Goal: Task Accomplishment & Management: Manage account settings

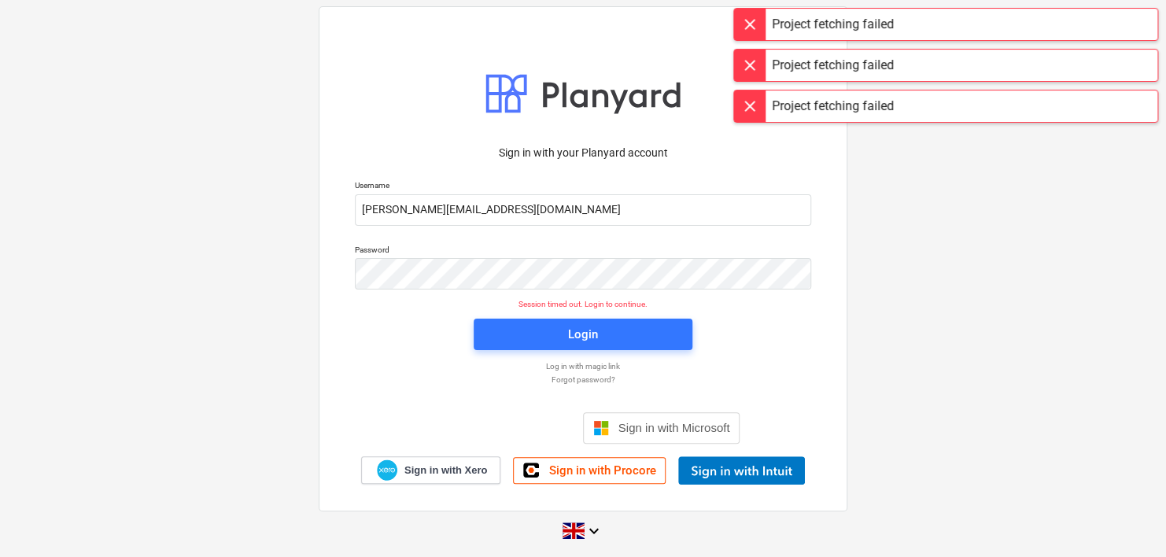
click at [1020, 412] on div "Sign in with your Planyard account Username cristigandulescu@vitrineglazing.com…" at bounding box center [583, 278] width 1166 height 569
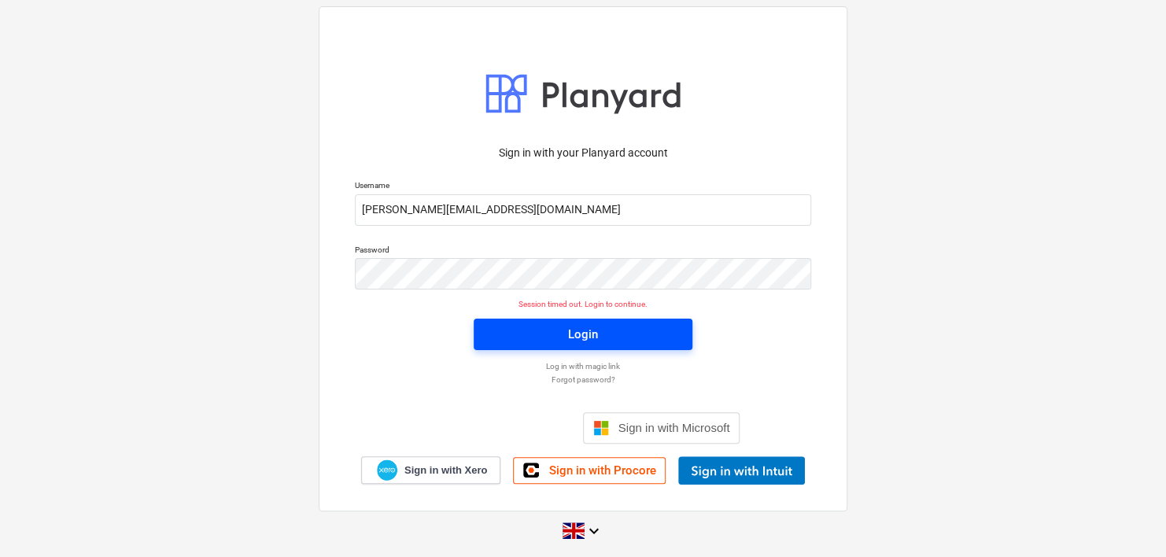
click at [595, 330] on div "Login" at bounding box center [583, 334] width 30 height 20
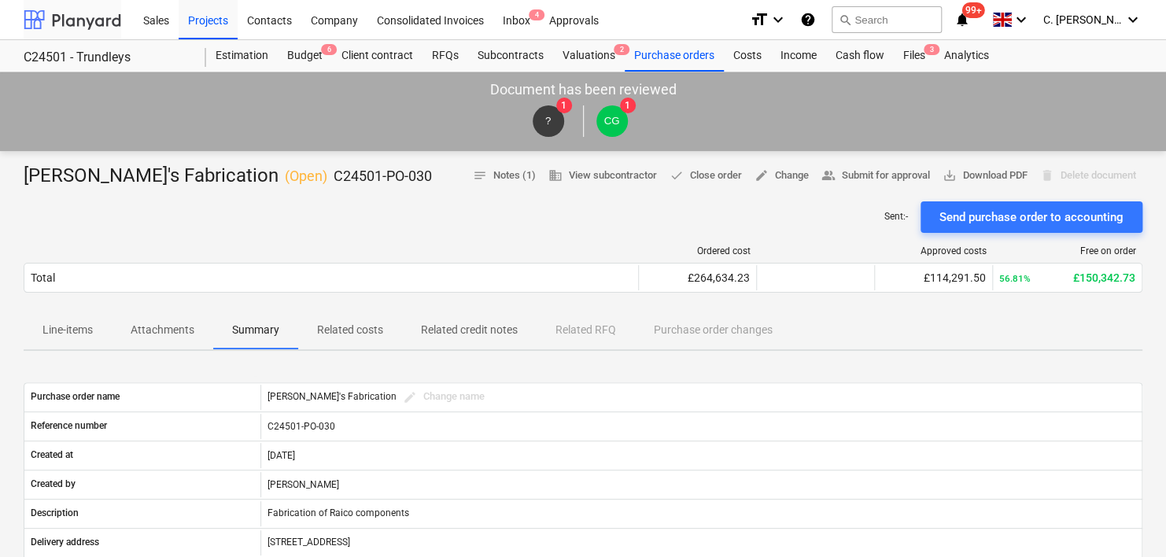
click at [72, 13] on div at bounding box center [73, 19] width 98 height 39
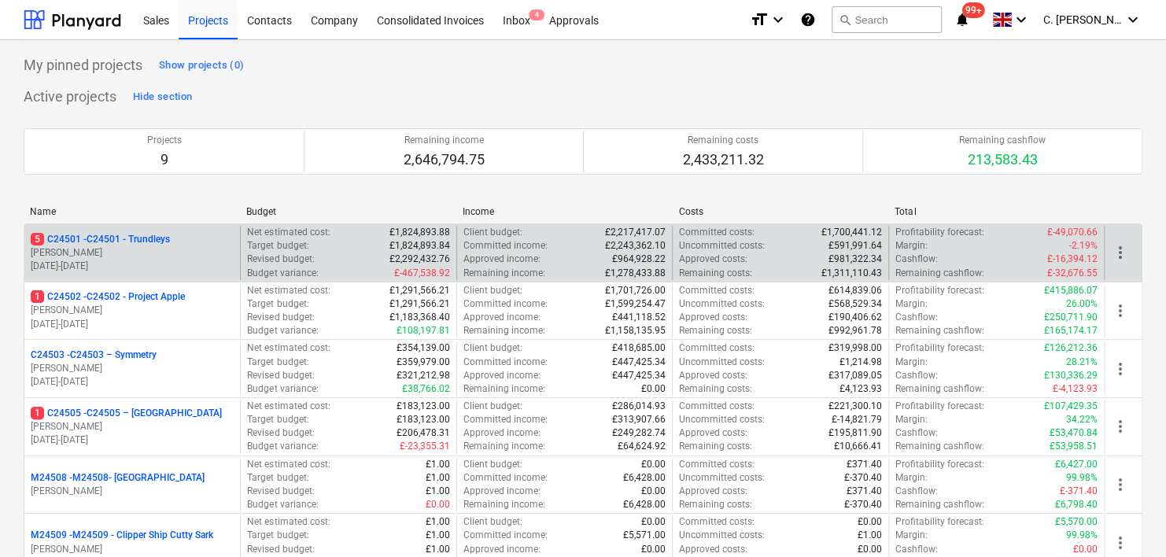
click at [93, 239] on p "5 C24501 - C24501 - Trundleys" at bounding box center [100, 239] width 139 height 13
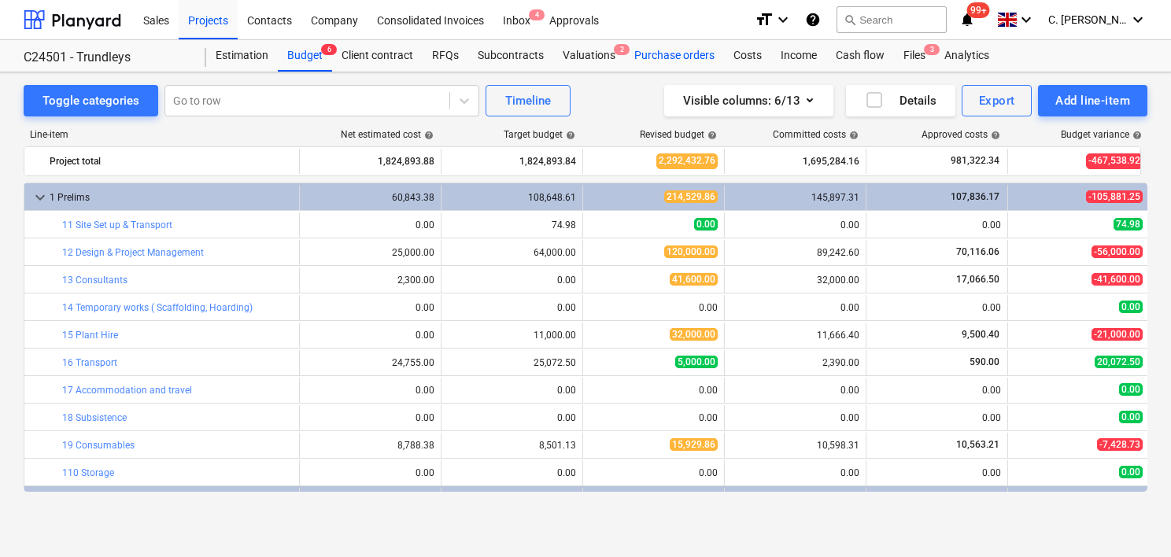
click at [664, 57] on div "Purchase orders" at bounding box center [674, 55] width 99 height 31
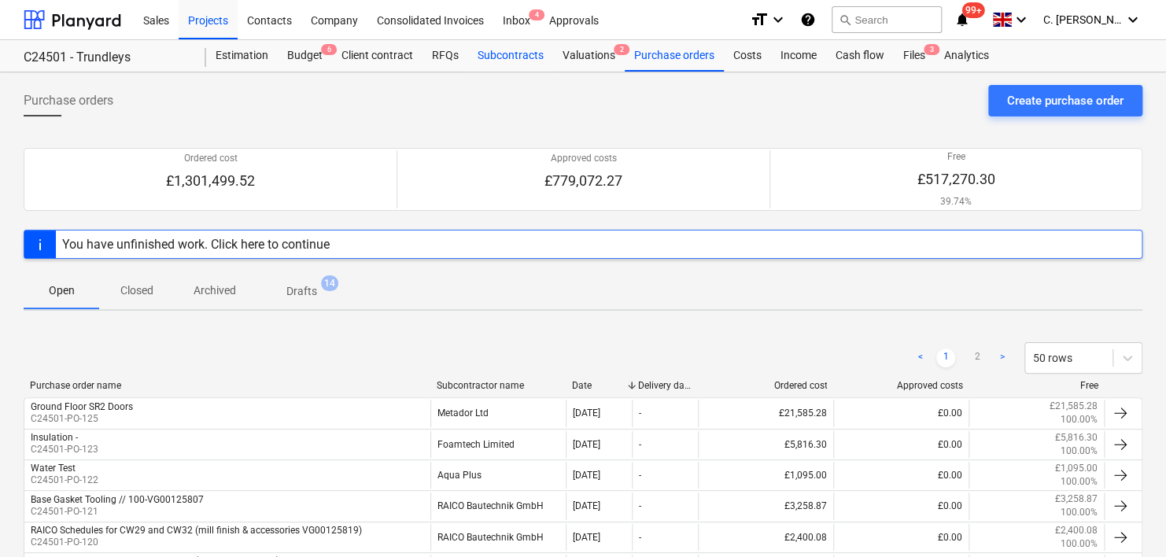
click at [480, 52] on div "Subcontracts" at bounding box center [510, 55] width 85 height 31
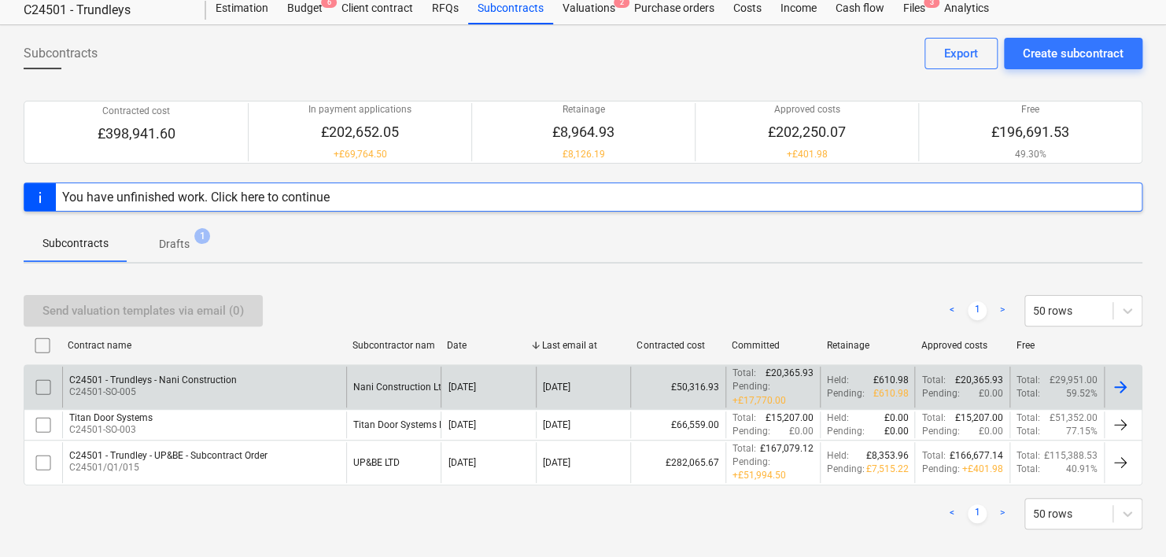
scroll to position [61, 0]
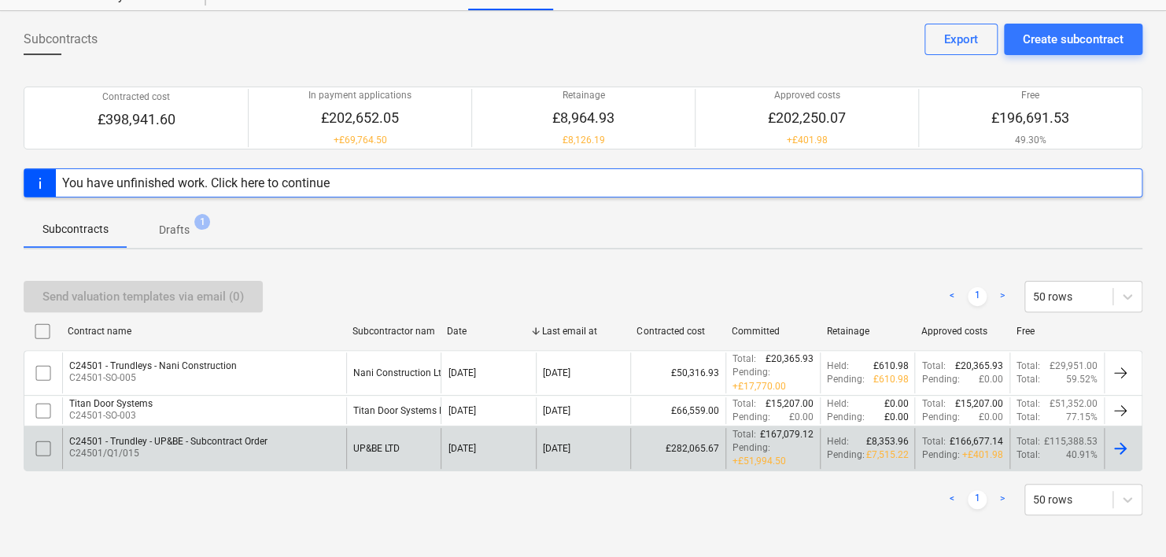
click at [208, 447] on p "C24501/Q1/015" at bounding box center [168, 453] width 198 height 13
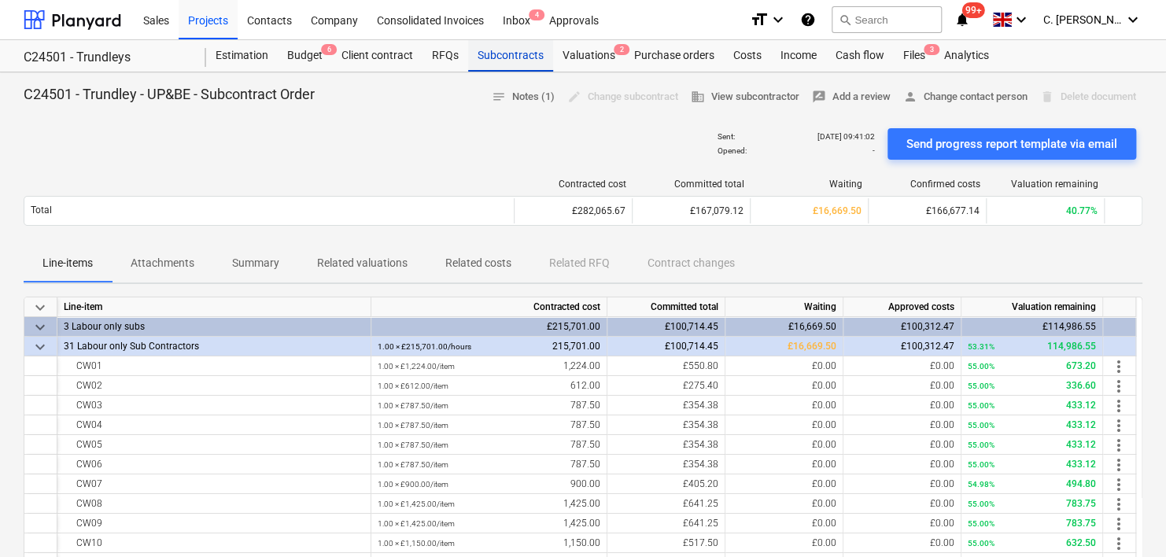
click at [519, 54] on div "Subcontracts" at bounding box center [510, 55] width 85 height 31
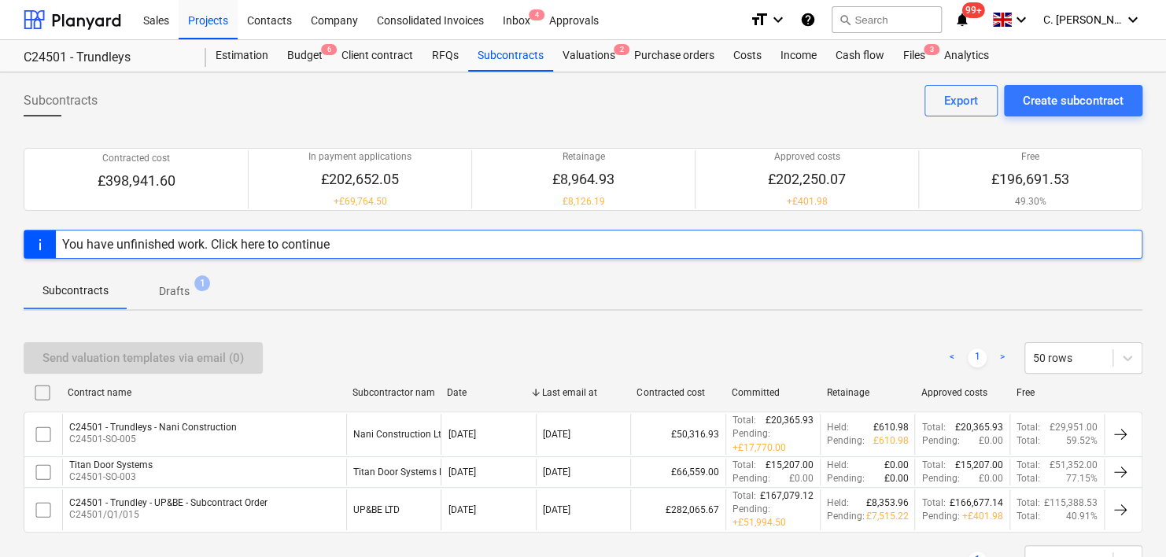
click at [85, 297] on p "Subcontracts" at bounding box center [75, 290] width 66 height 17
click at [578, 52] on div "Valuations 2" at bounding box center [589, 55] width 72 height 31
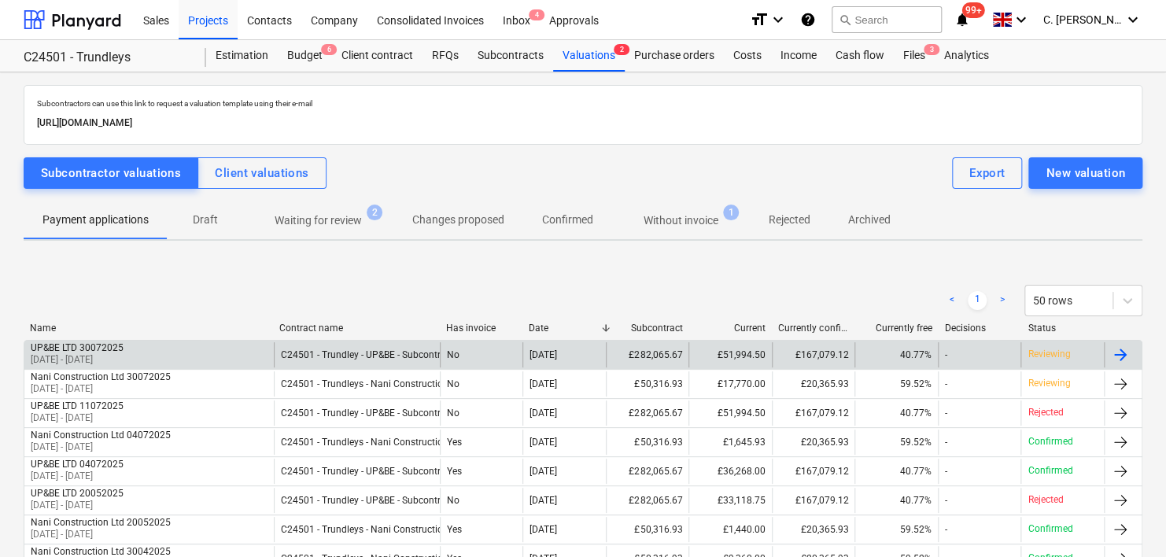
click at [116, 344] on div "UP&BE LTD 30072025" at bounding box center [77, 347] width 93 height 11
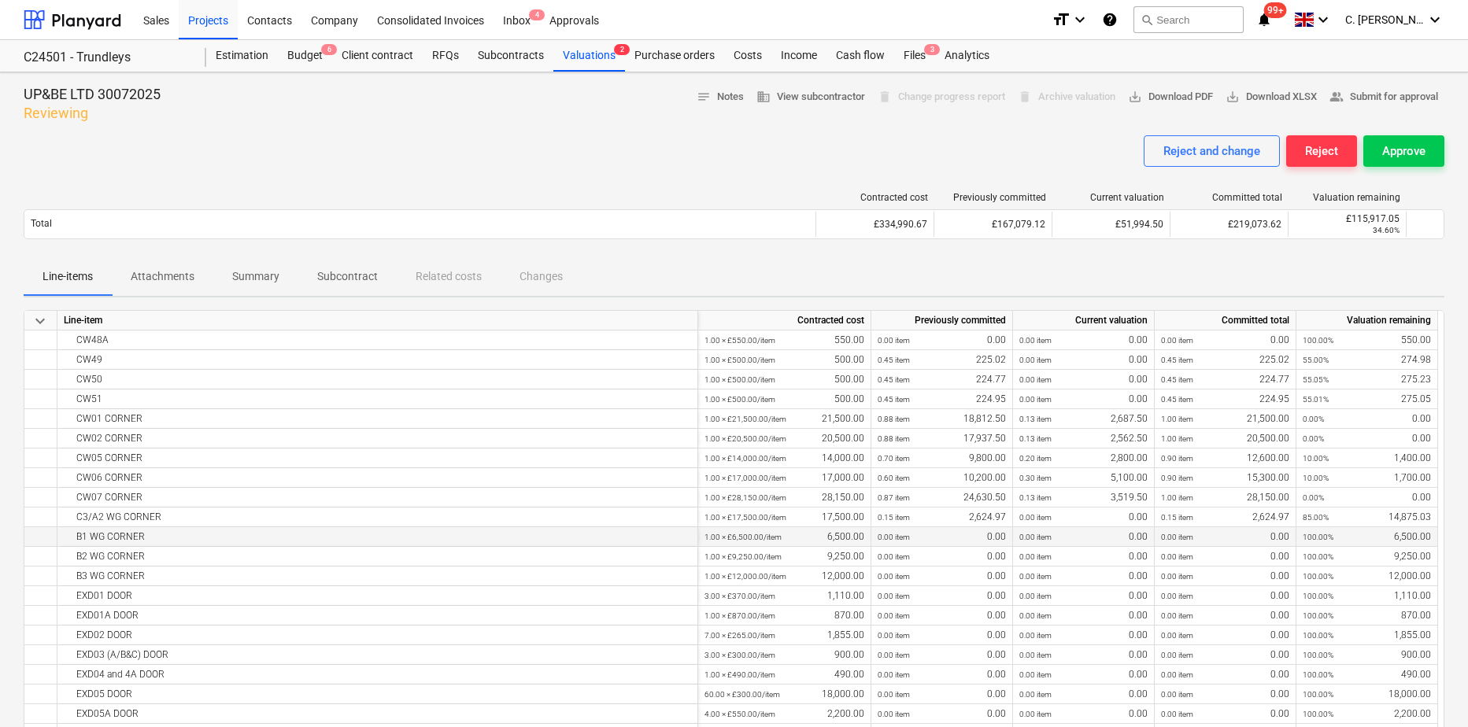
scroll to position [948, 0]
click at [570, 387] on div "CW51" at bounding box center [377, 396] width 627 height 20
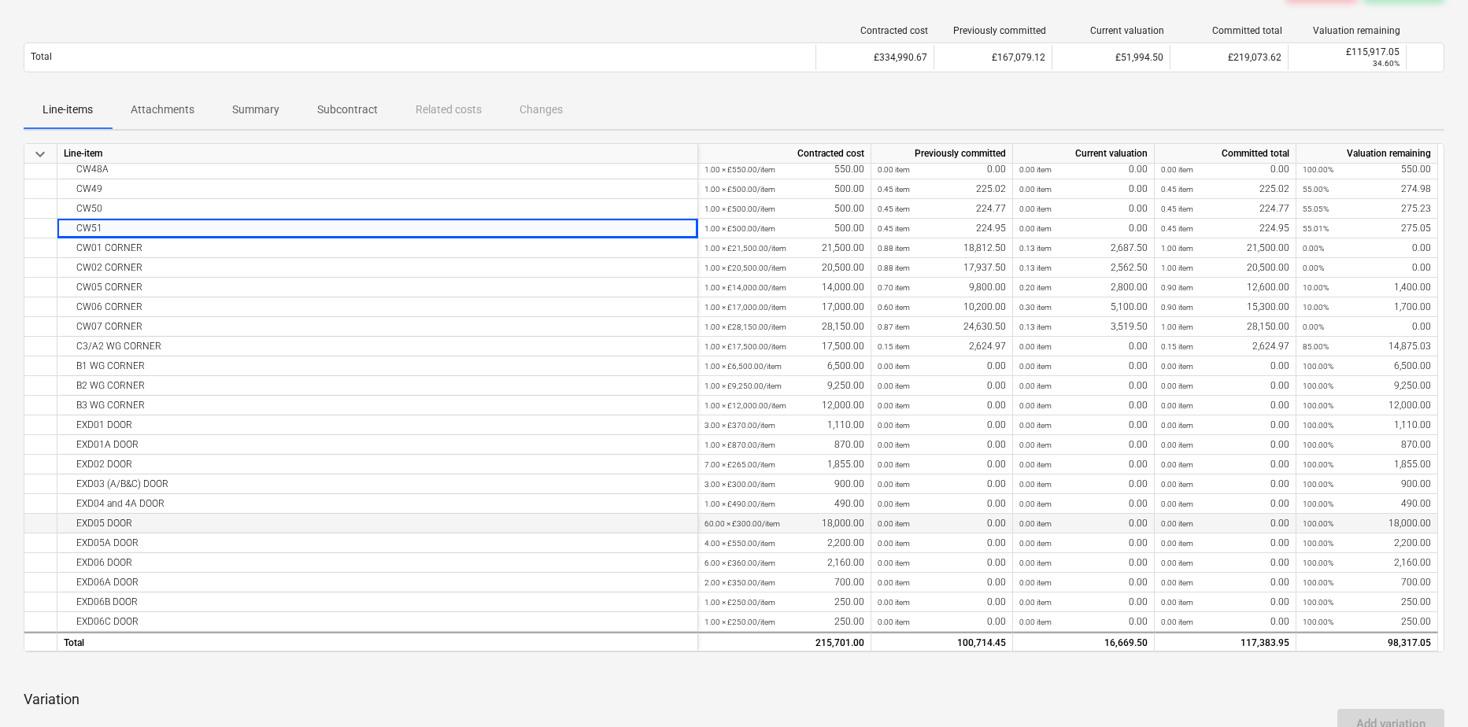
scroll to position [0, 0]
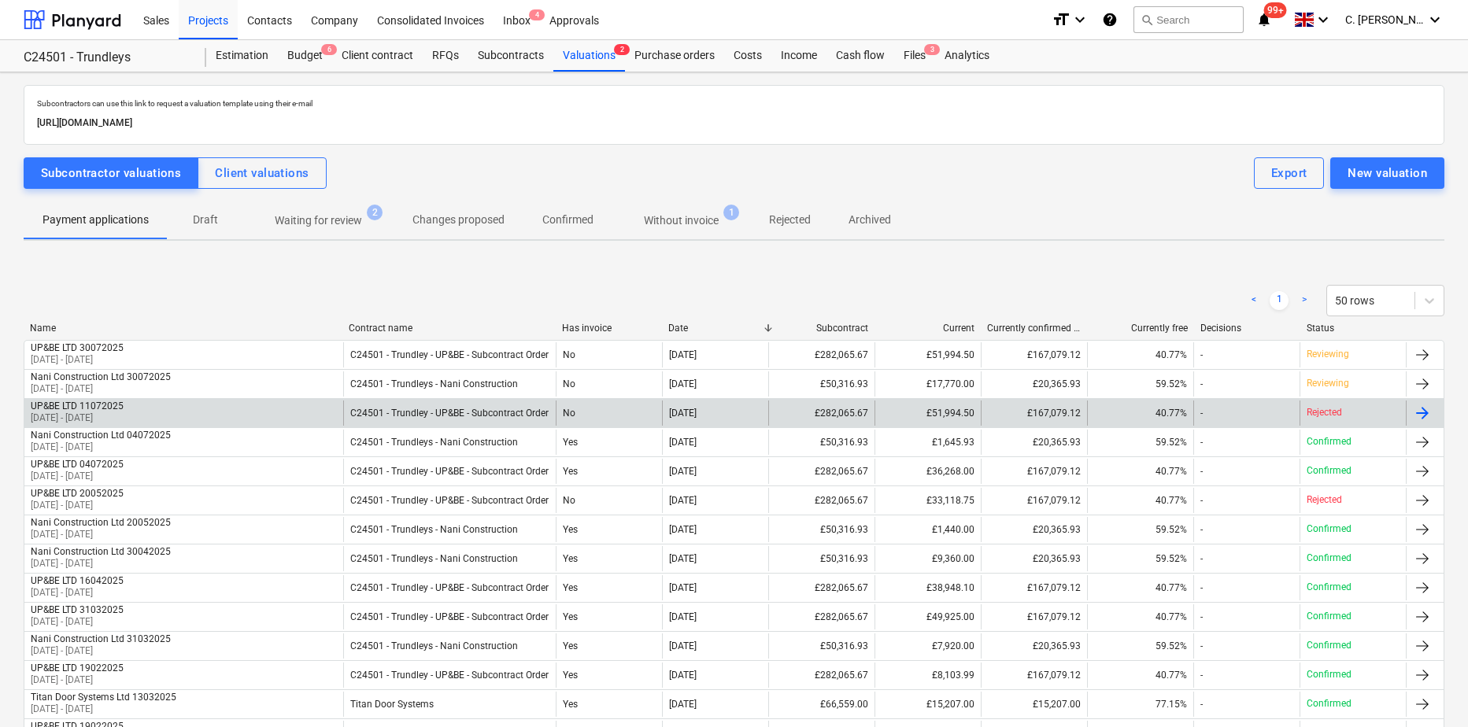
click at [165, 411] on div "UP&BE LTD 11072025 01 Jun 2025 - 30 Jun 2025" at bounding box center [183, 413] width 319 height 25
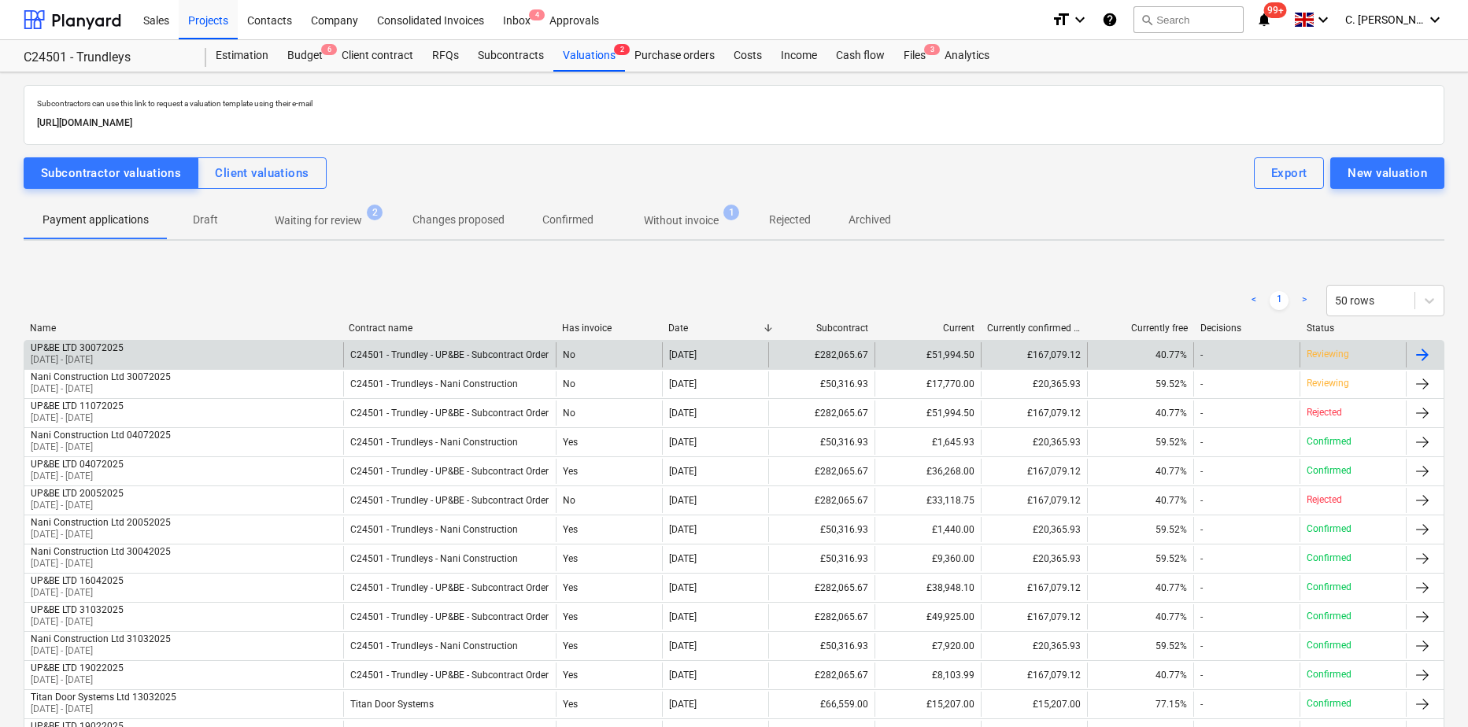
click at [150, 353] on div "UP&BE LTD 30072025 01 Jun 2025 - 30 Jun 2025" at bounding box center [183, 354] width 319 height 25
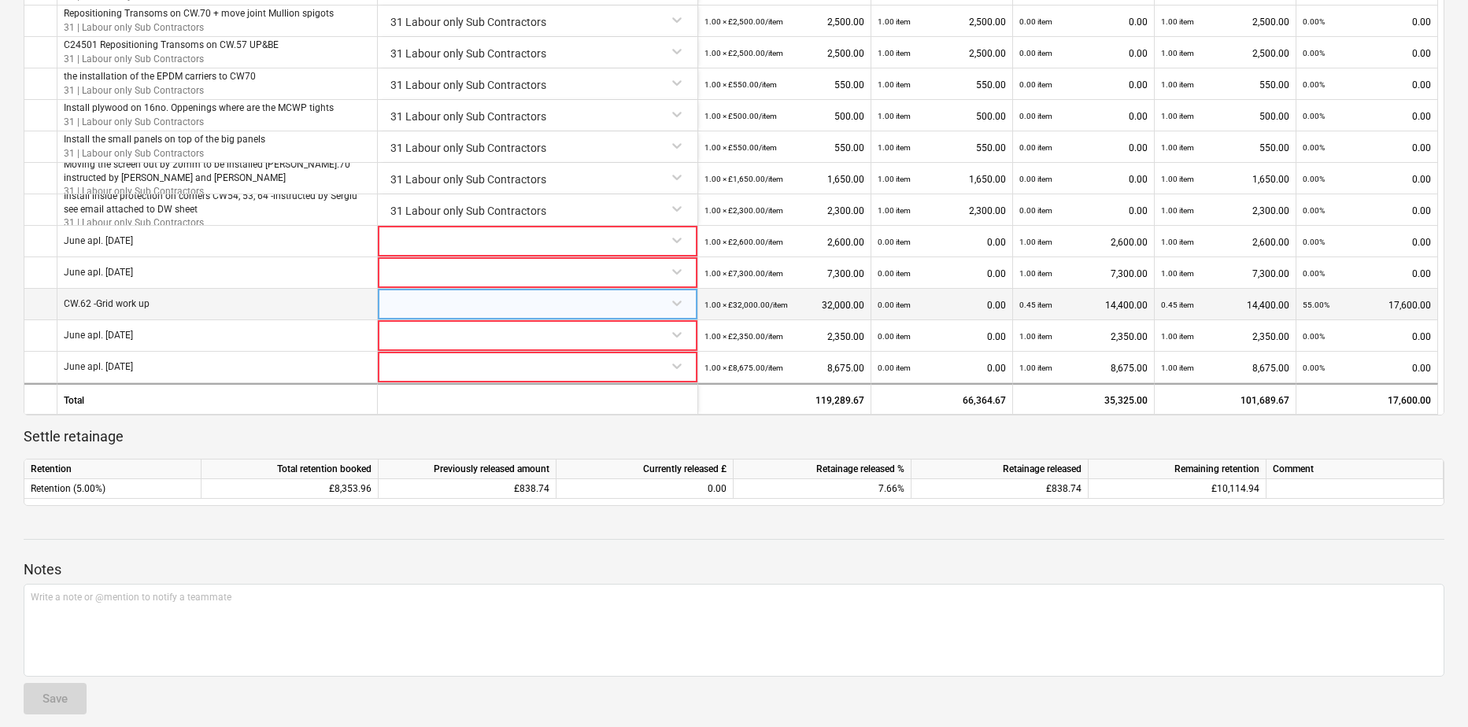
scroll to position [1051, 0]
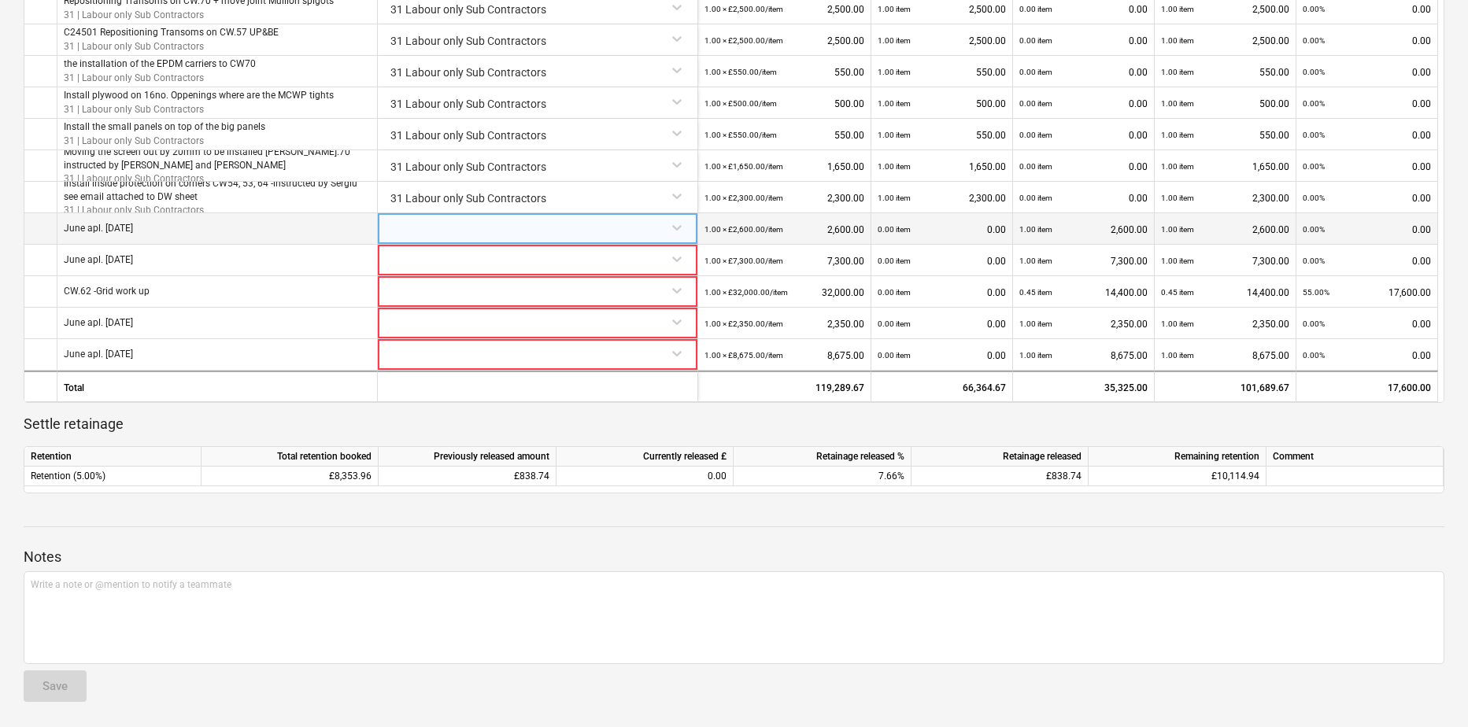
click at [676, 230] on div at bounding box center [537, 227] width 307 height 28
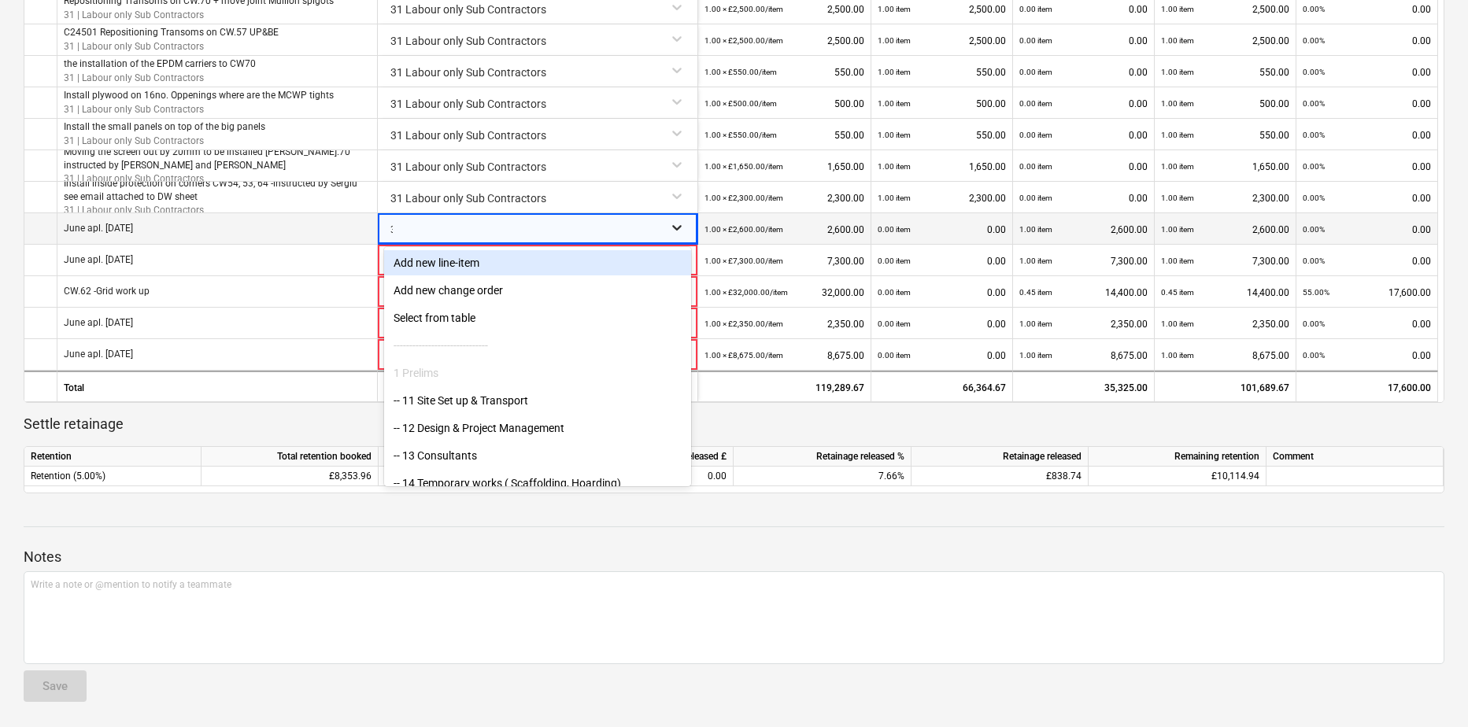
type input "31"
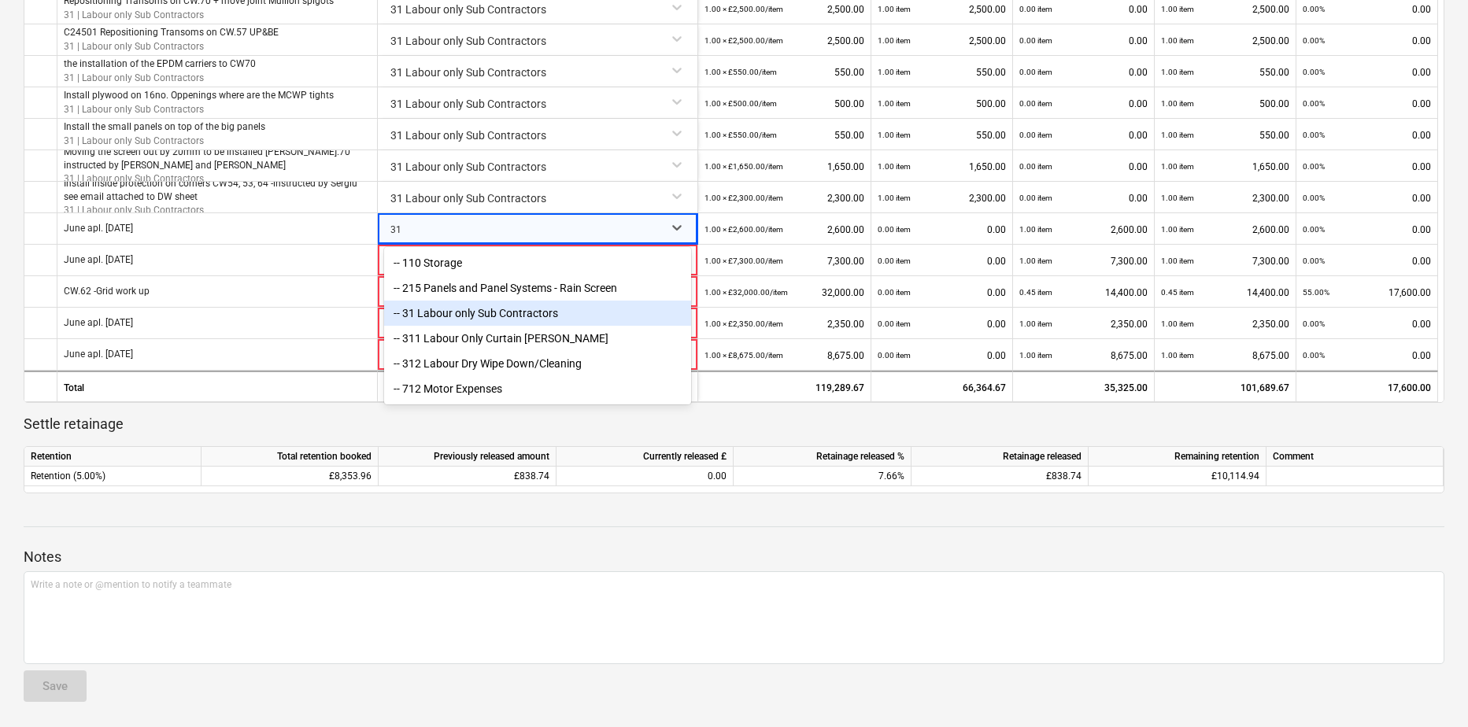
click at [454, 313] on div "-- 31 Labour only Sub Contractors" at bounding box center [537, 313] width 307 height 25
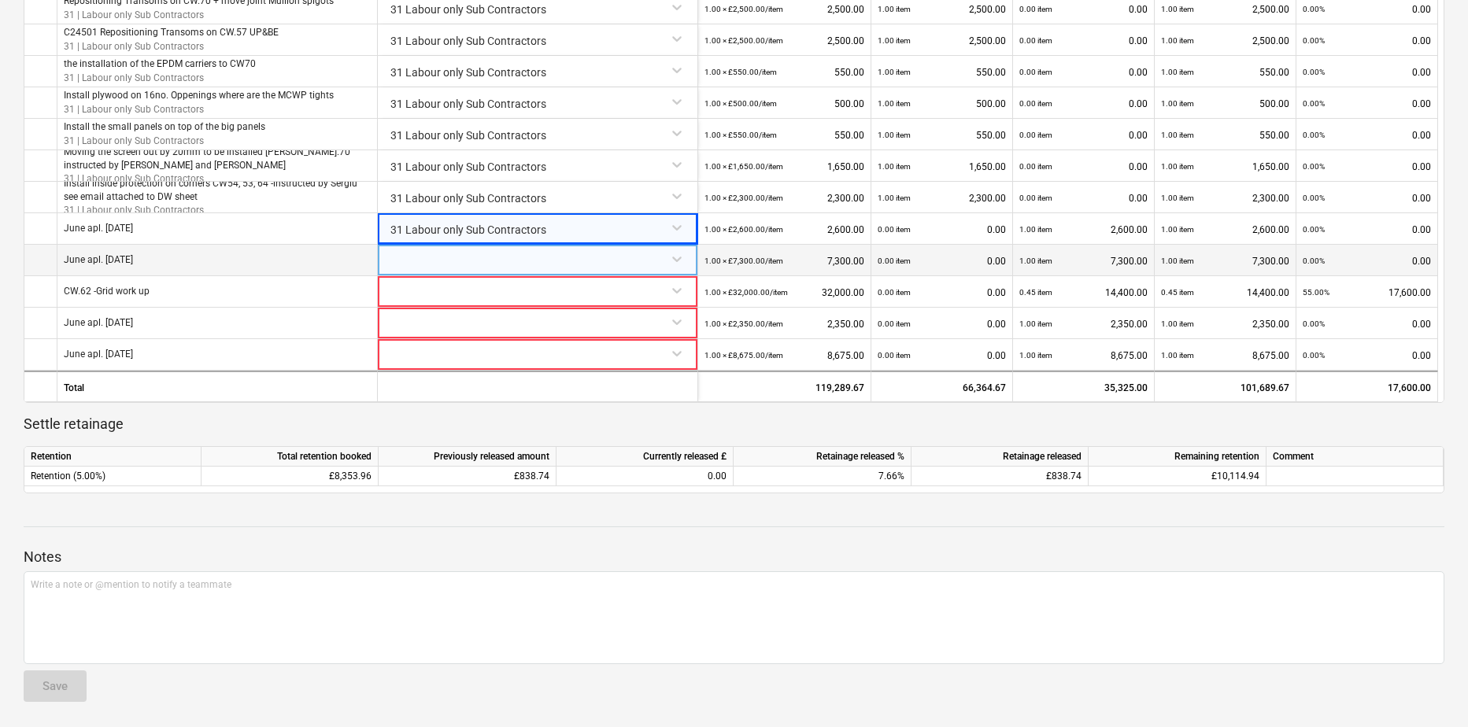
click at [683, 254] on div at bounding box center [537, 259] width 307 height 28
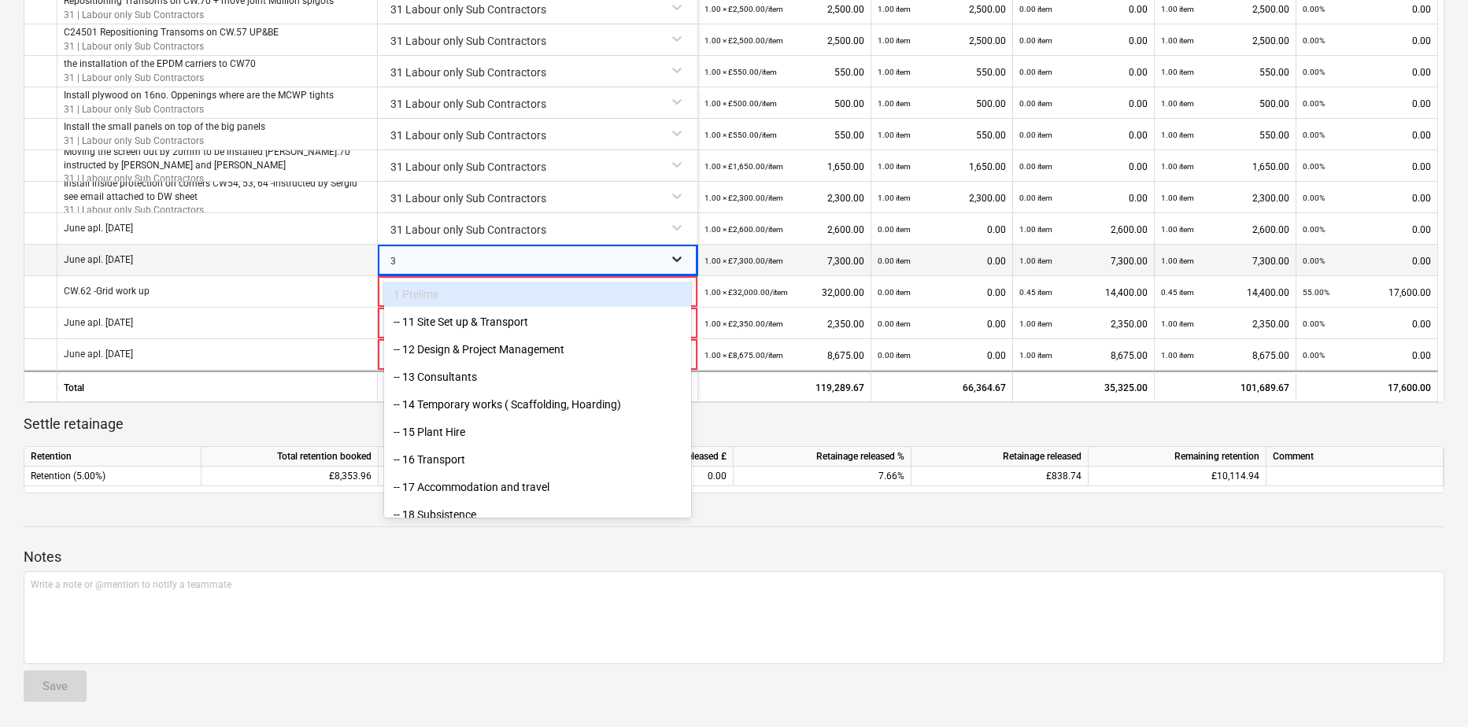
type input "31"
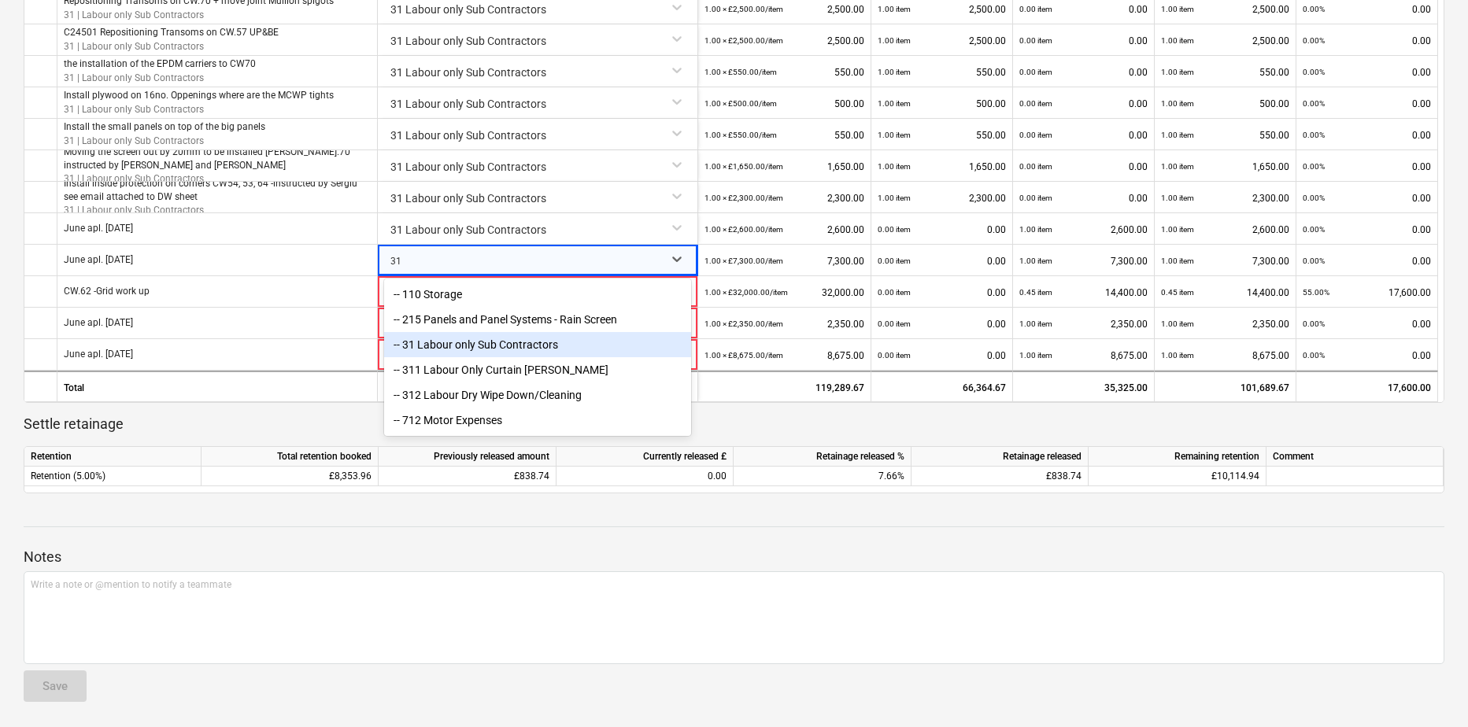
click at [452, 349] on div "-- 31 Labour only Sub Contractors" at bounding box center [537, 344] width 307 height 25
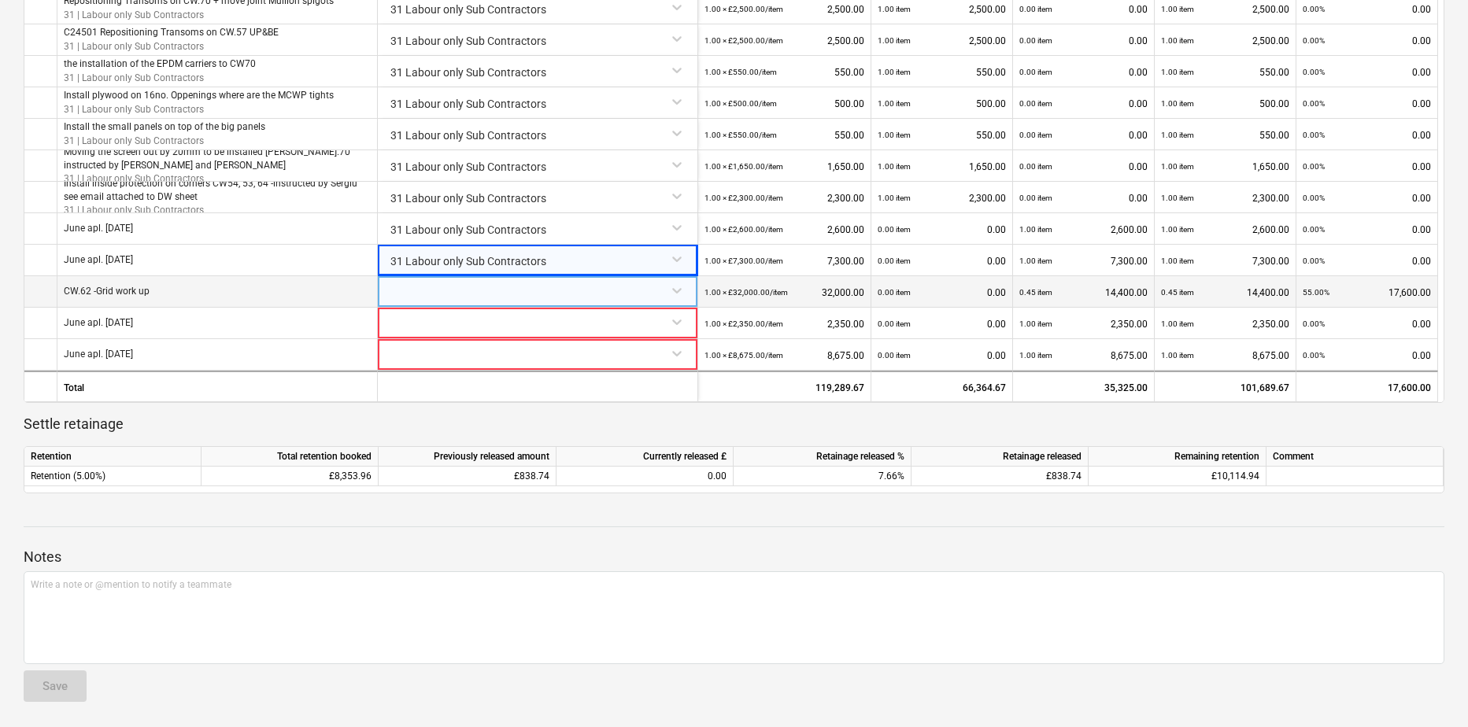
click at [685, 297] on div at bounding box center [537, 290] width 307 height 28
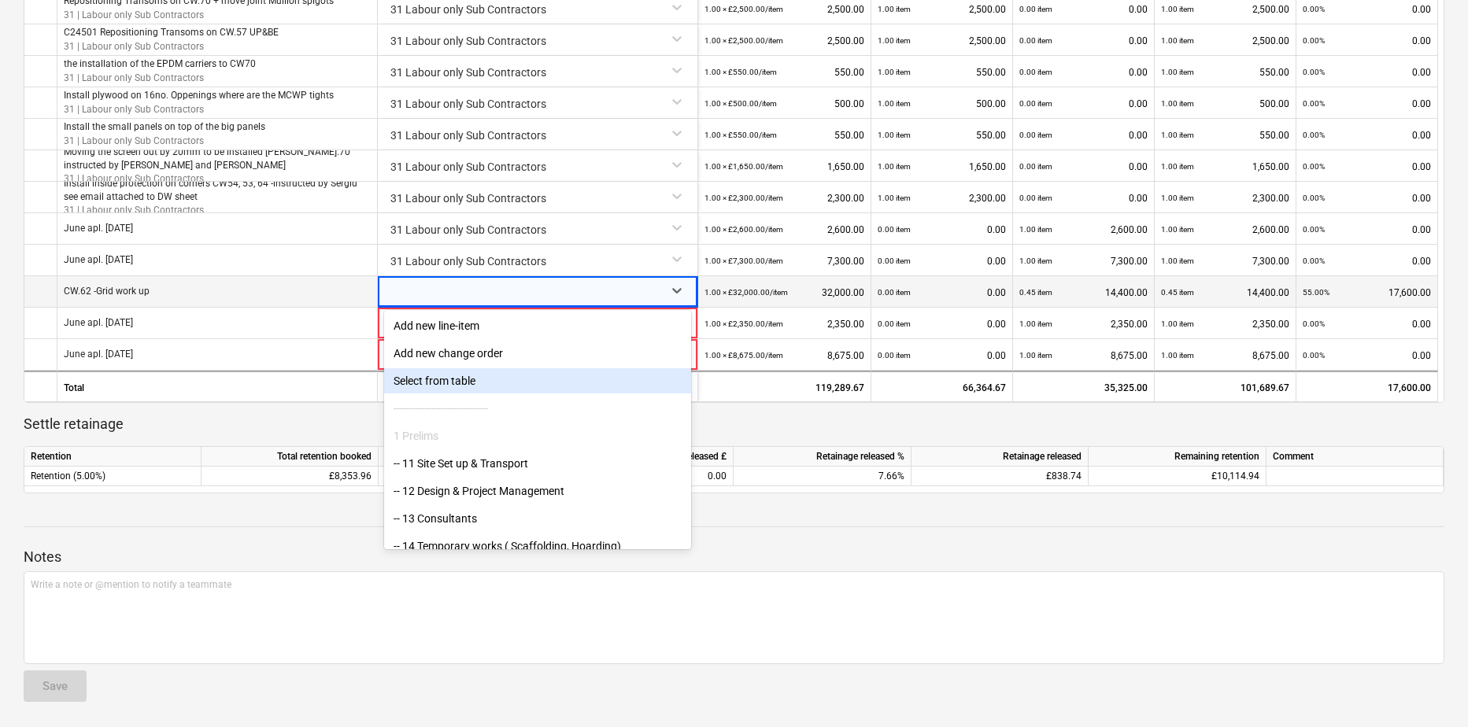
click at [866, 528] on div "Notes Write a note or @mention to notify a teammate ﻿ Save" at bounding box center [734, 610] width 1420 height 209
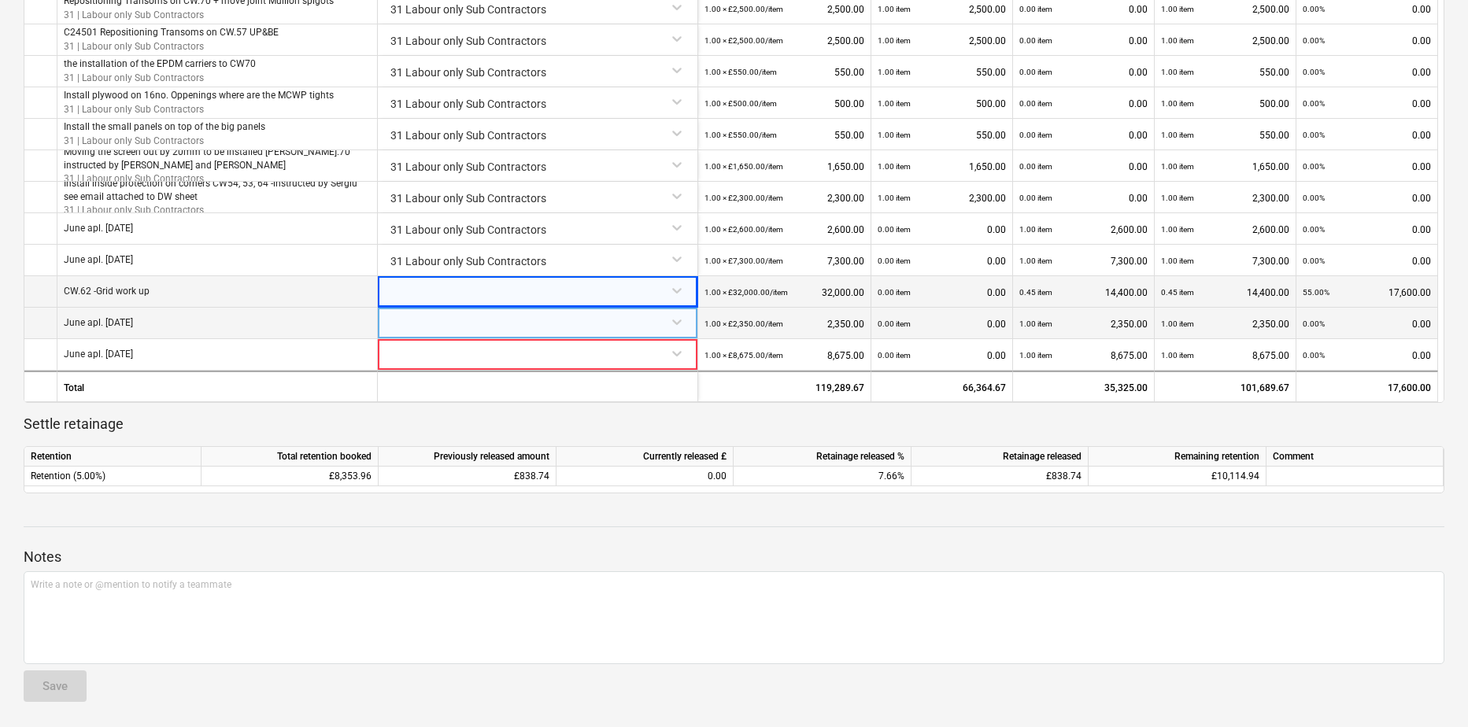
click at [685, 323] on div at bounding box center [537, 322] width 307 height 28
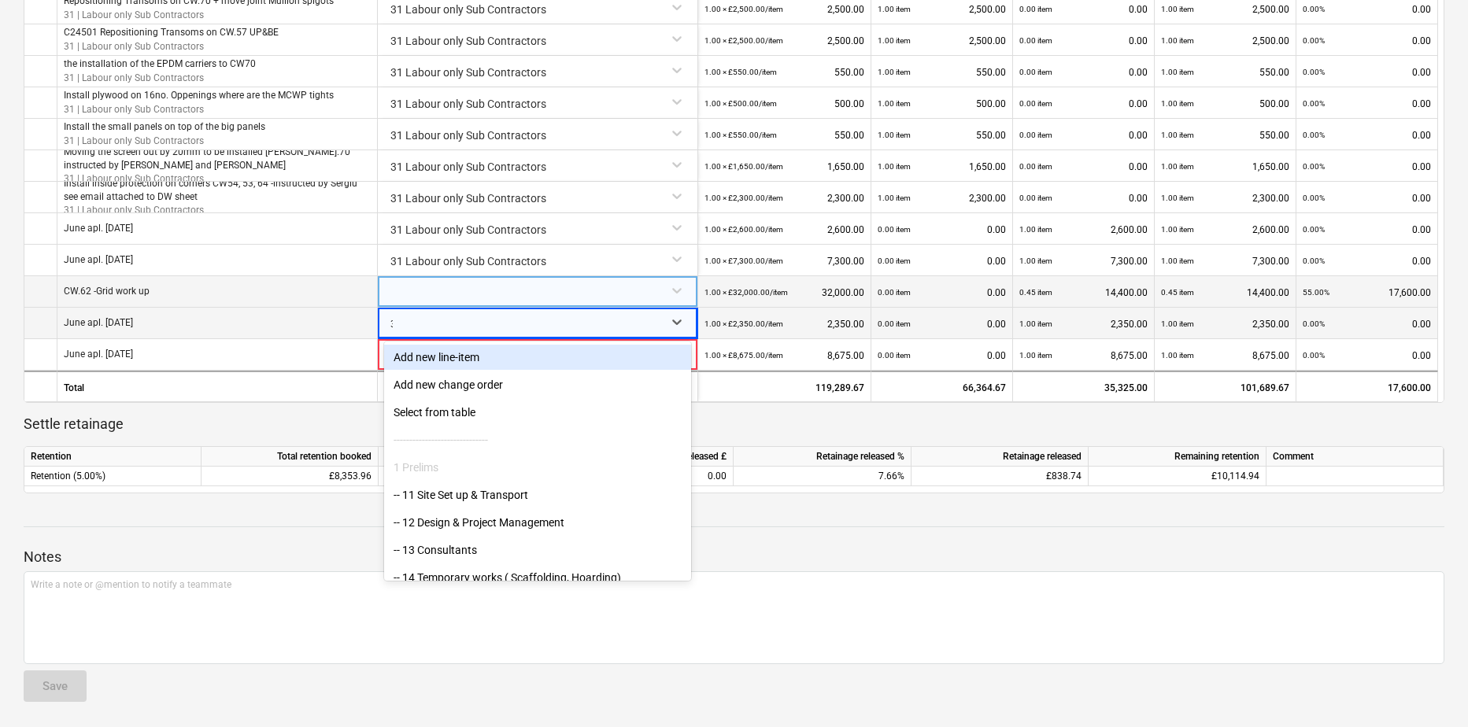
type input "31"
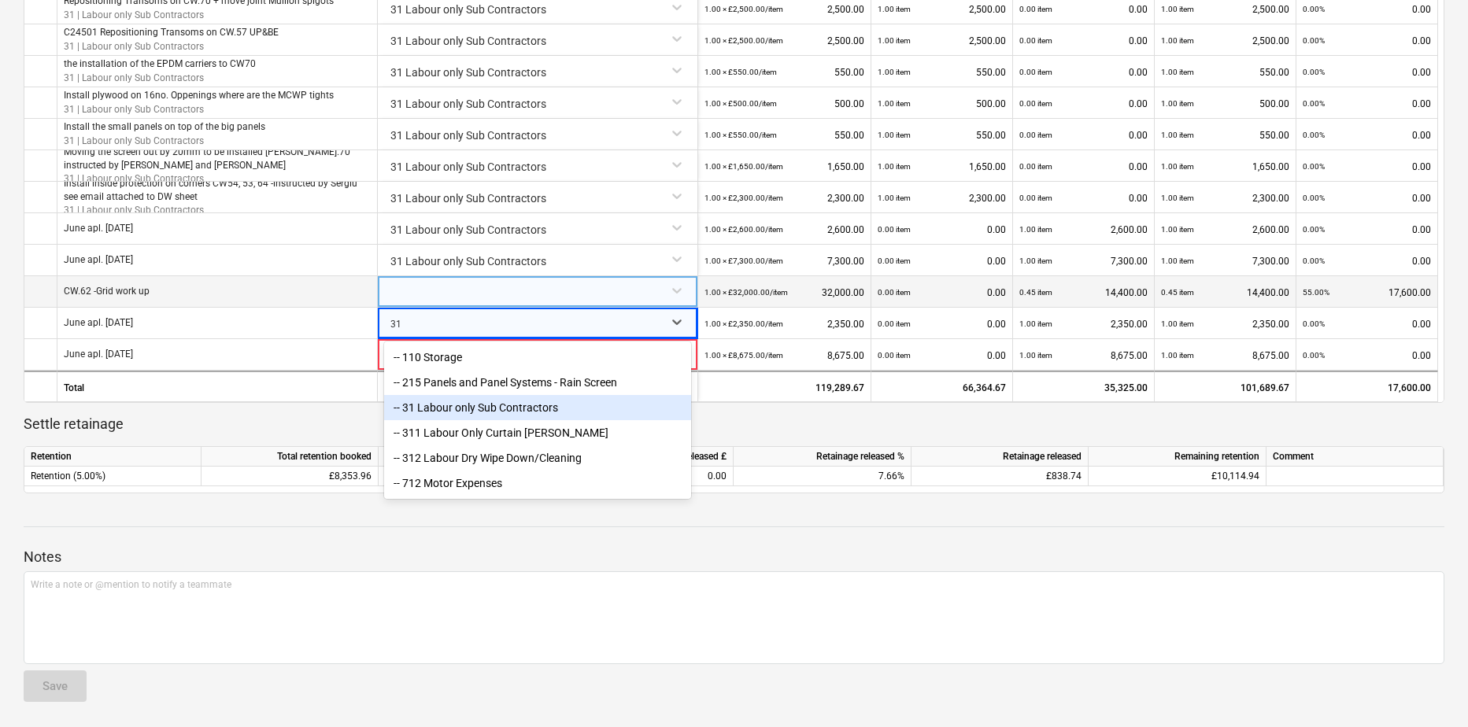
click at [456, 410] on div "-- 31 Labour only Sub Contractors" at bounding box center [537, 407] width 307 height 25
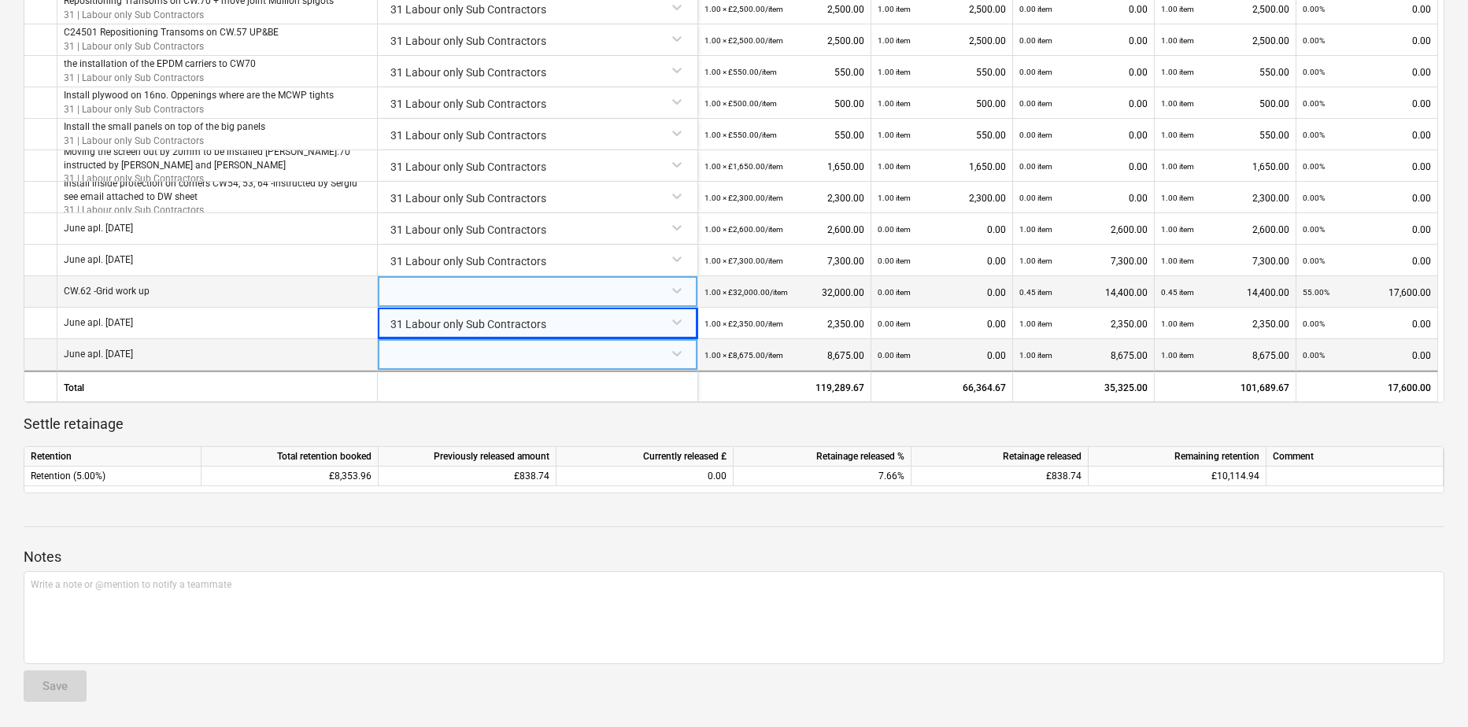
click at [673, 360] on div at bounding box center [537, 353] width 307 height 28
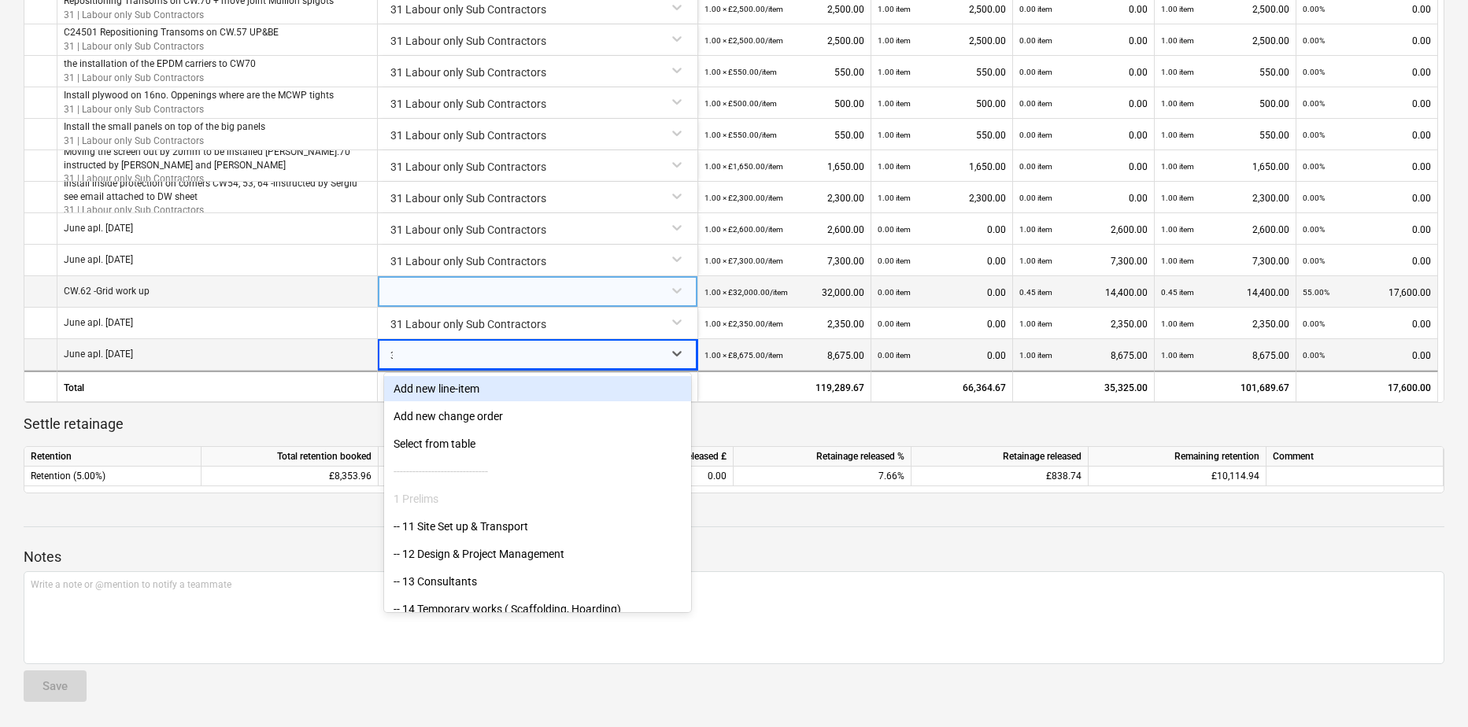
type input "31"
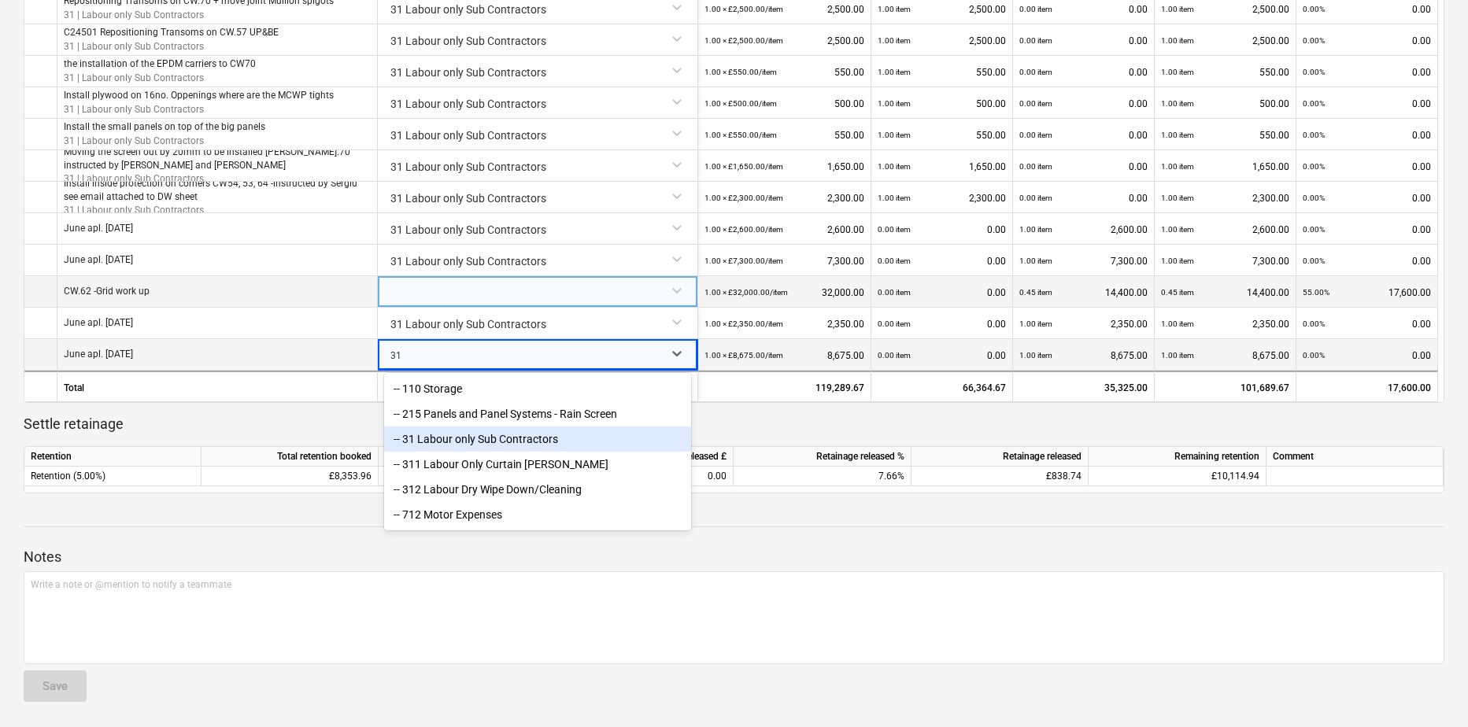
click at [434, 441] on div "-- 31 Labour only Sub Contractors" at bounding box center [537, 438] width 307 height 25
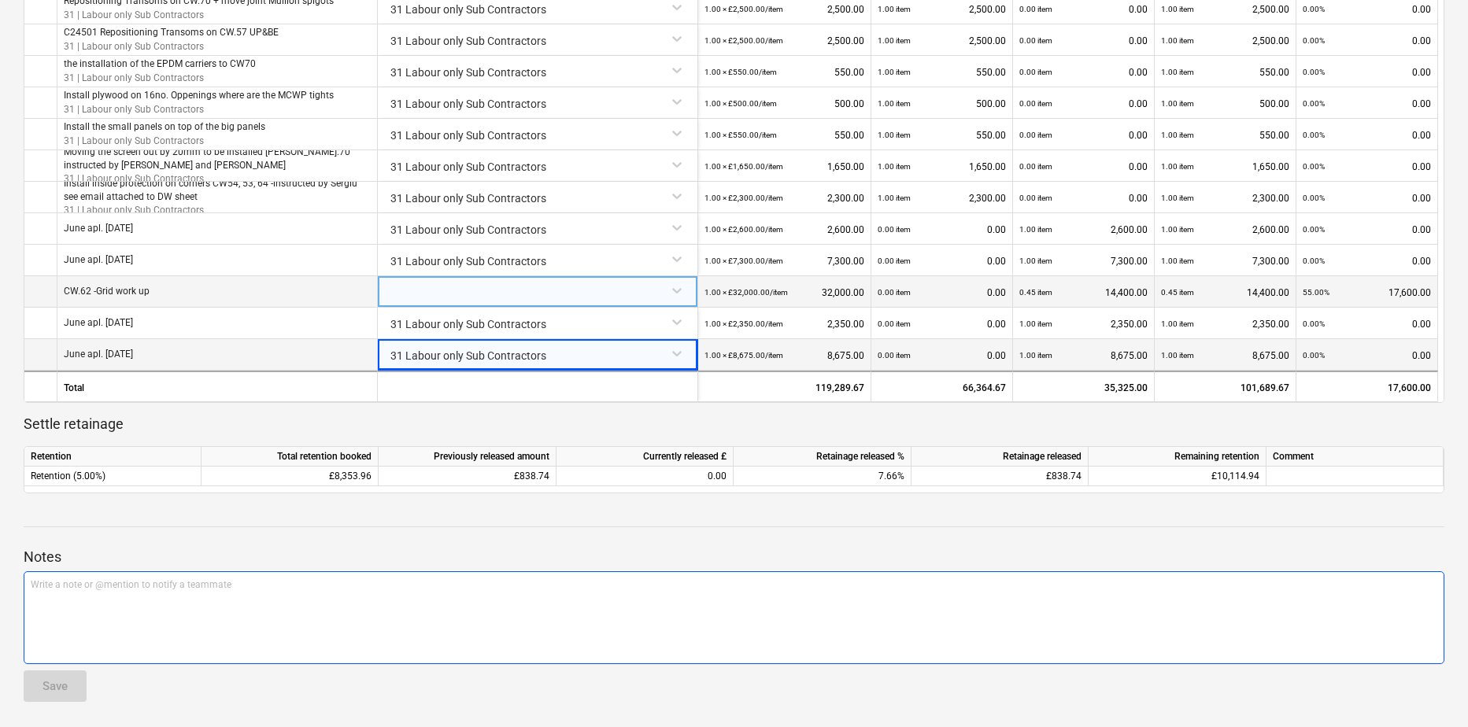
click at [566, 556] on div "Write a note or @mention to notify a teammate ﻿" at bounding box center [734, 617] width 1420 height 93
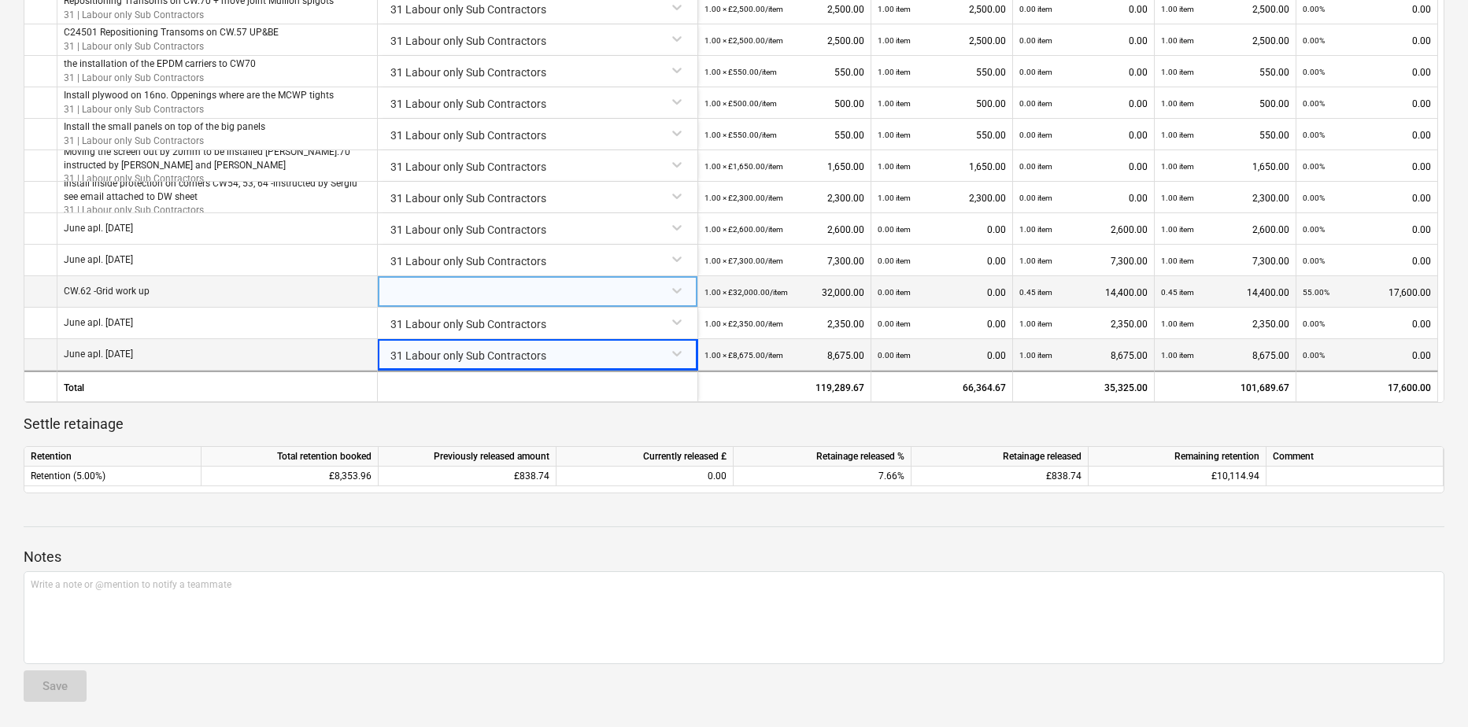
click at [502, 302] on div at bounding box center [537, 290] width 307 height 28
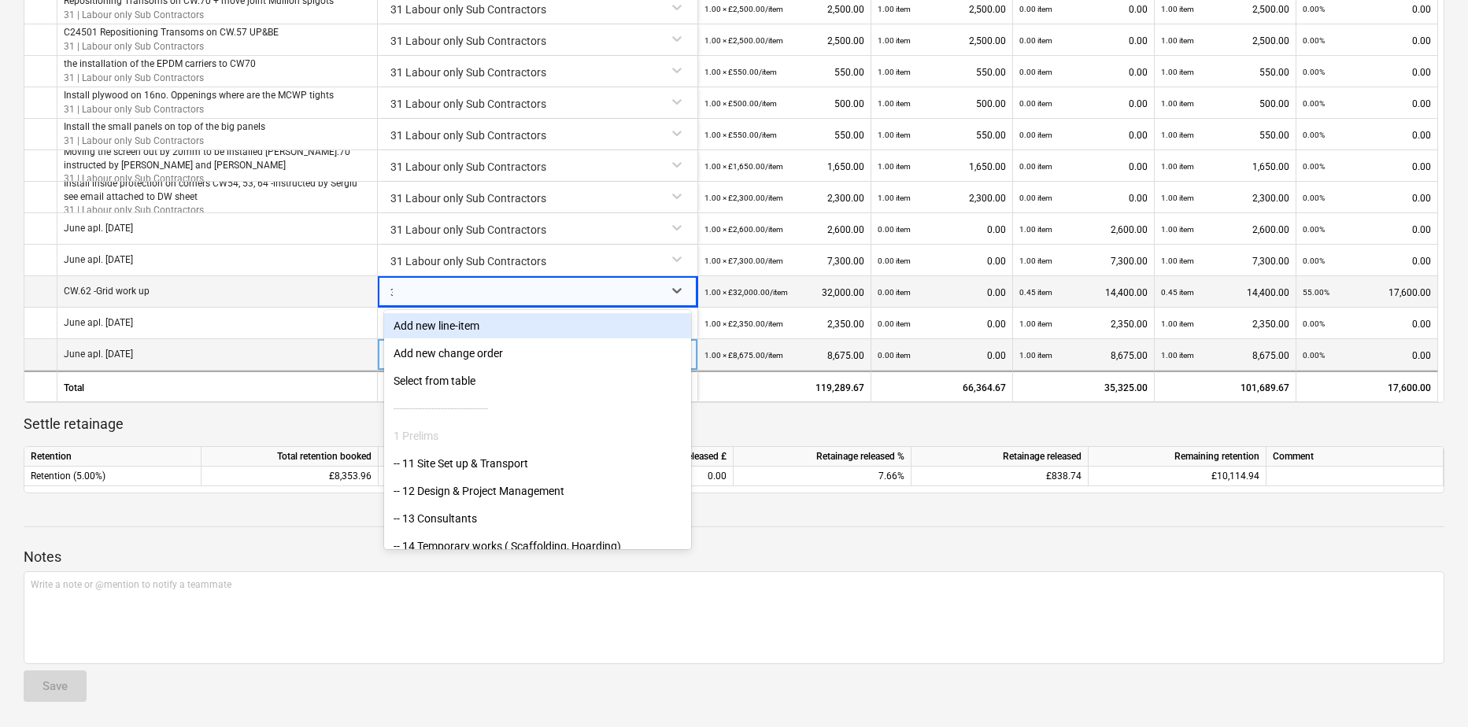
type input "31"
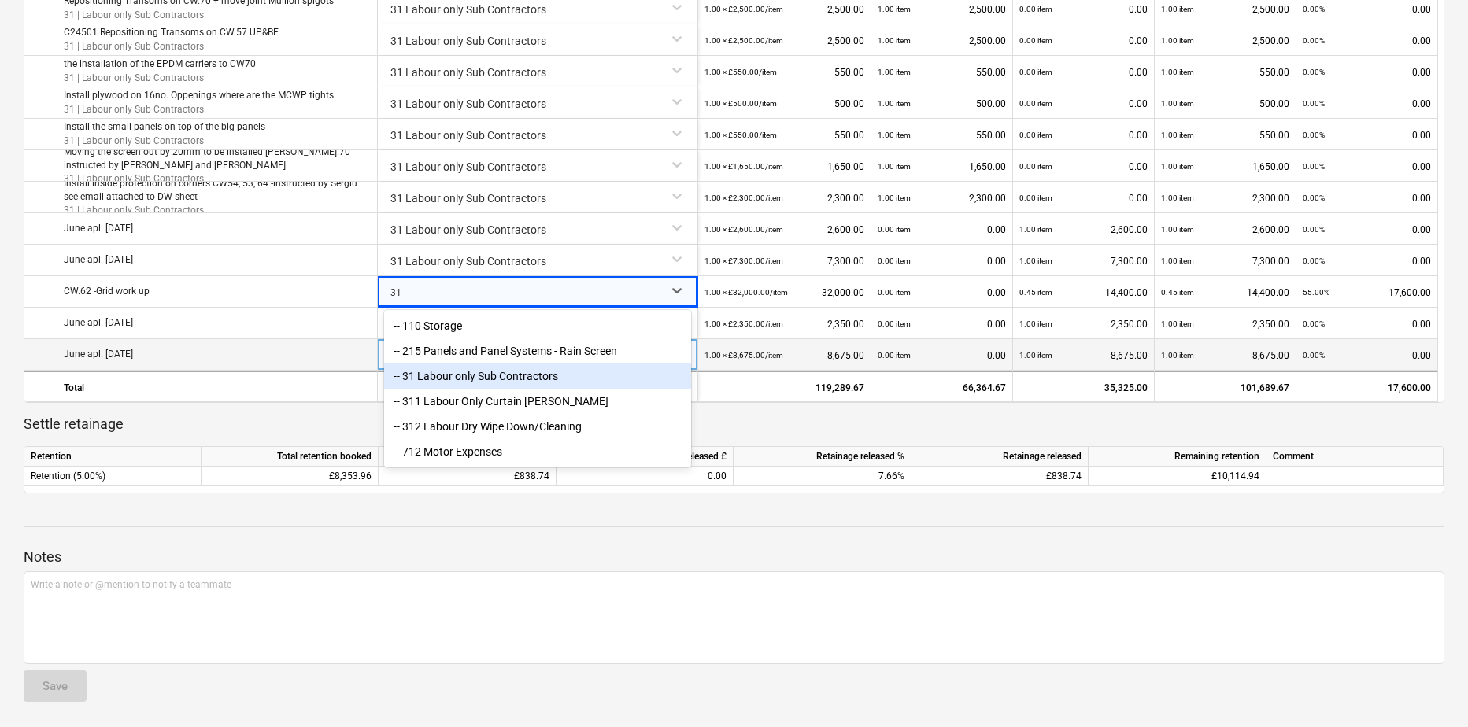
click at [433, 383] on div "-- 31 Labour only Sub Contractors" at bounding box center [537, 376] width 307 height 25
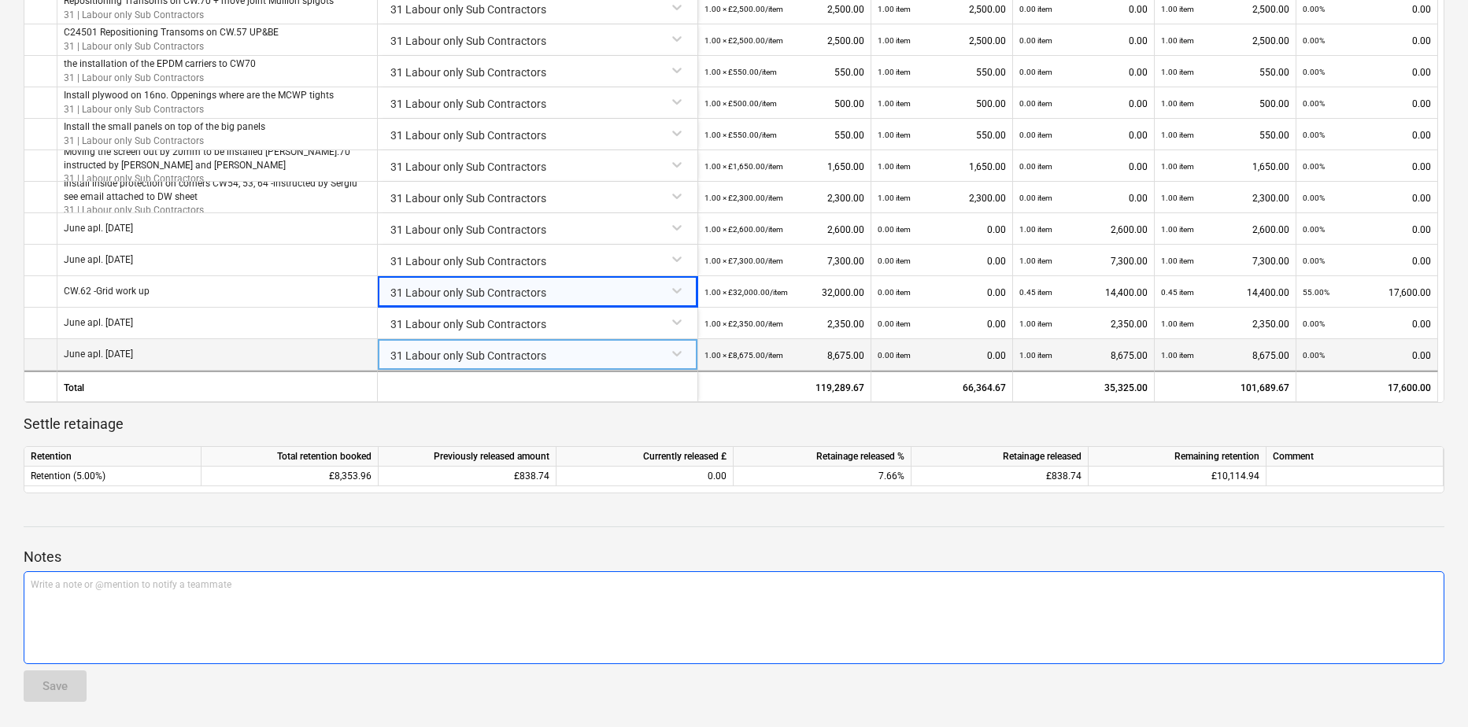
click at [294, 556] on div "Write a note or @mention to notify a teammate ﻿" at bounding box center [734, 617] width 1420 height 93
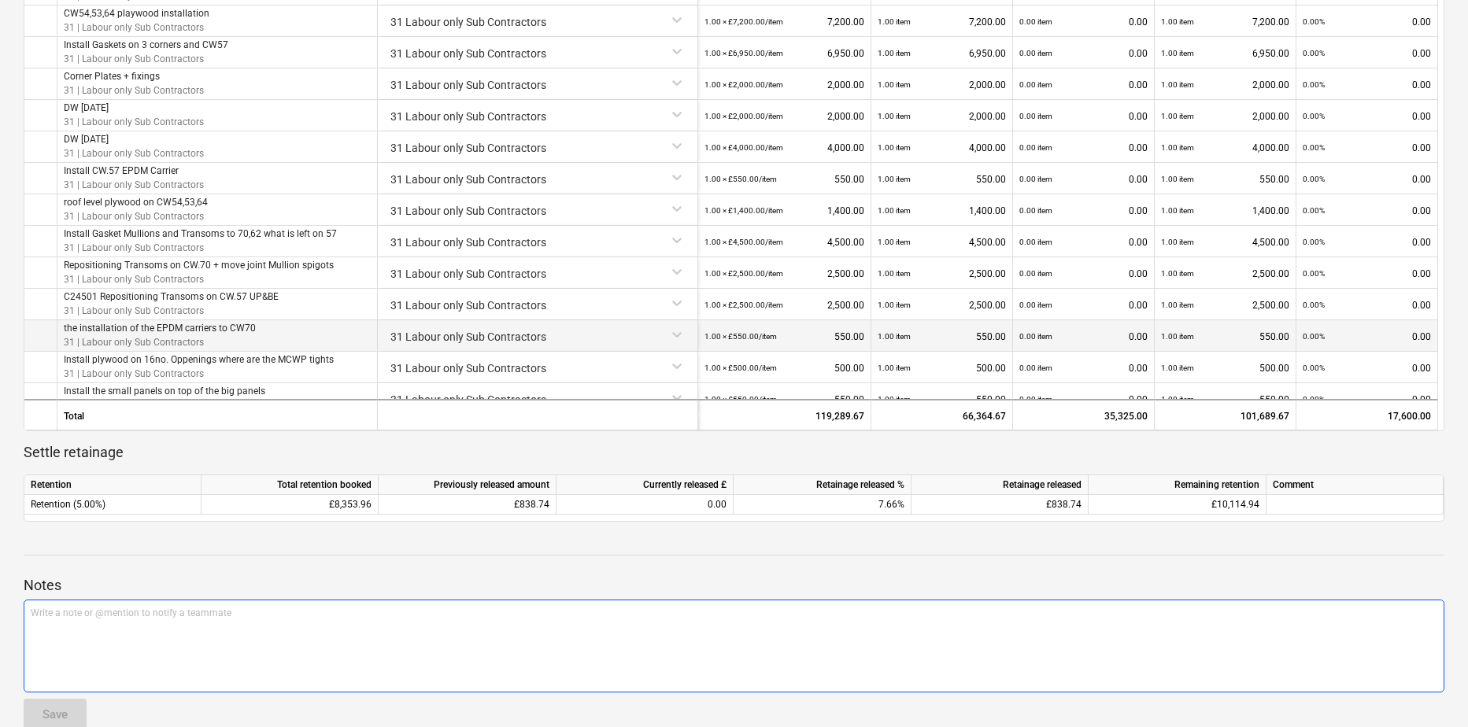
scroll to position [551, 0]
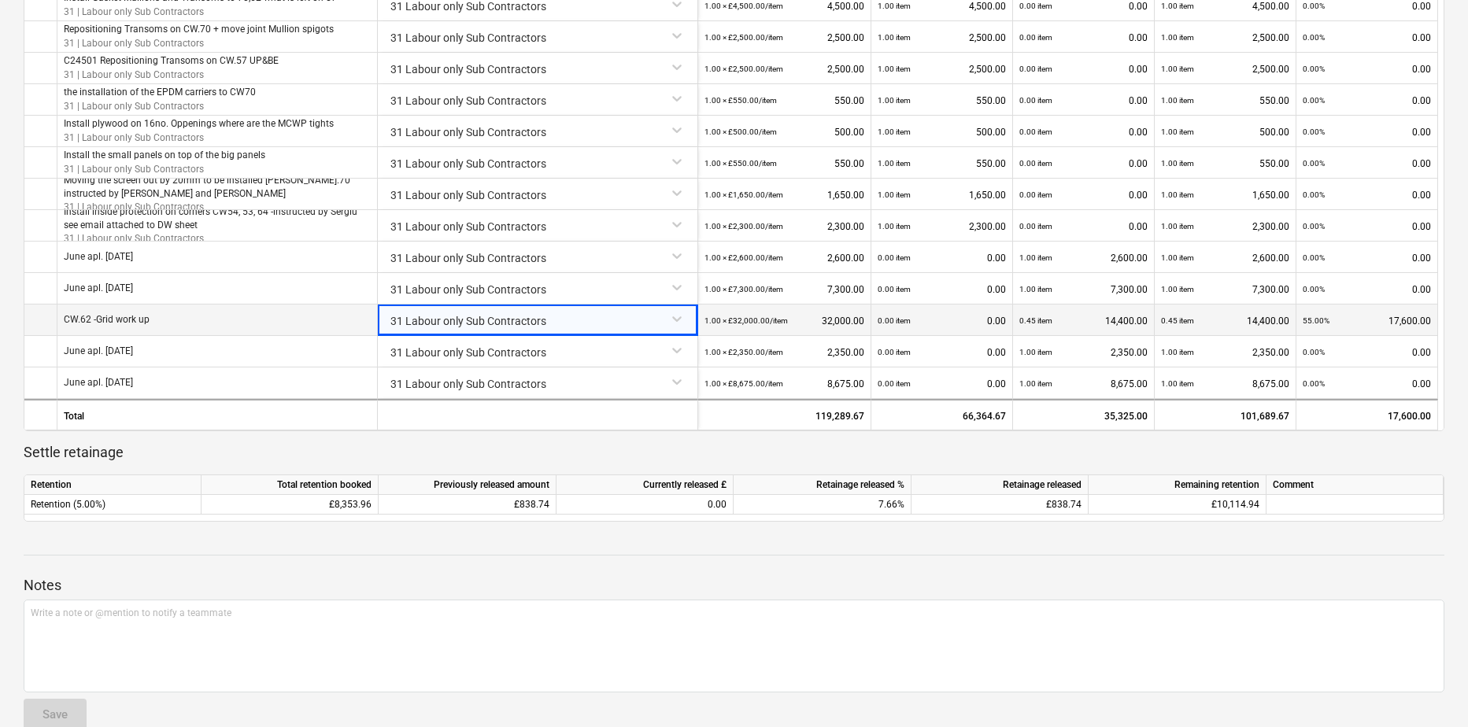
click at [135, 320] on p "CW.62 -Grid work up" at bounding box center [107, 319] width 86 height 13
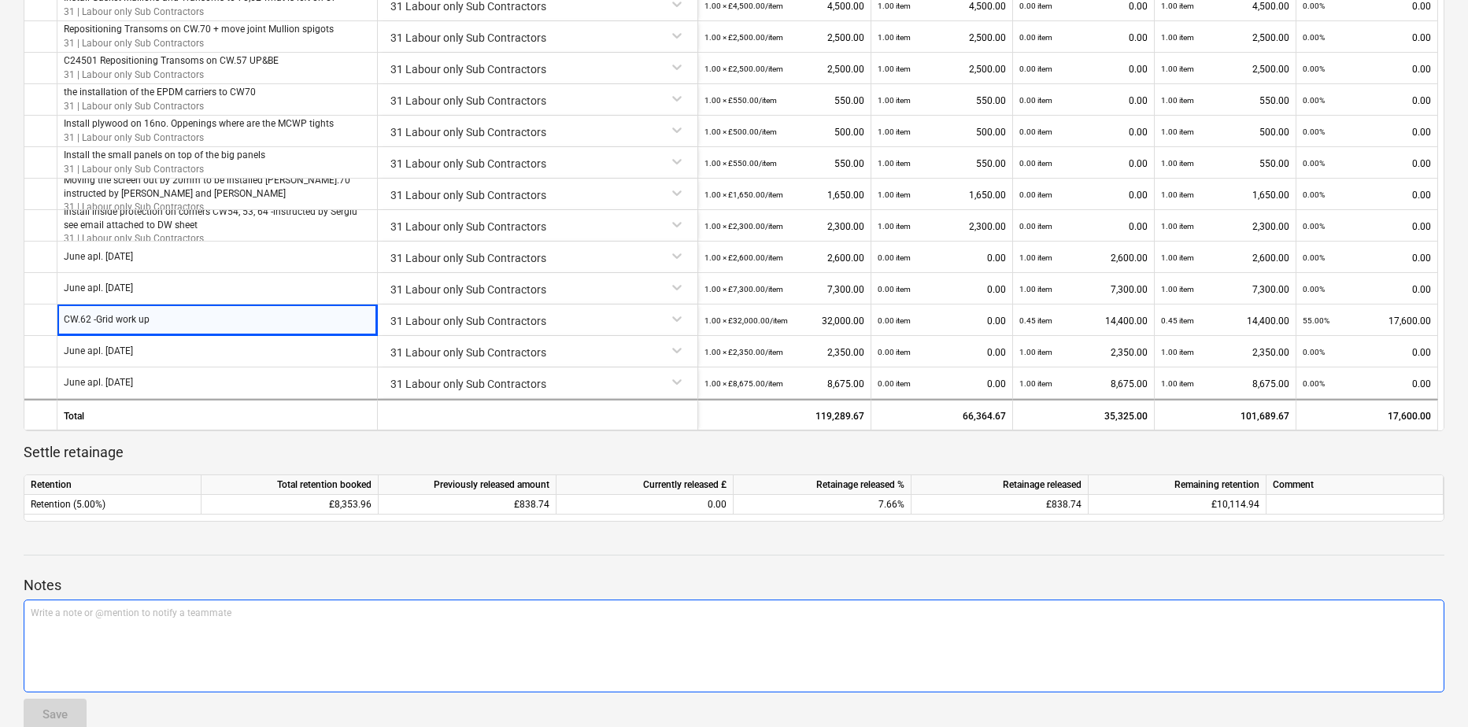
click at [848, 556] on div "Write a note or @mention to notify a teammate ﻿" at bounding box center [734, 646] width 1420 height 93
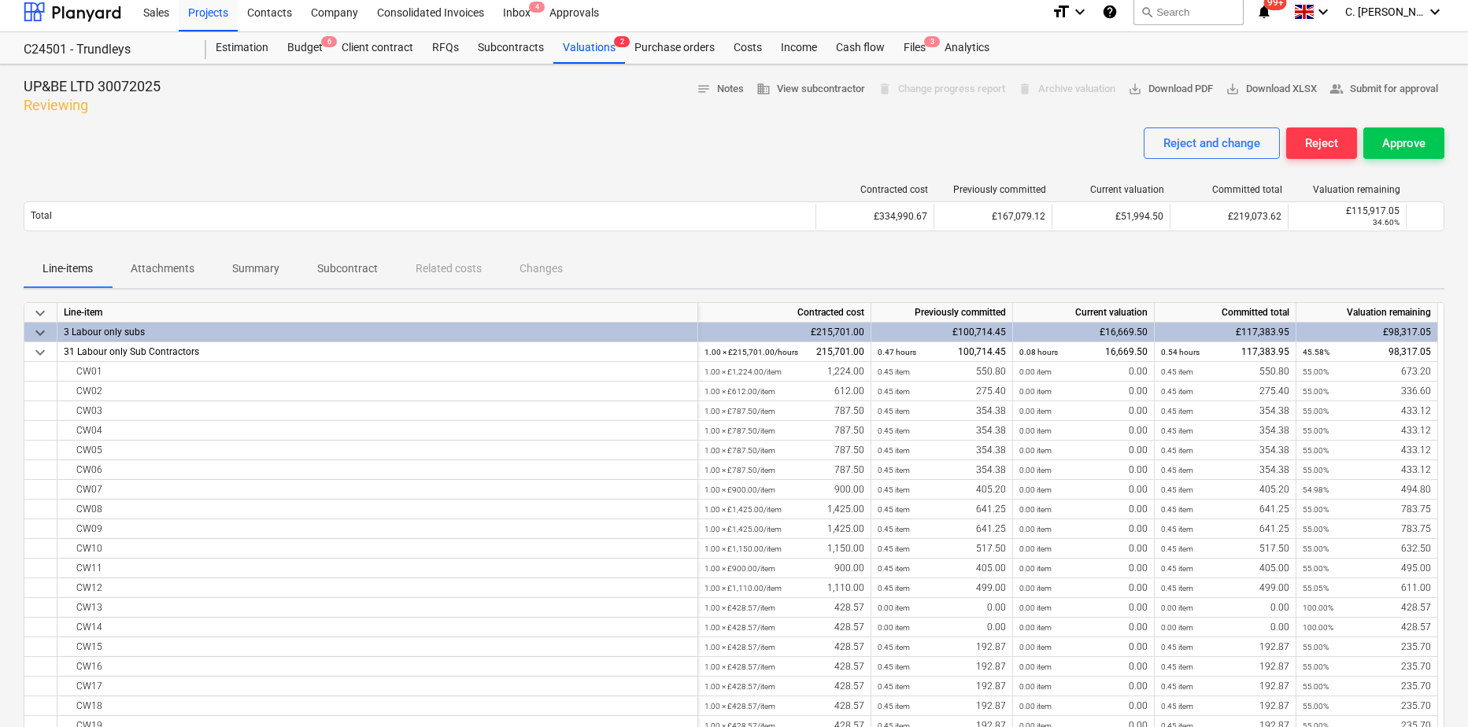
scroll to position [0, 0]
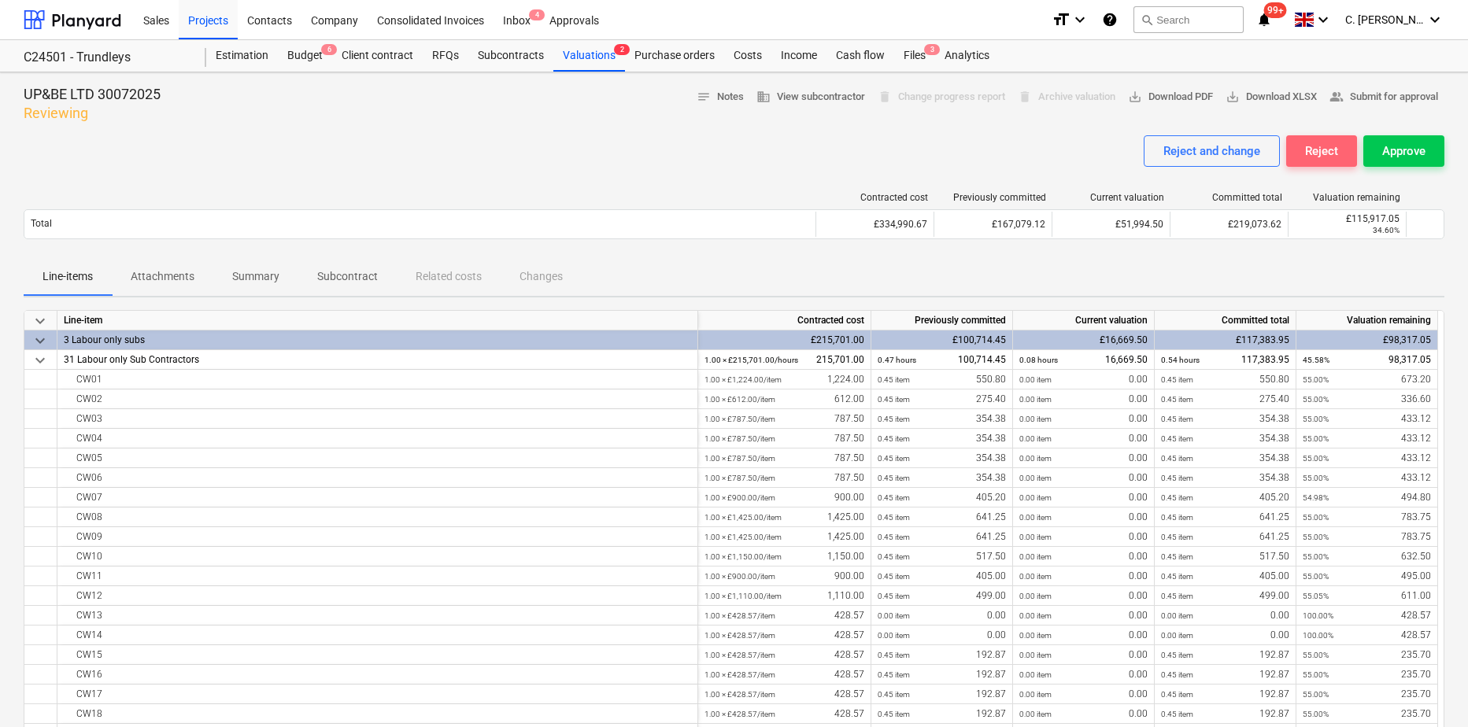
click at [1165, 153] on div "Reject" at bounding box center [1321, 151] width 33 height 20
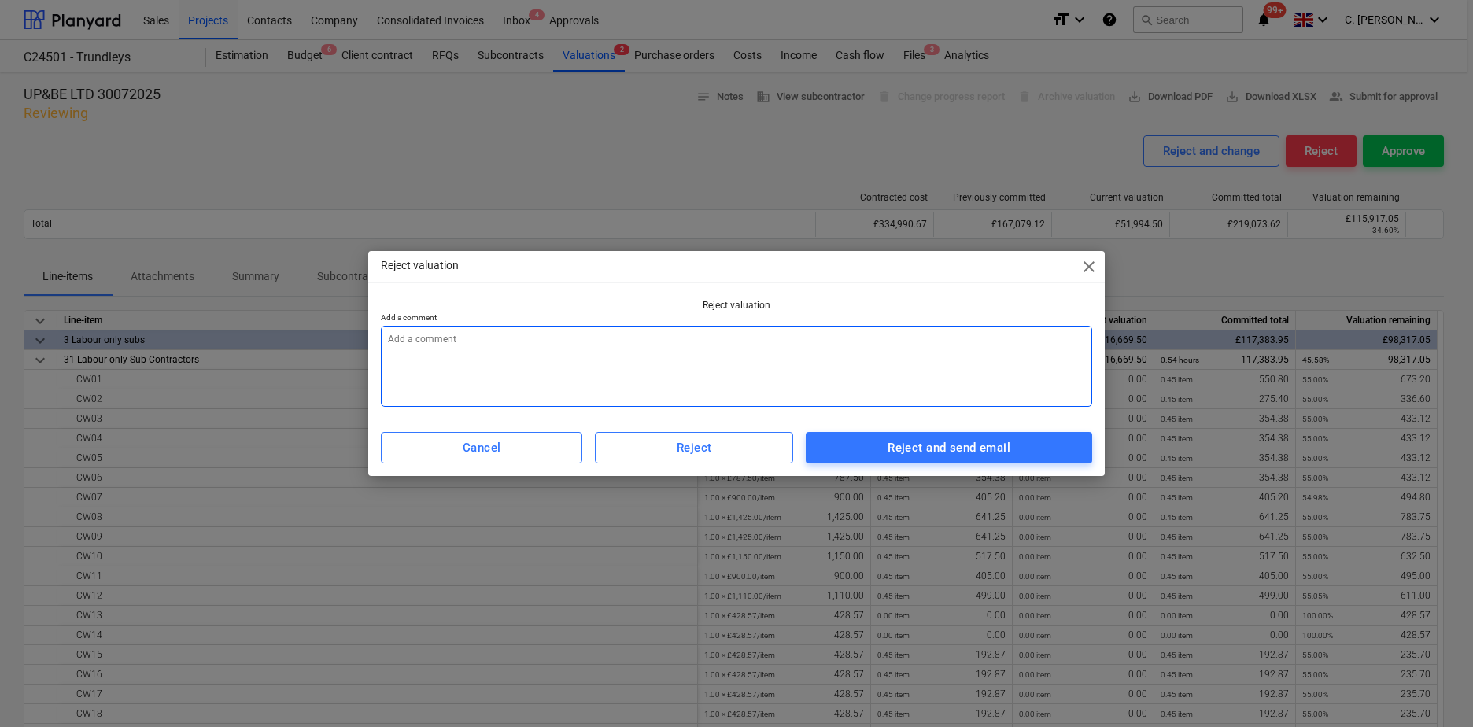
click at [492, 343] on textarea at bounding box center [736, 366] width 711 height 81
type textarea "x"
type textarea "B"
type textarea "x"
type textarea "Be"
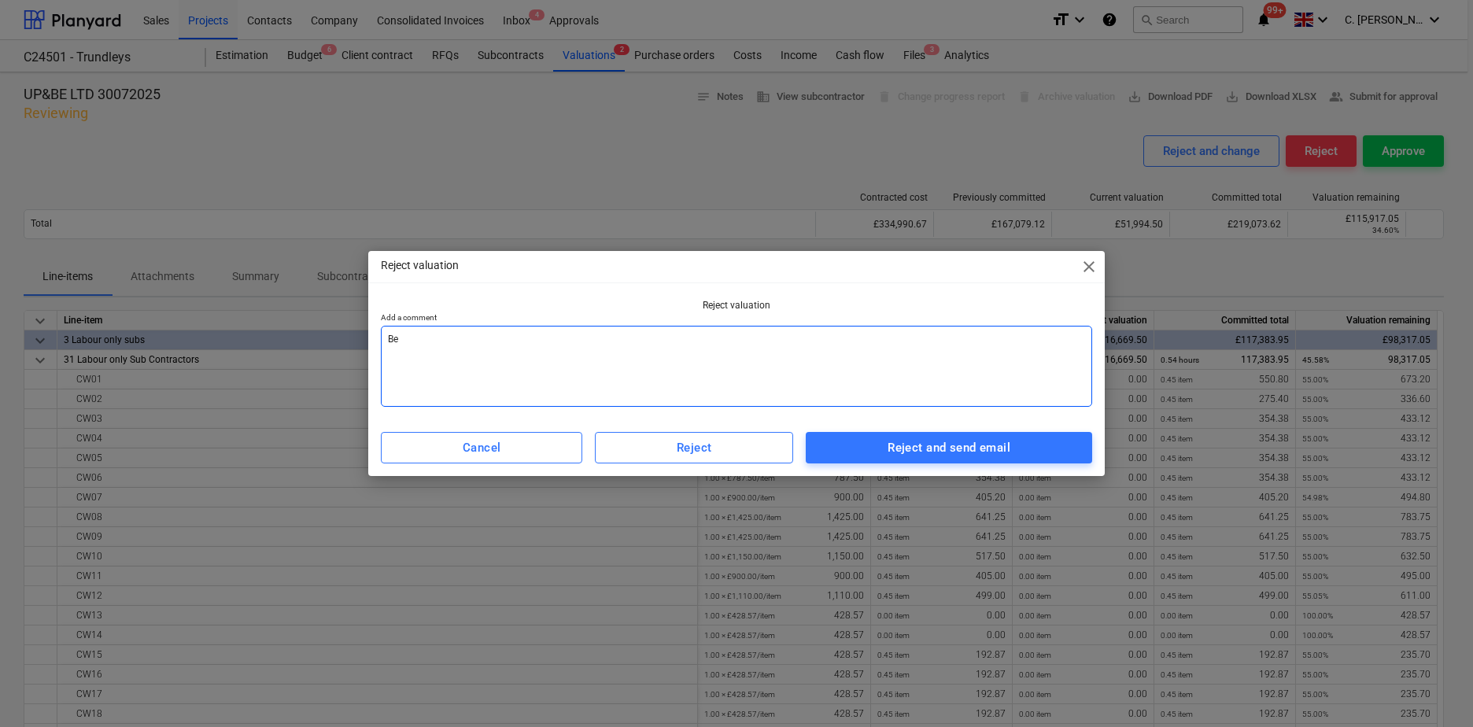
type textarea "x"
type textarea "Ben"
type textarea "x"
type textarea "Benn"
type textarea "x"
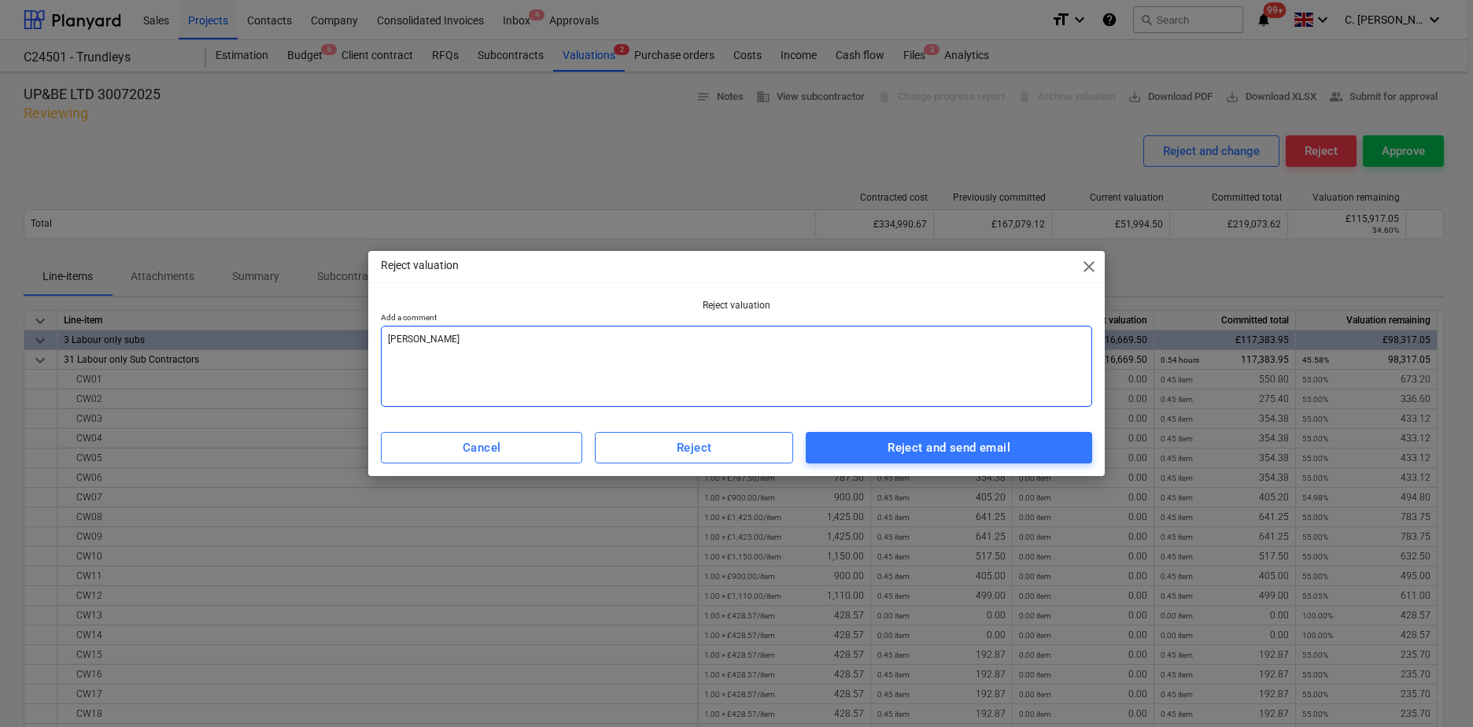
type textarea "Benny"
type textarea "x"
type textarea "Benny,"
type textarea "x"
type textarea "Benny,"
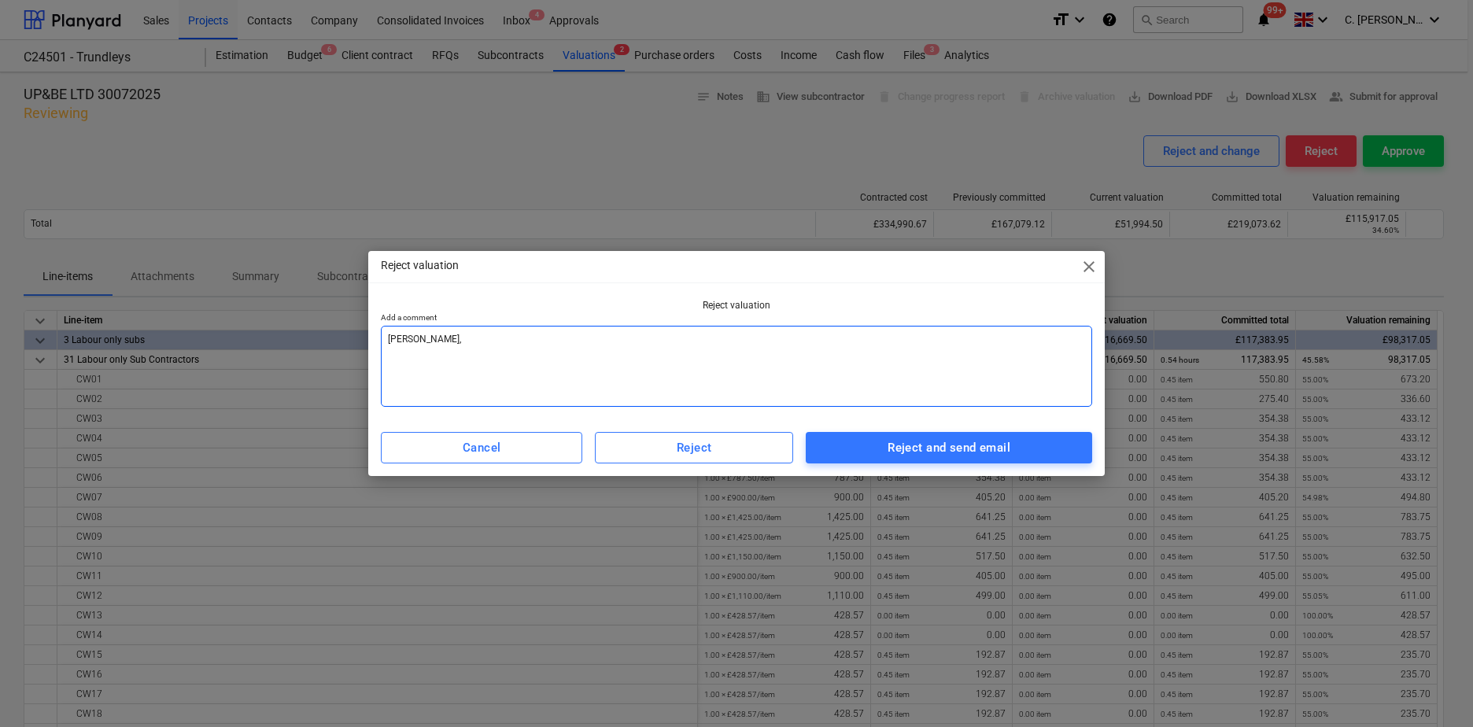
type textarea "x"
type textarea "Benny,"
click at [474, 380] on textarea "Benny," at bounding box center [736, 366] width 711 height 81
click at [408, 350] on textarea "Benny," at bounding box center [736, 366] width 711 height 81
paste textarea "I've approved the attached dayworks; however, I couldn't locate a copy for the …"
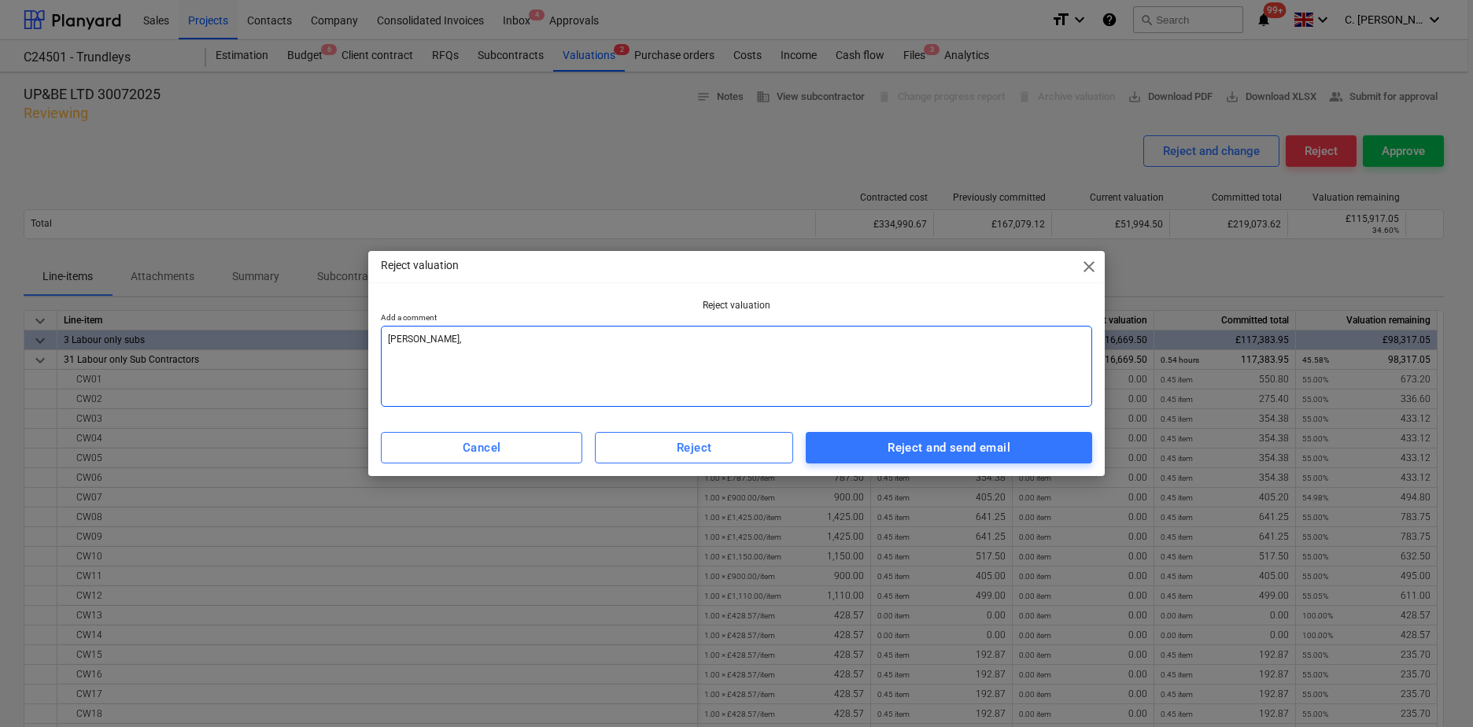
type textarea "x"
type textarea "Benny, I've approved the attached dayworks; however, I couldn't locate a copy f…"
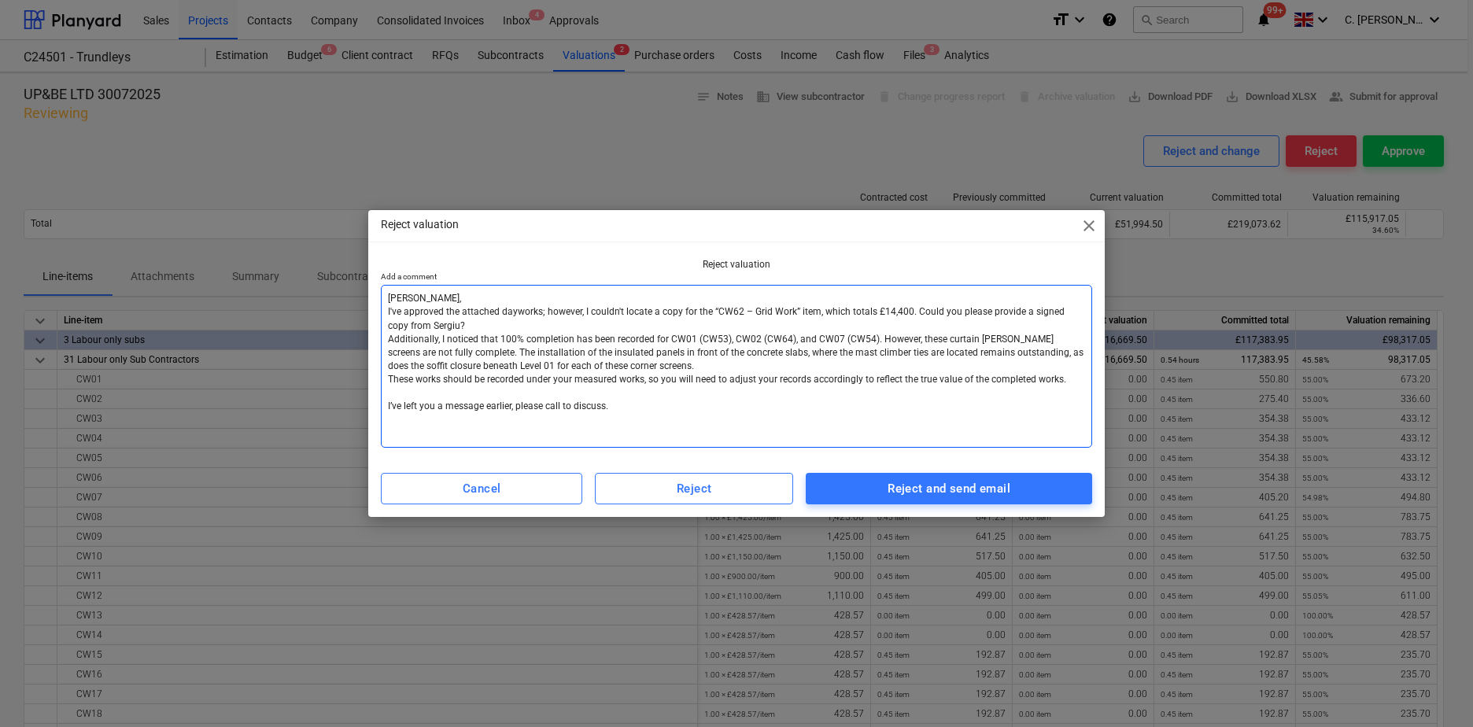
click at [445, 387] on textarea "Benny, I've approved the attached dayworks; however, I couldn't locate a copy f…" at bounding box center [736, 366] width 711 height 163
type textarea "x"
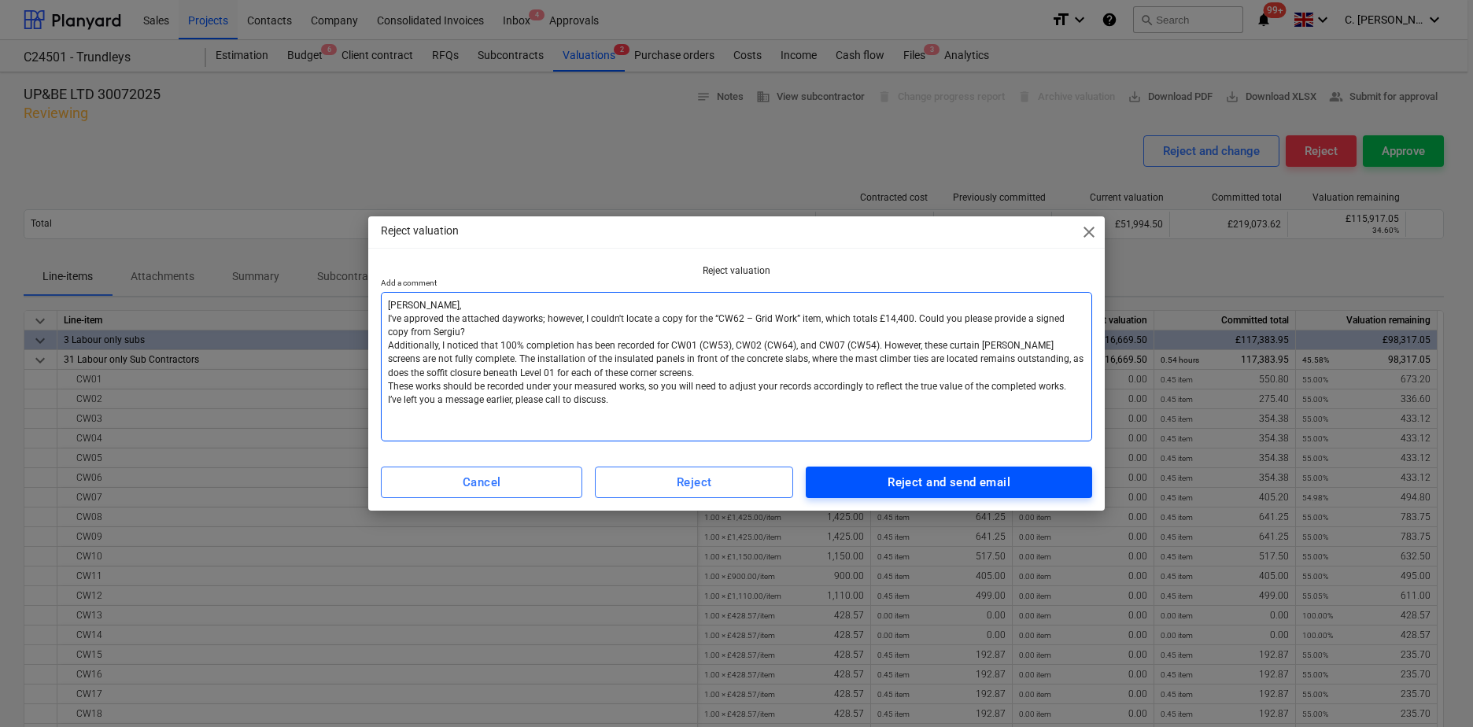
type textarea "Benny, I've approved the attached dayworks; however, I couldn't locate a copy f…"
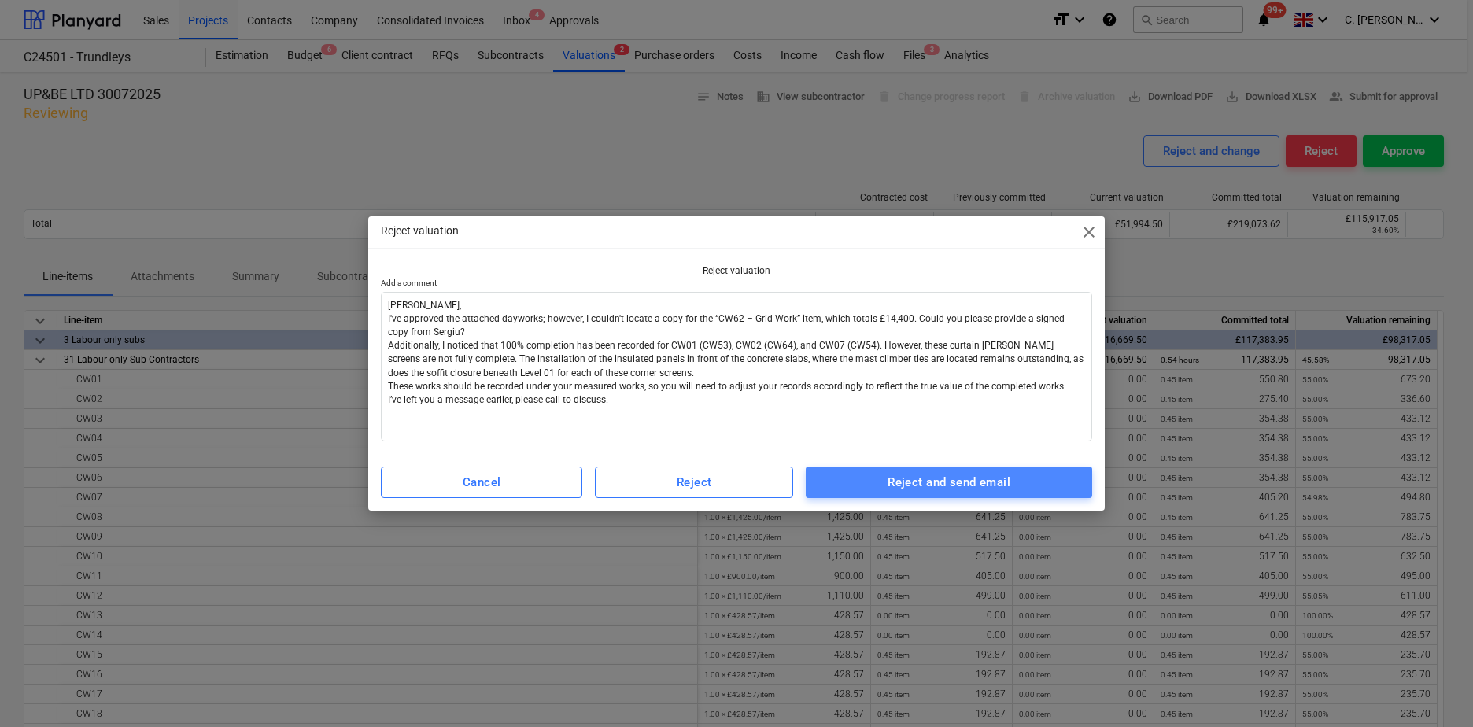
click at [893, 485] on div "Reject and send email" at bounding box center [949, 482] width 123 height 20
drag, startPoint x: 892, startPoint y: 486, endPoint x: 791, endPoint y: 482, distance: 101.6
click at [892, 486] on div "Reject and send email" at bounding box center [949, 482] width 123 height 20
click at [961, 484] on div "Reject and send email" at bounding box center [949, 482] width 123 height 20
type textarea "x"
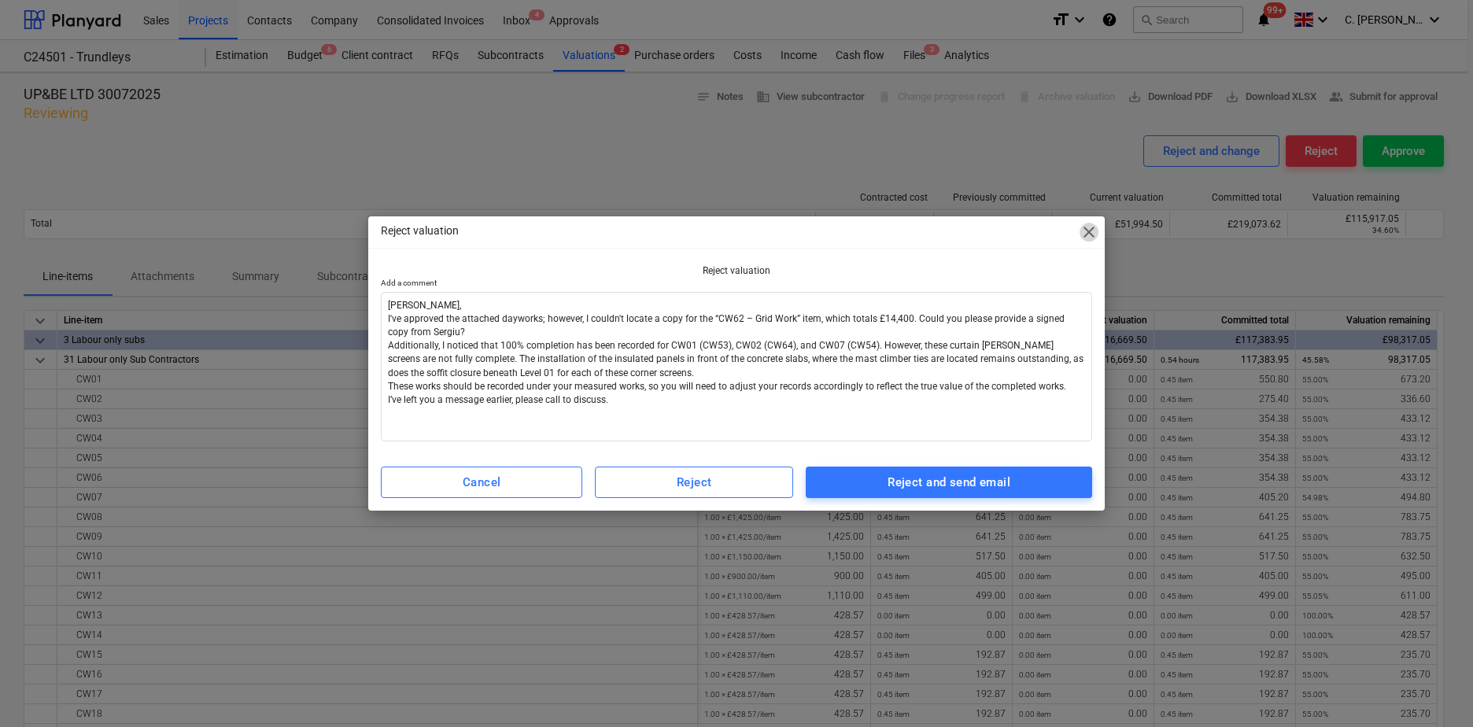
click at [1095, 234] on span "close" at bounding box center [1089, 232] width 19 height 19
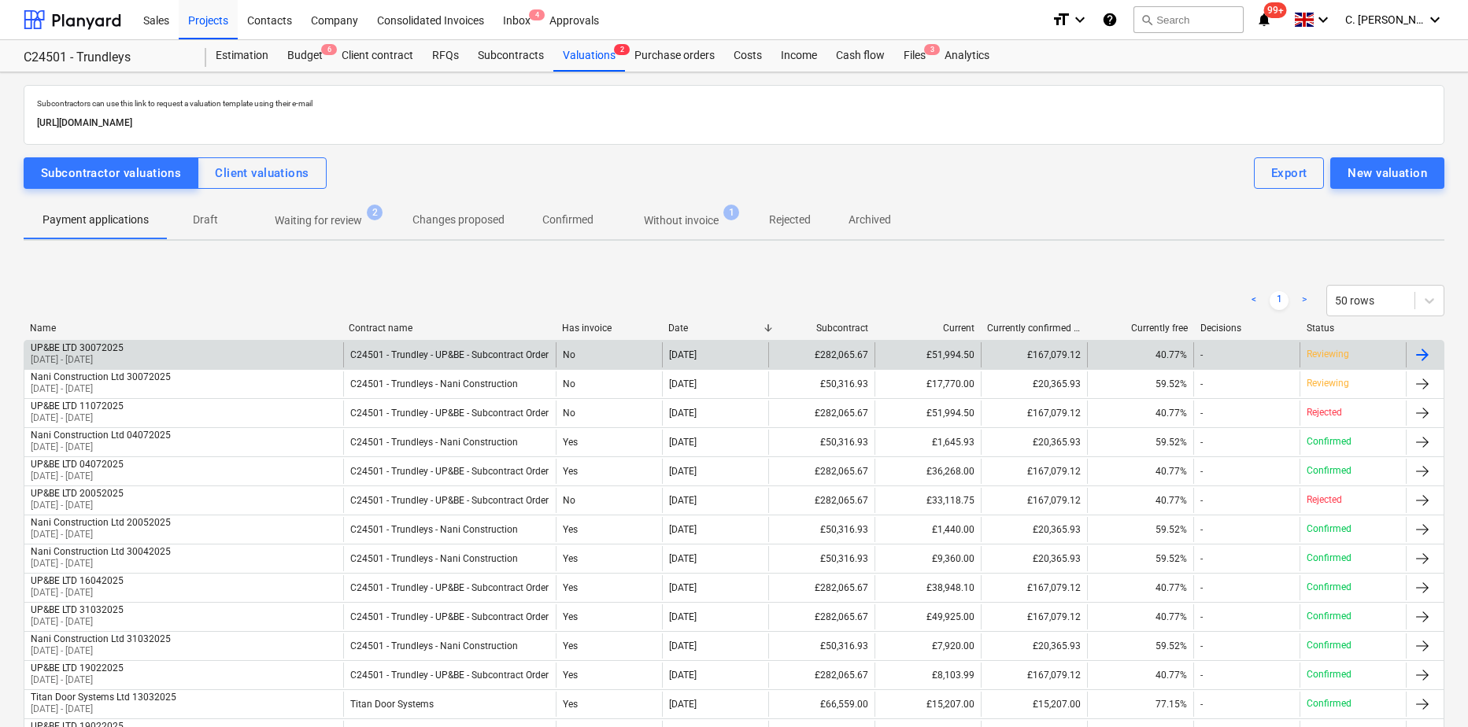
click at [124, 353] on div "UP&BE LTD 30072025" at bounding box center [77, 347] width 93 height 11
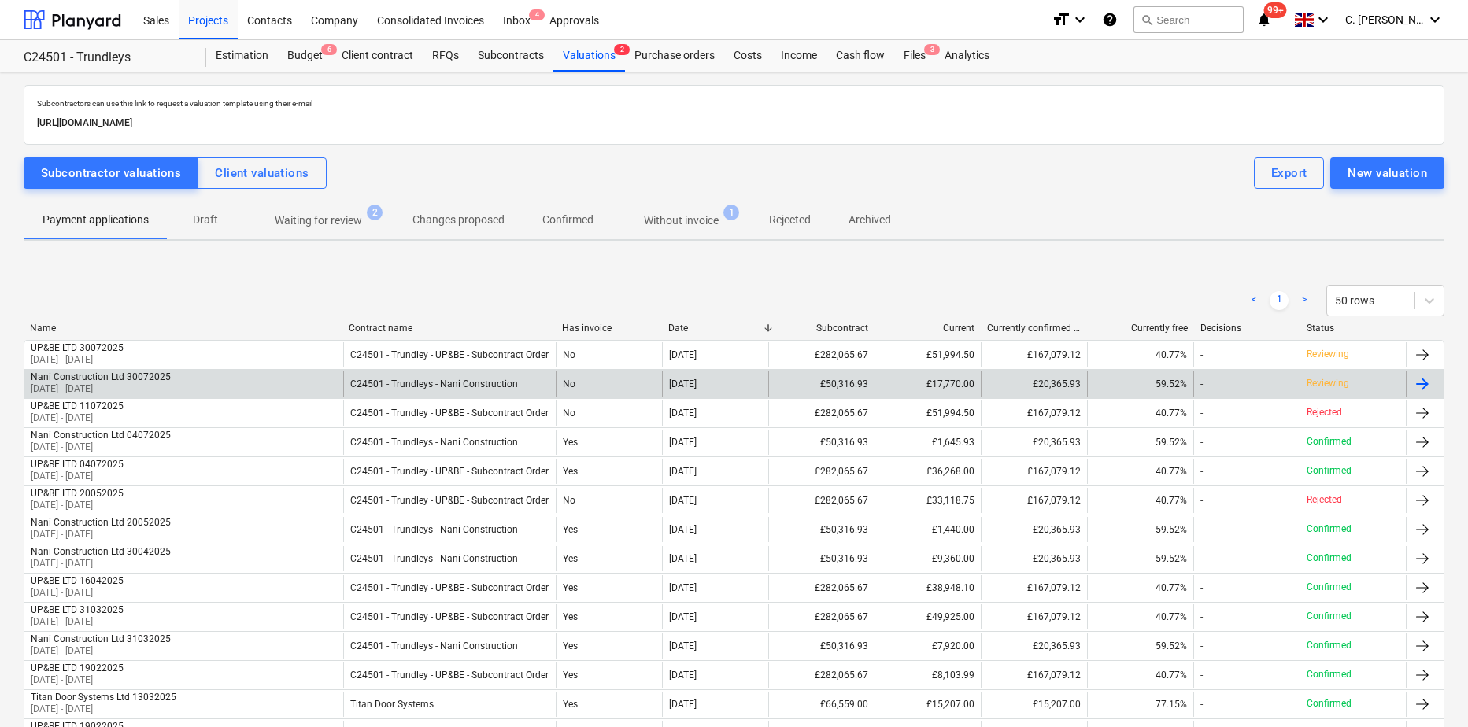
click at [95, 388] on p "01 Jul 2025 - 31 Jul 2025" at bounding box center [101, 388] width 140 height 13
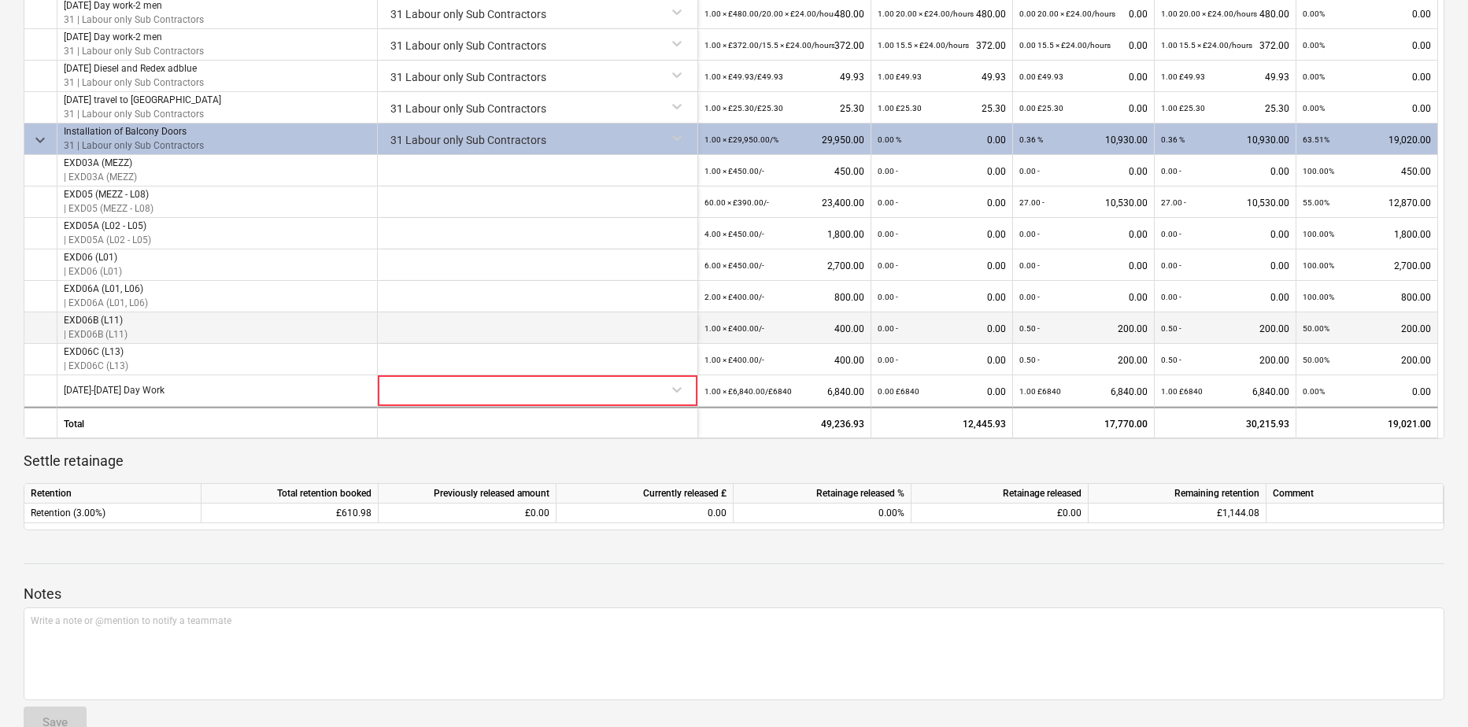
scroll to position [845, 0]
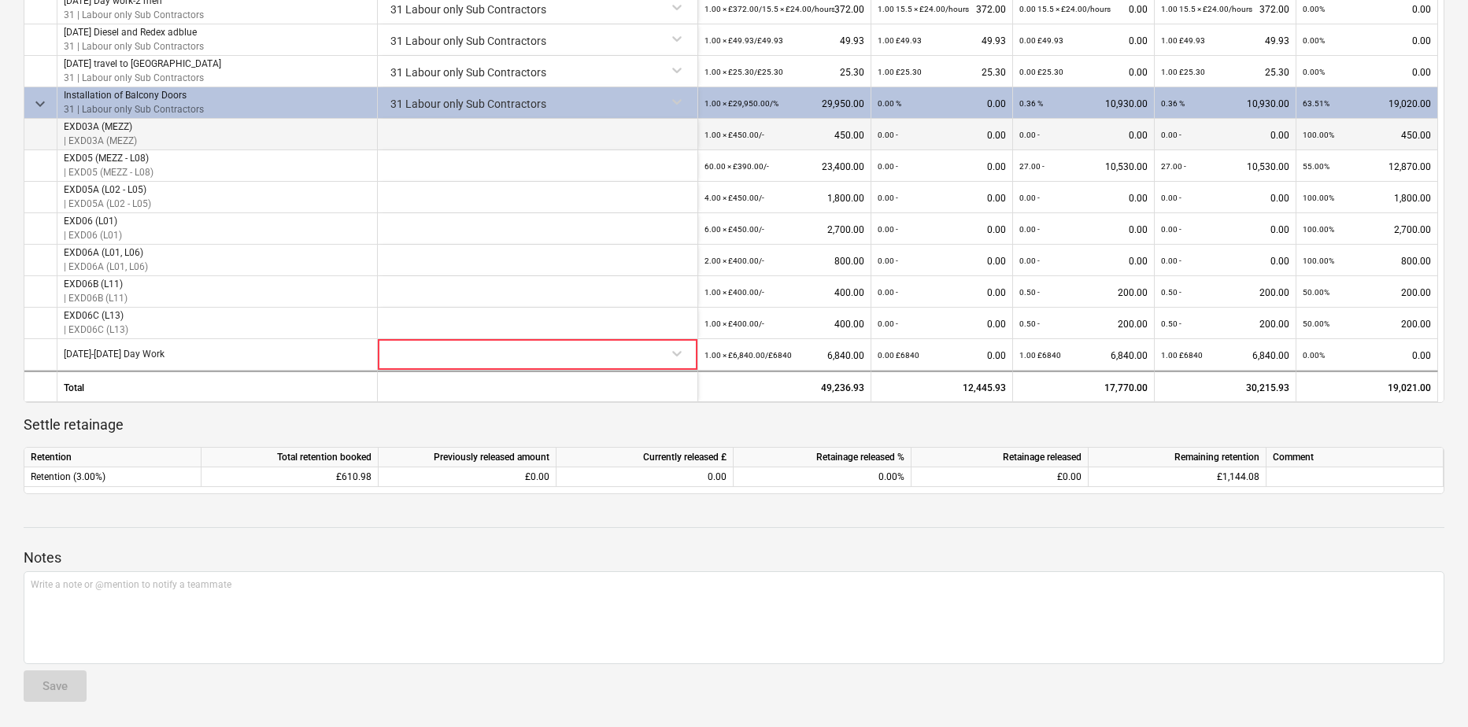
click at [455, 142] on div at bounding box center [538, 134] width 320 height 31
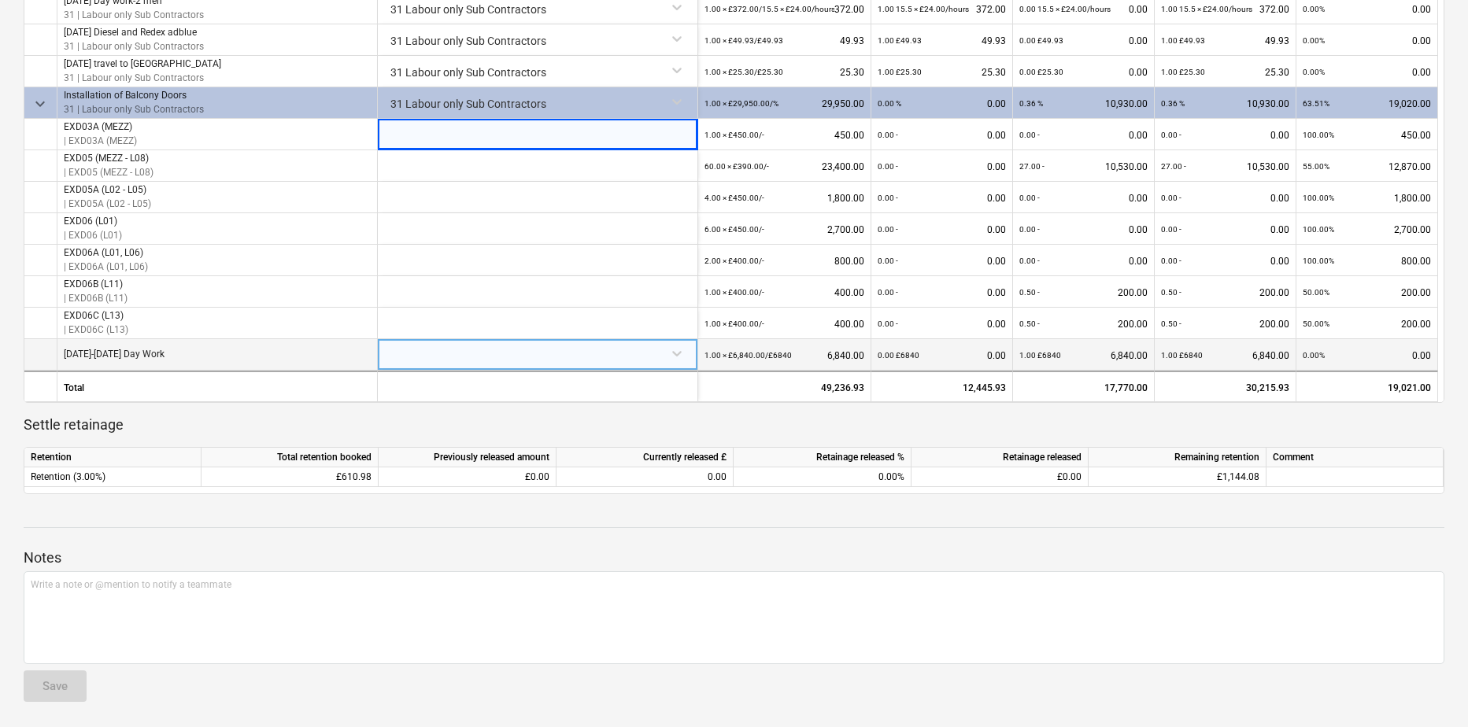
click at [686, 362] on div at bounding box center [537, 353] width 307 height 28
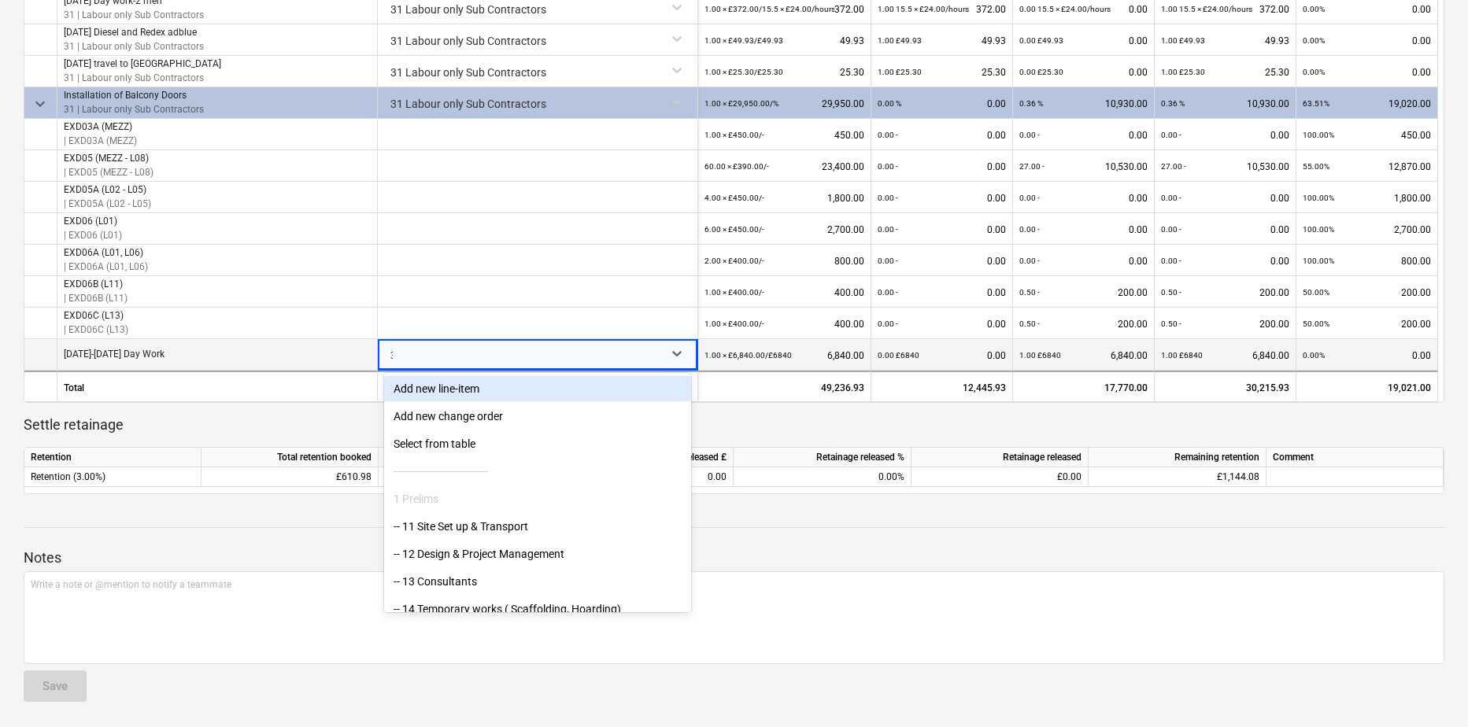
type input "31"
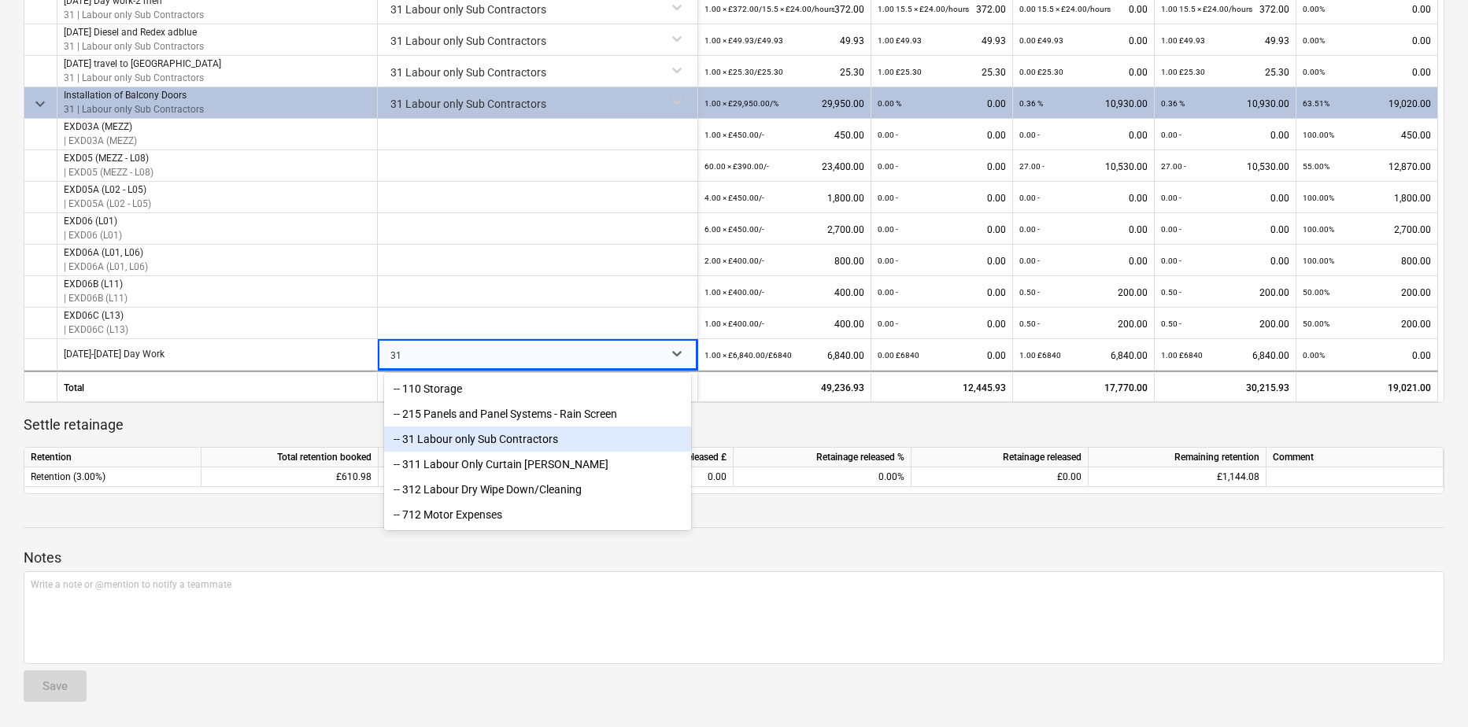
click at [437, 440] on div "-- 31 Labour only Sub Contractors" at bounding box center [537, 438] width 307 height 25
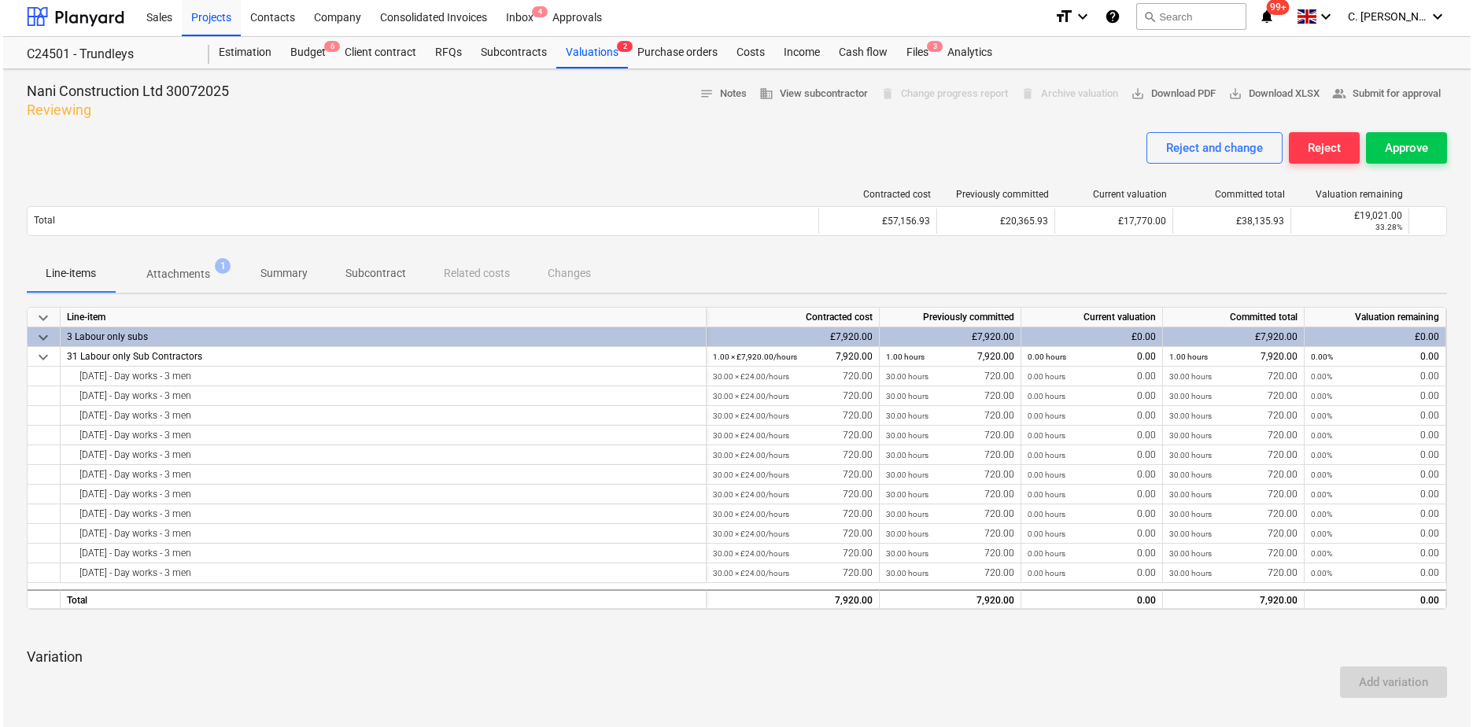
scroll to position [0, 0]
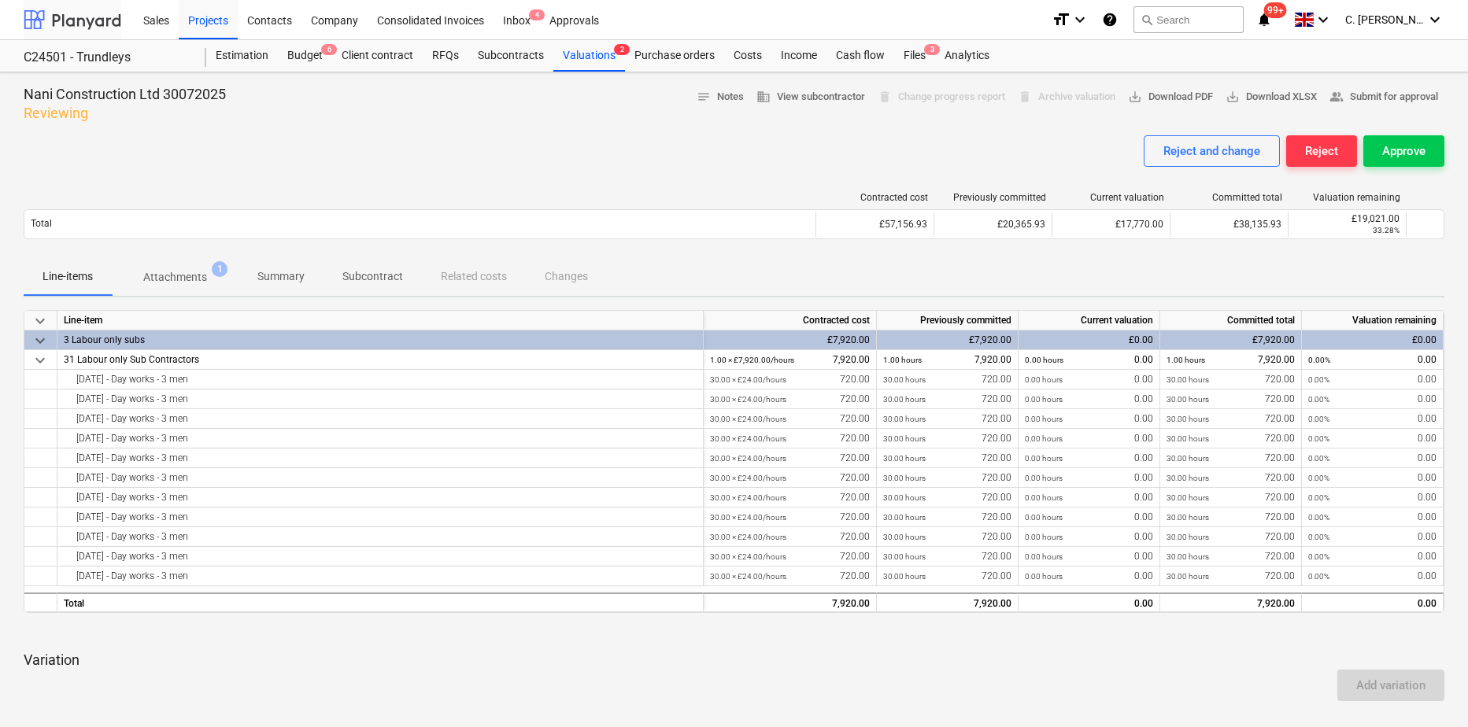
click at [93, 12] on div at bounding box center [73, 19] width 98 height 39
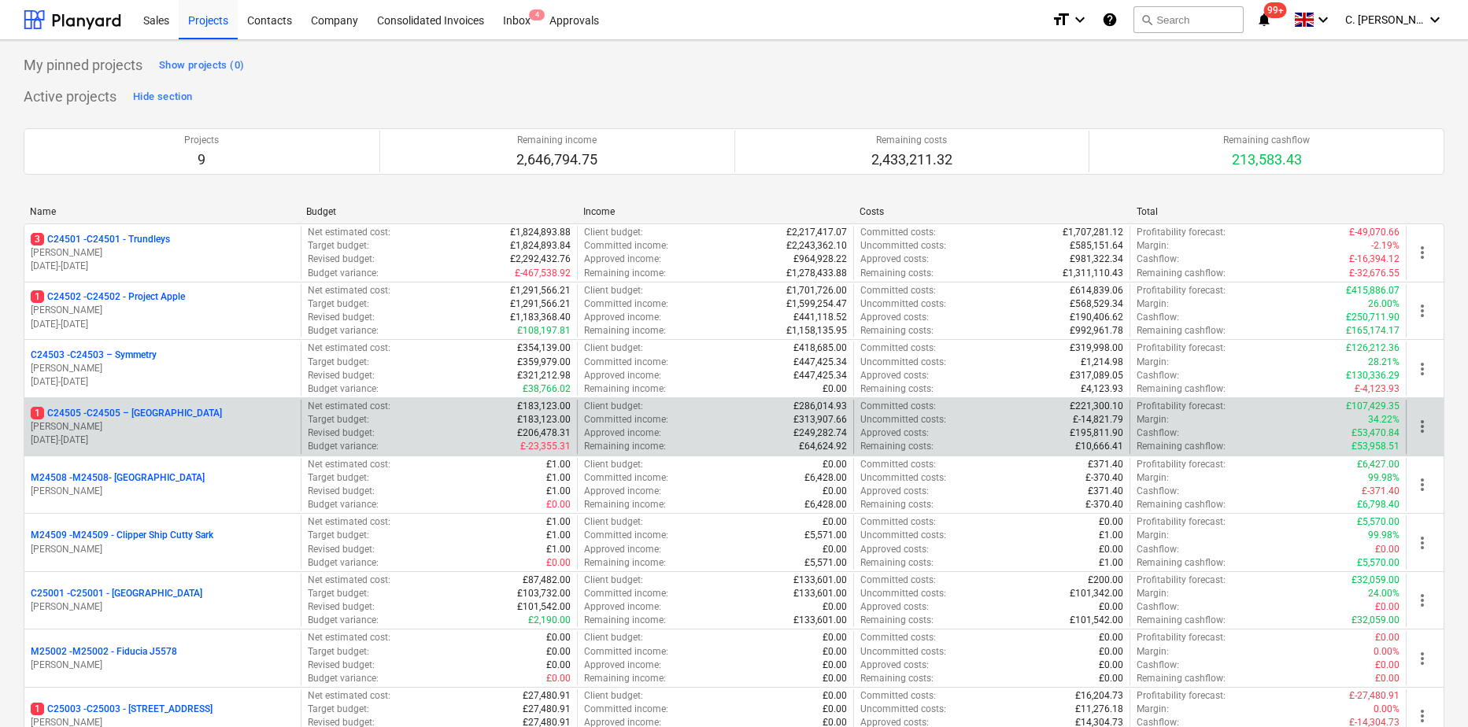
click at [134, 434] on p "01.10.2024 - 01.06.2025" at bounding box center [163, 440] width 264 height 13
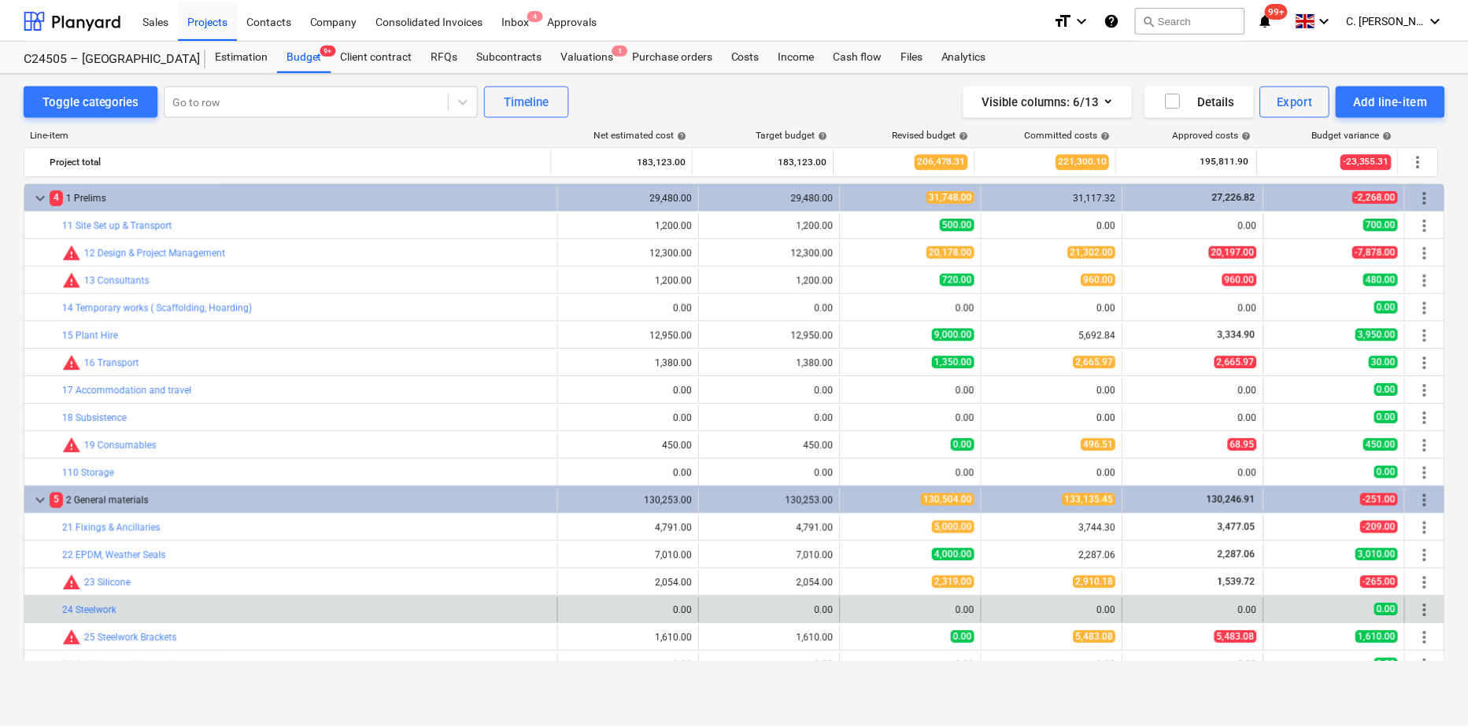
scroll to position [236, 0]
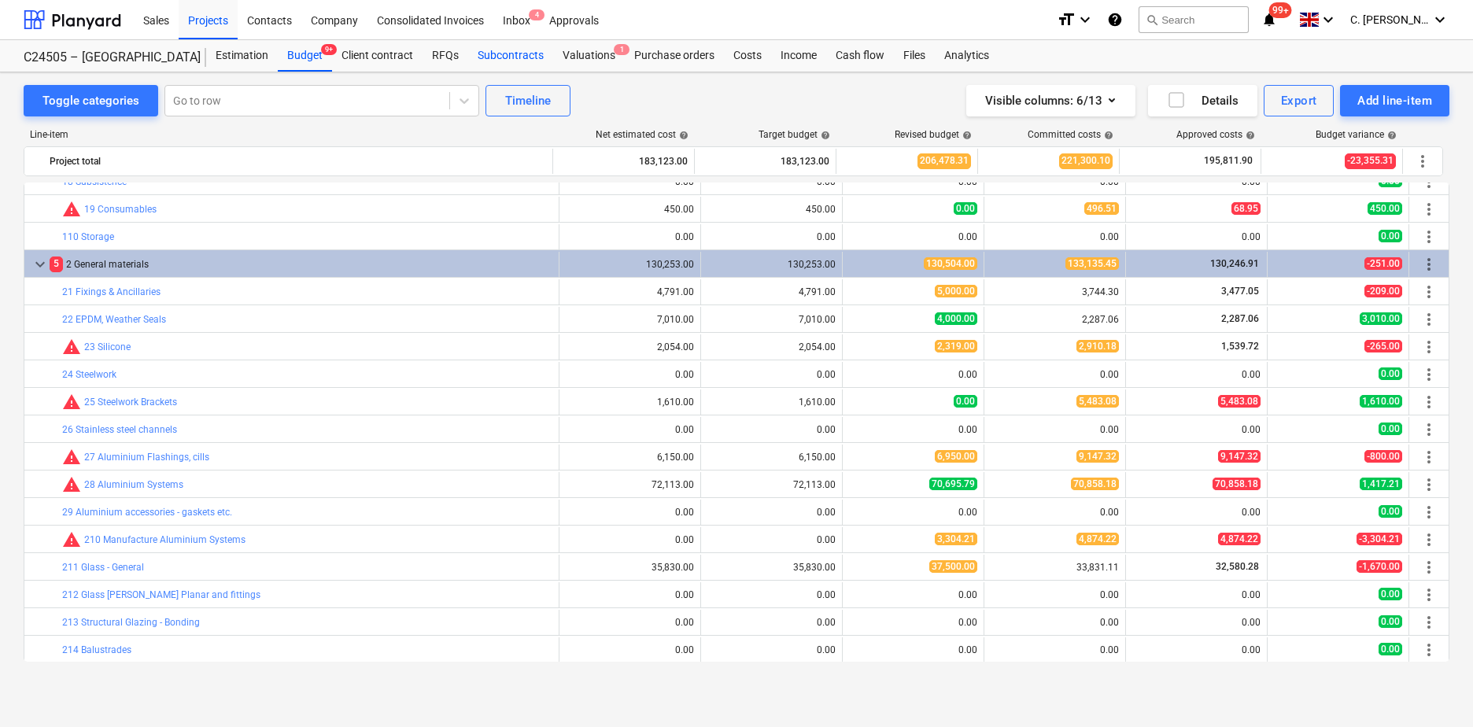
click at [515, 45] on div "Subcontracts" at bounding box center [510, 55] width 85 height 31
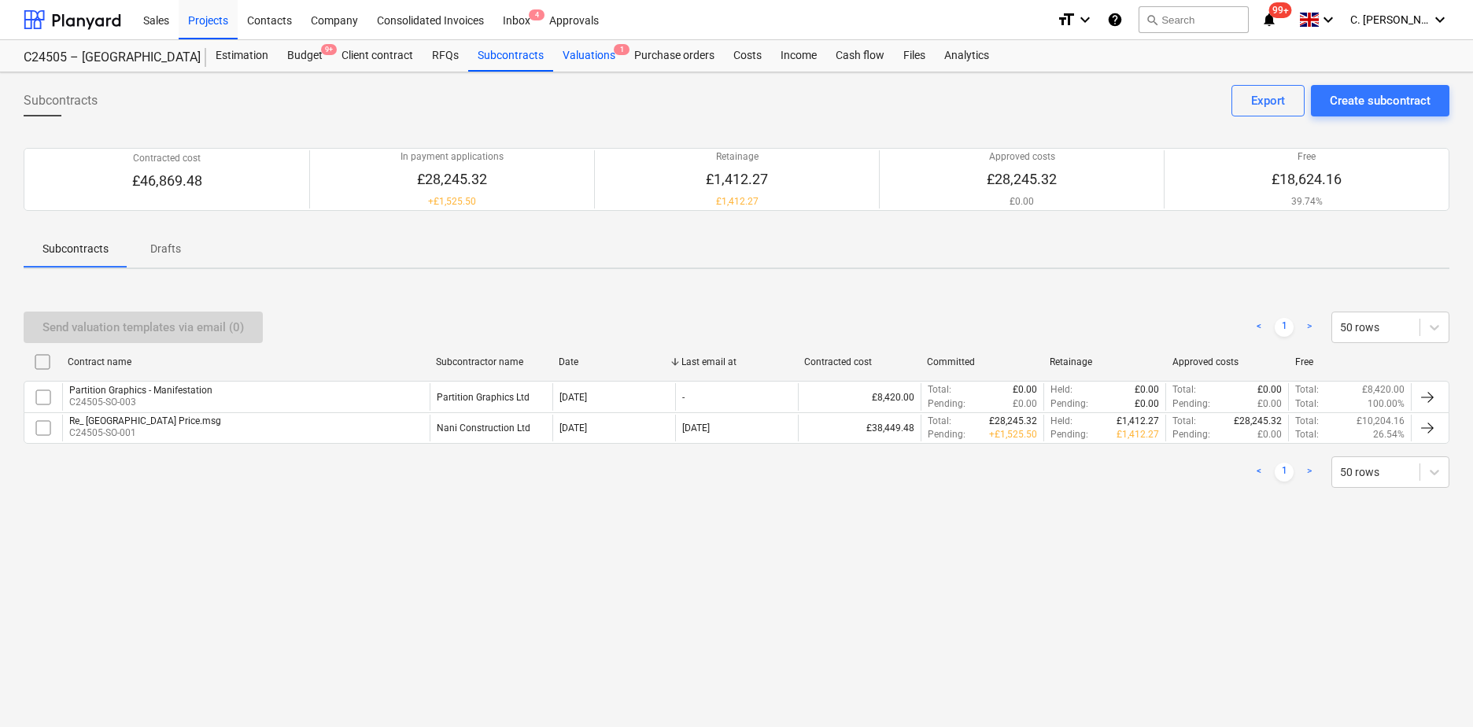
click at [606, 54] on div "Valuations 1" at bounding box center [589, 55] width 72 height 31
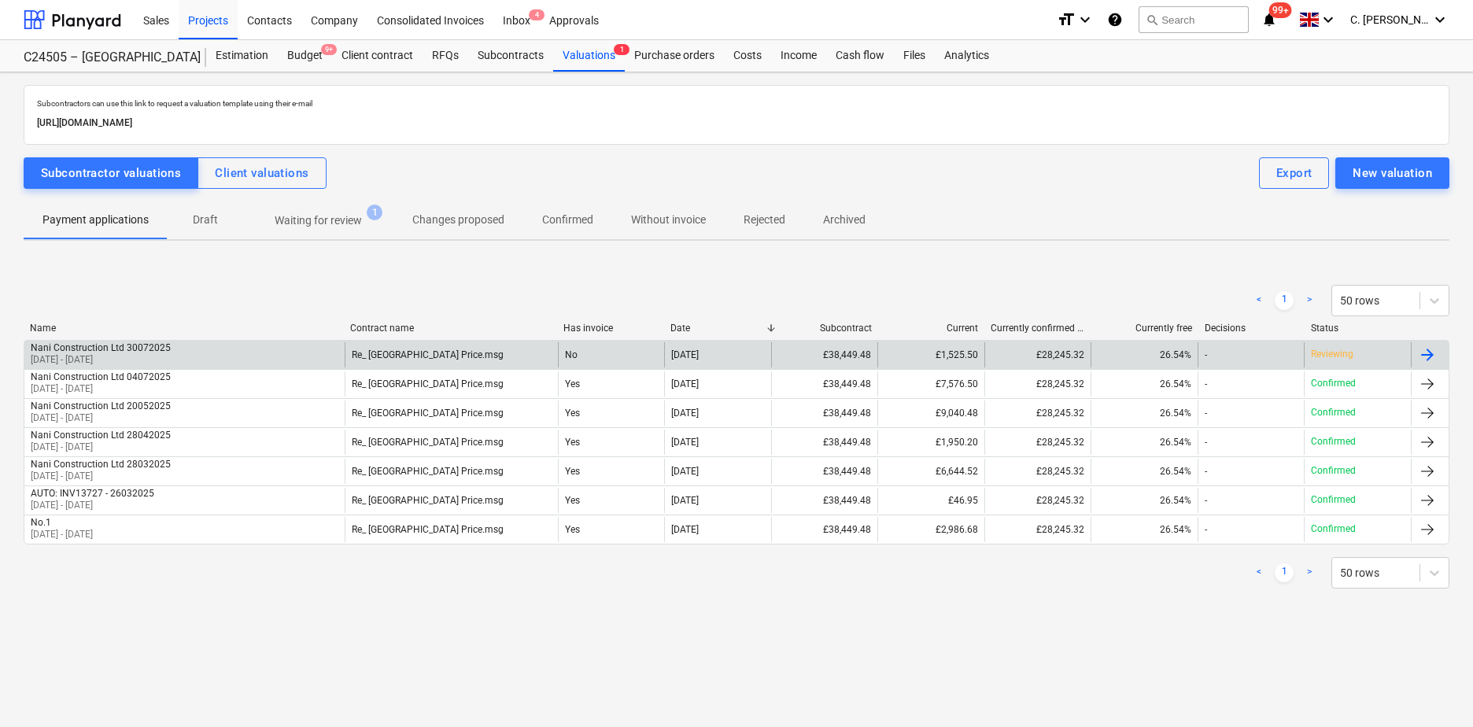
click at [105, 353] on p "01 Jul 2025 - 31 Jul 2025" at bounding box center [101, 359] width 140 height 13
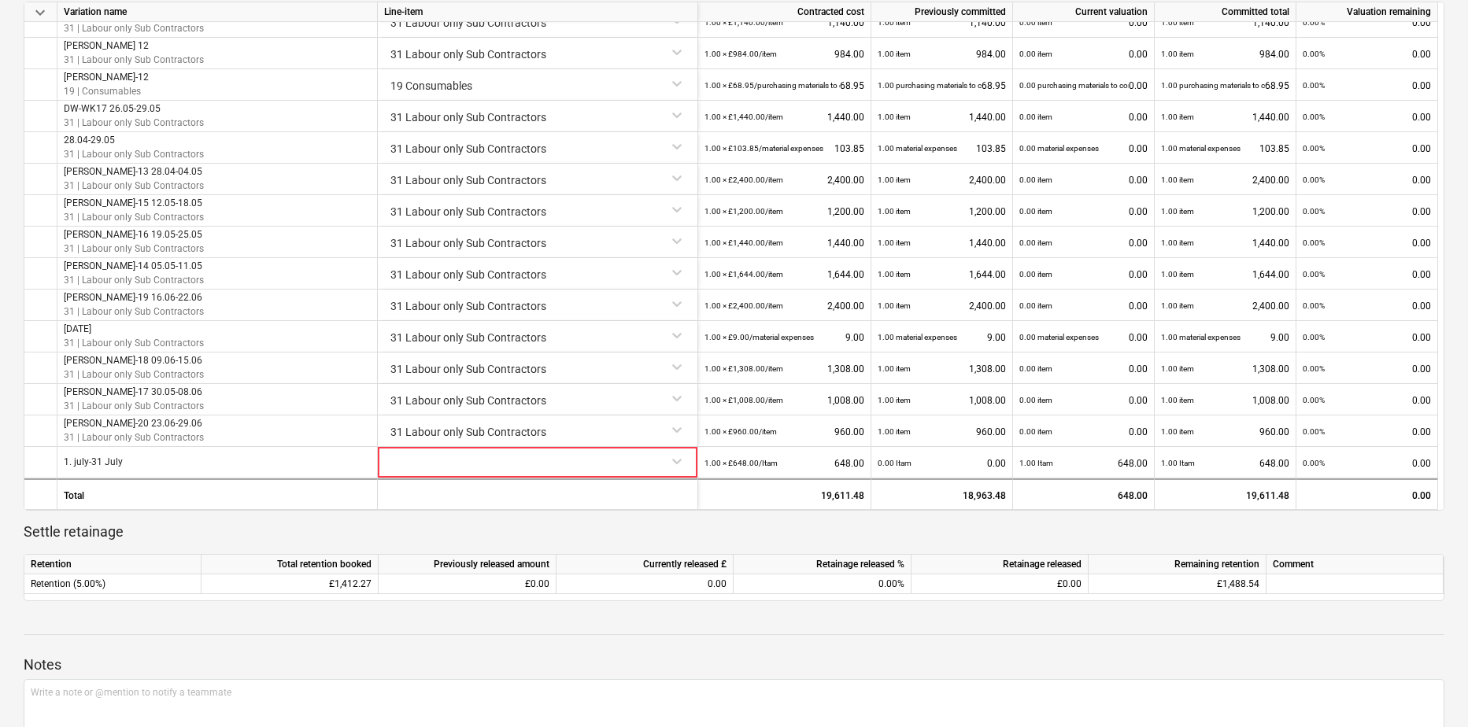
scroll to position [944, 0]
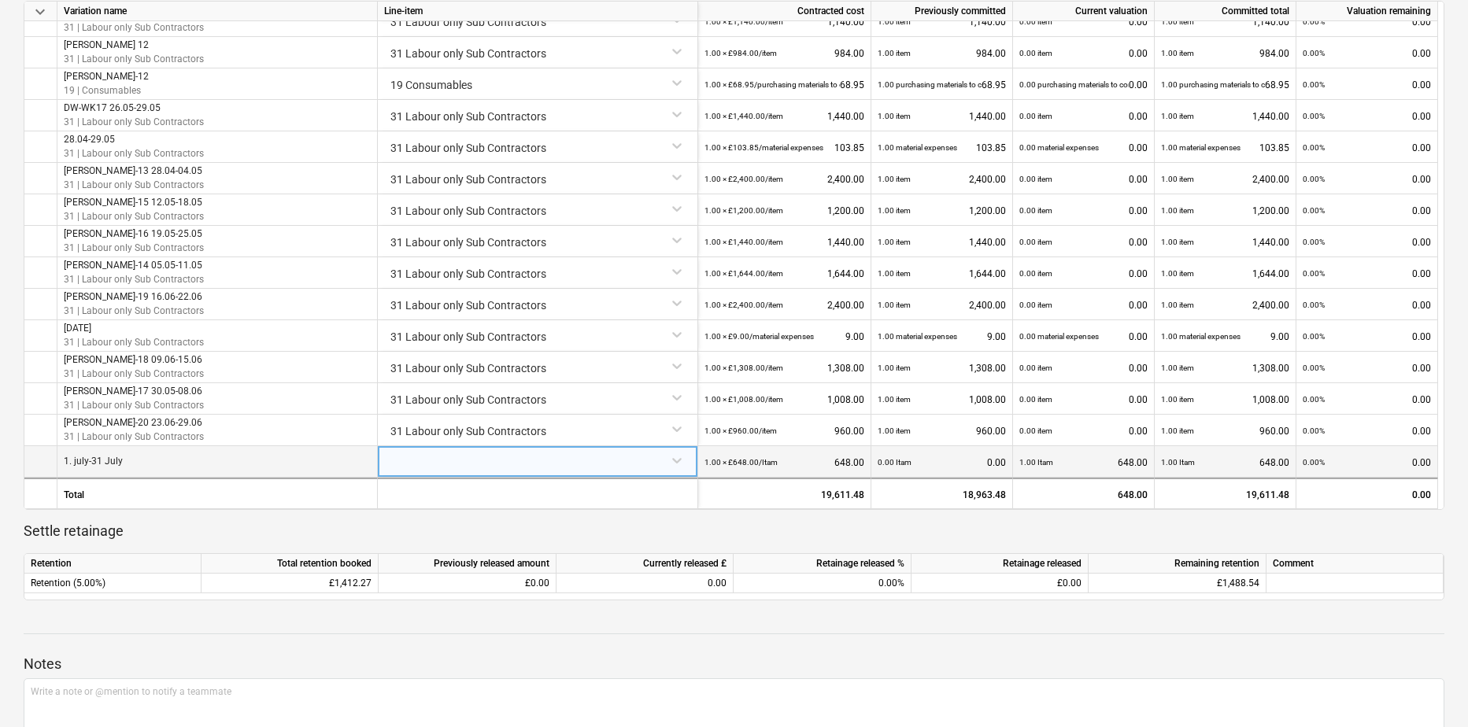
click at [460, 462] on div at bounding box center [537, 460] width 307 height 28
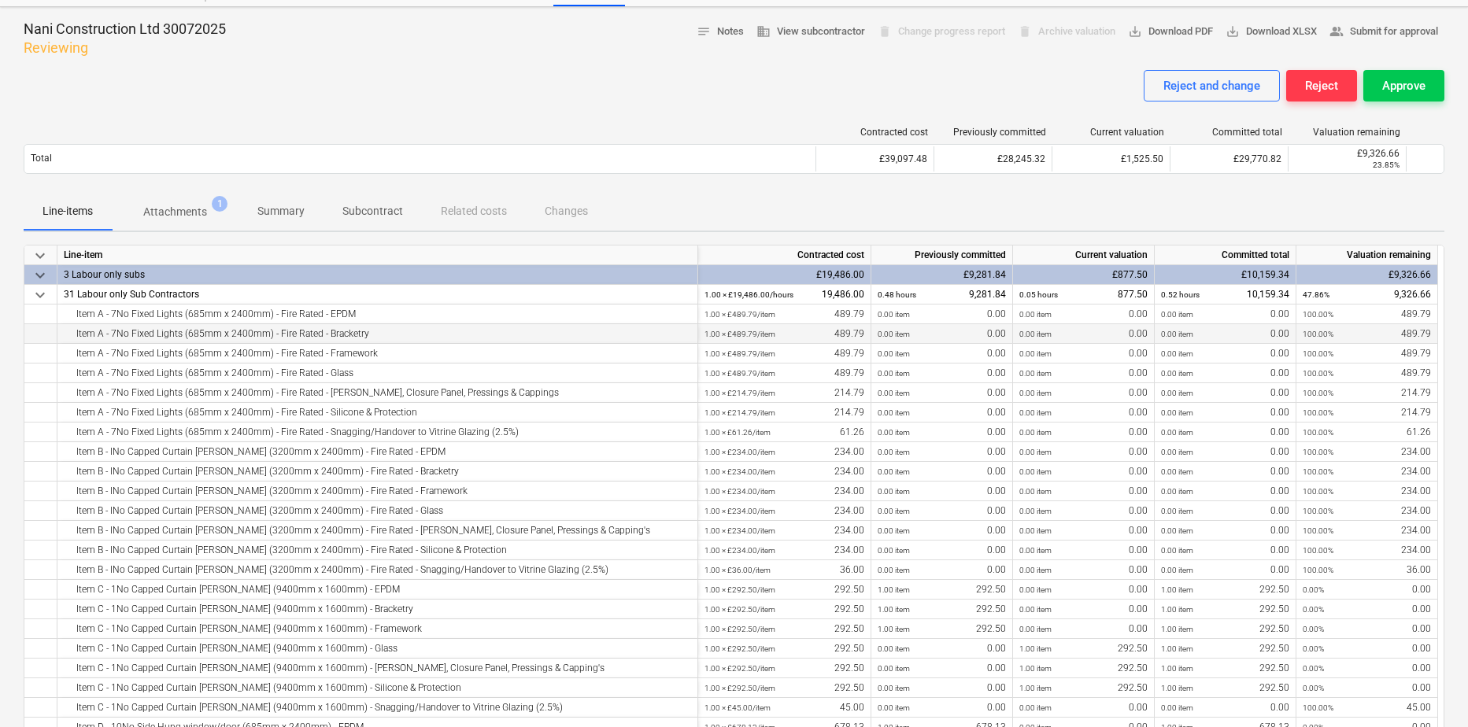
scroll to position [0, 0]
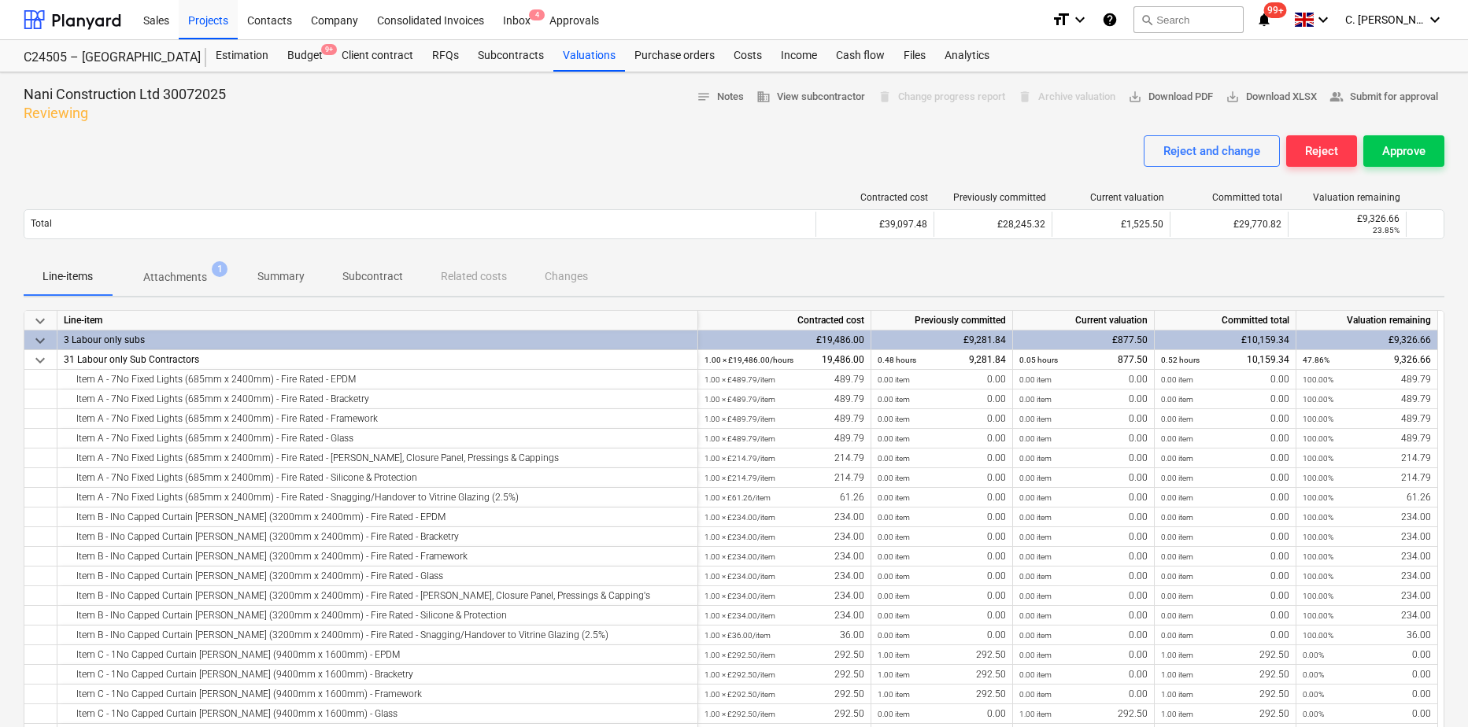
click at [54, 25] on div at bounding box center [73, 19] width 98 height 39
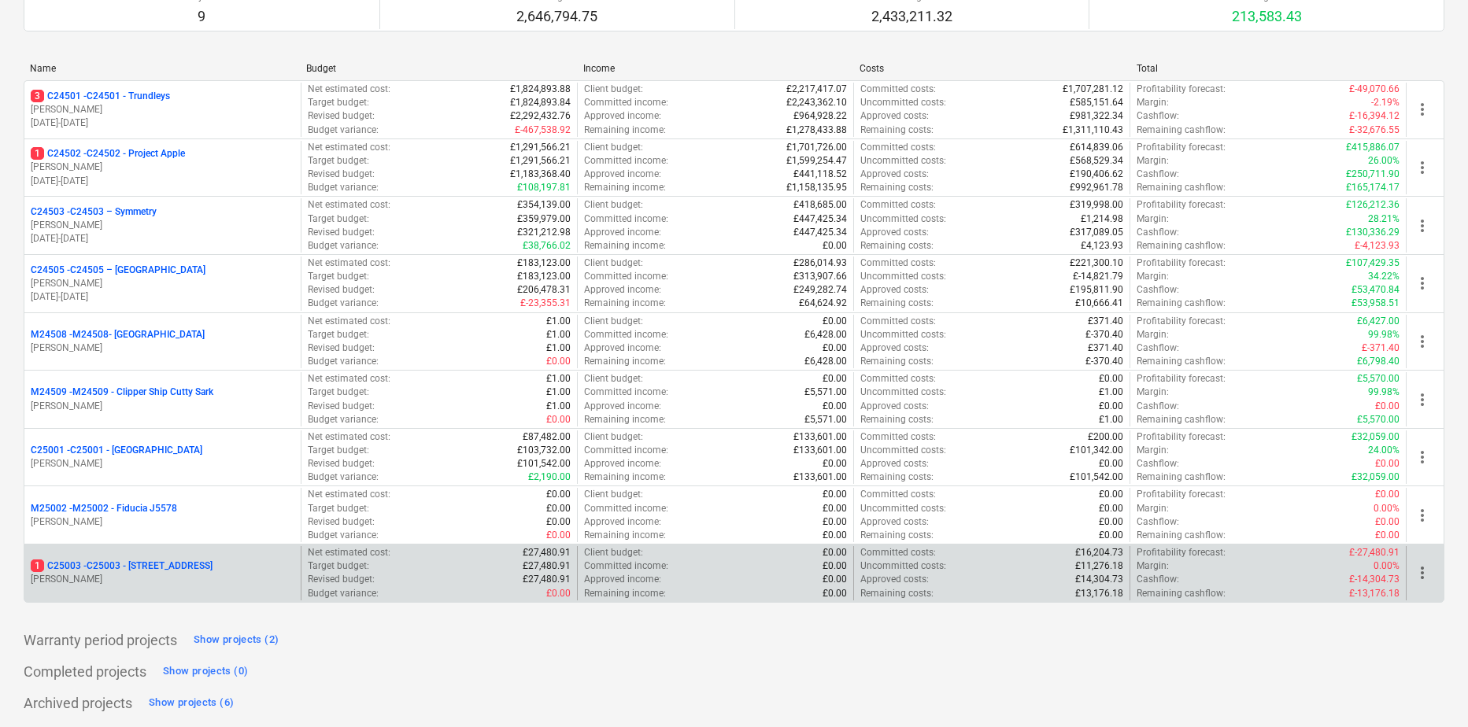
scroll to position [145, 0]
click at [154, 556] on p "1 C25003 - C25003 - 242 Marylebone Road" at bounding box center [122, 564] width 182 height 13
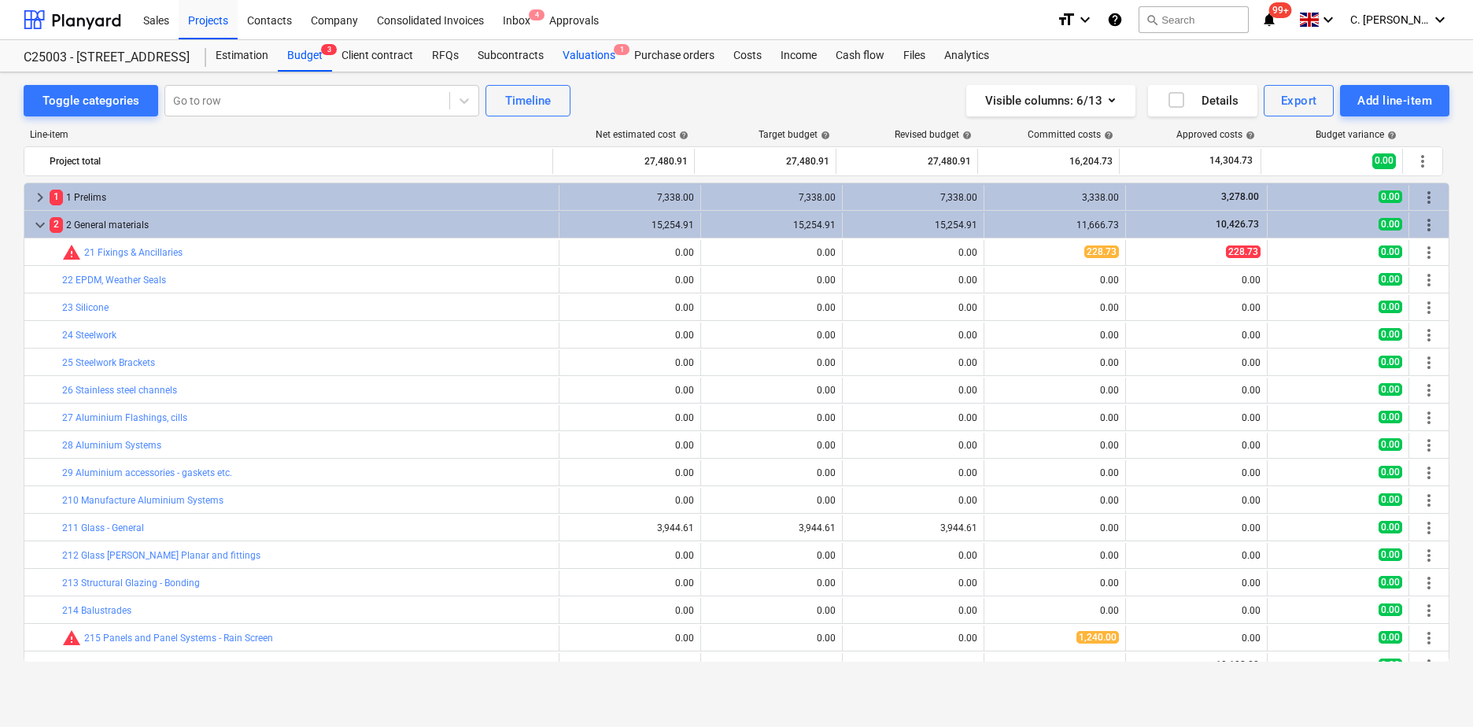
click at [585, 54] on div "Valuations 1" at bounding box center [589, 55] width 72 height 31
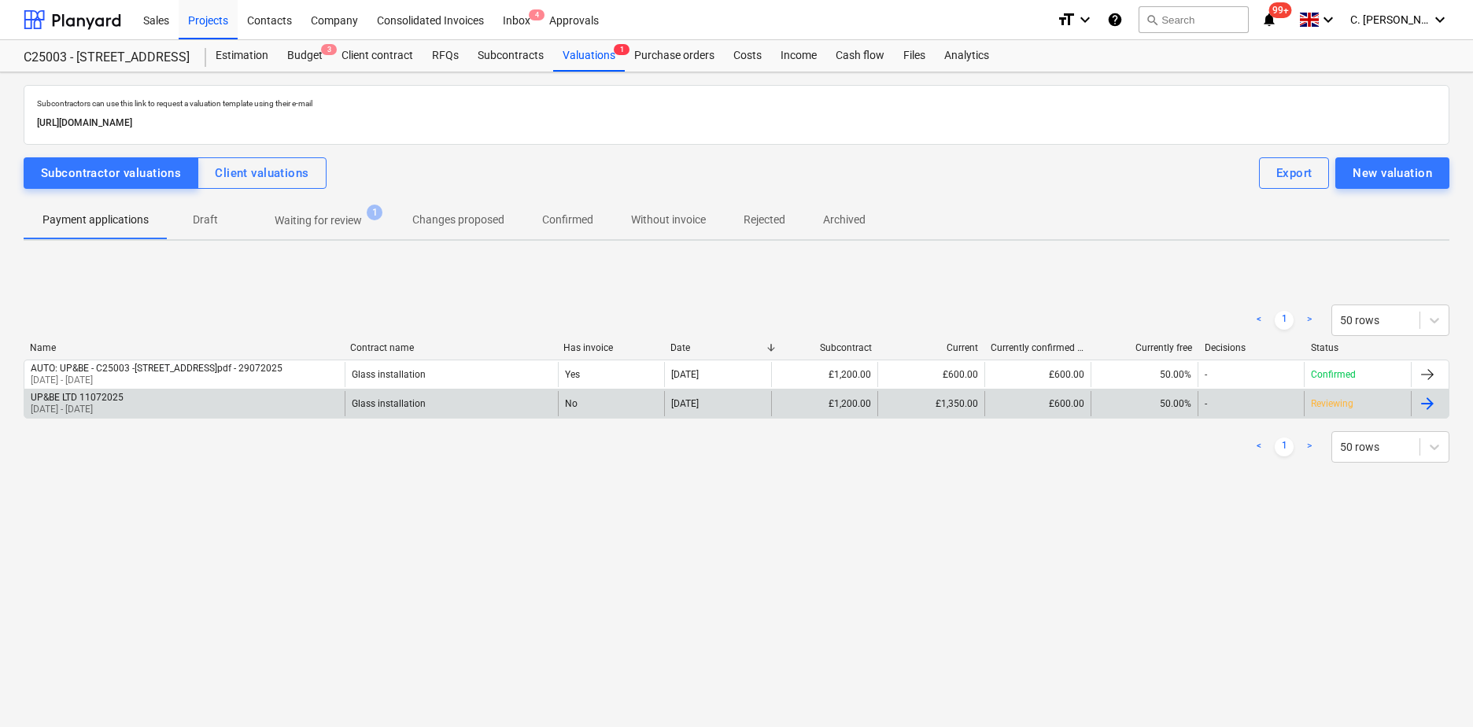
click at [581, 408] on div "No" at bounding box center [611, 403] width 107 height 25
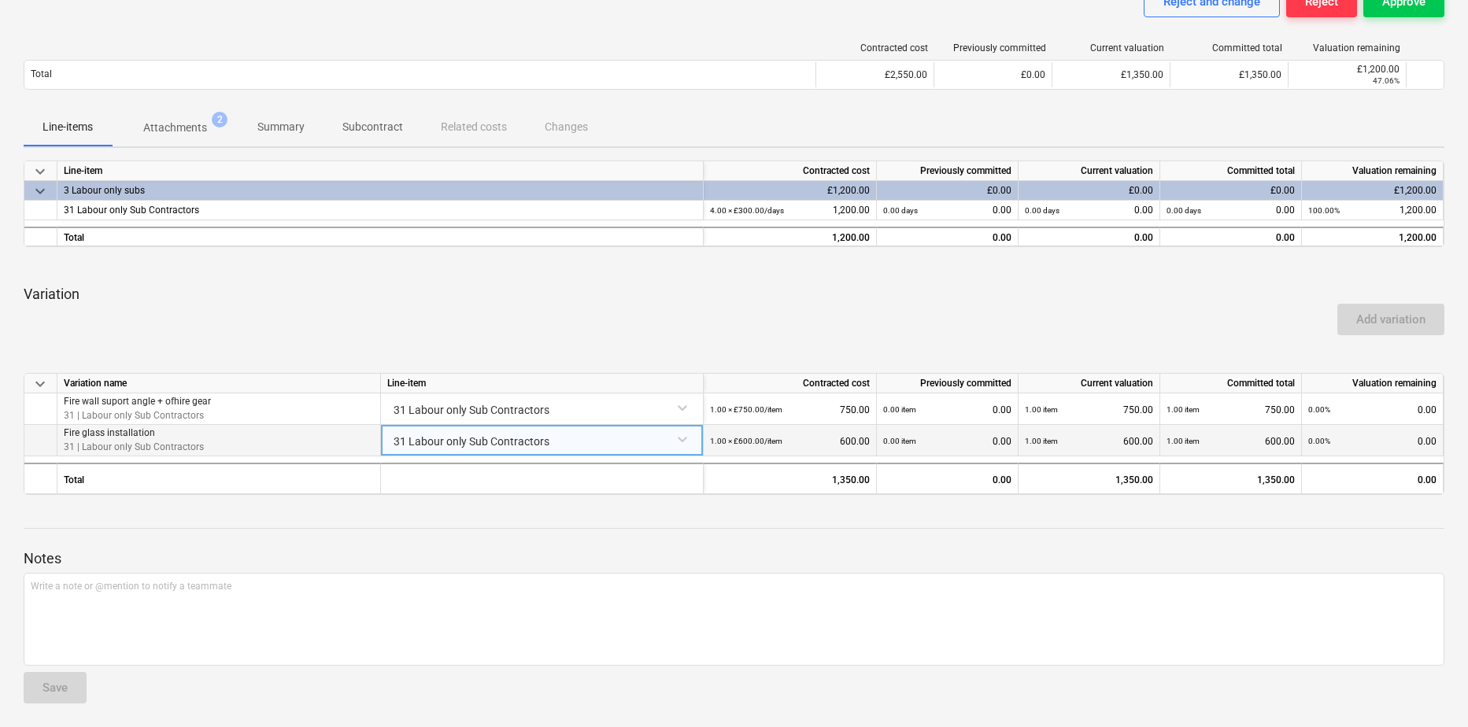
scroll to position [151, 0]
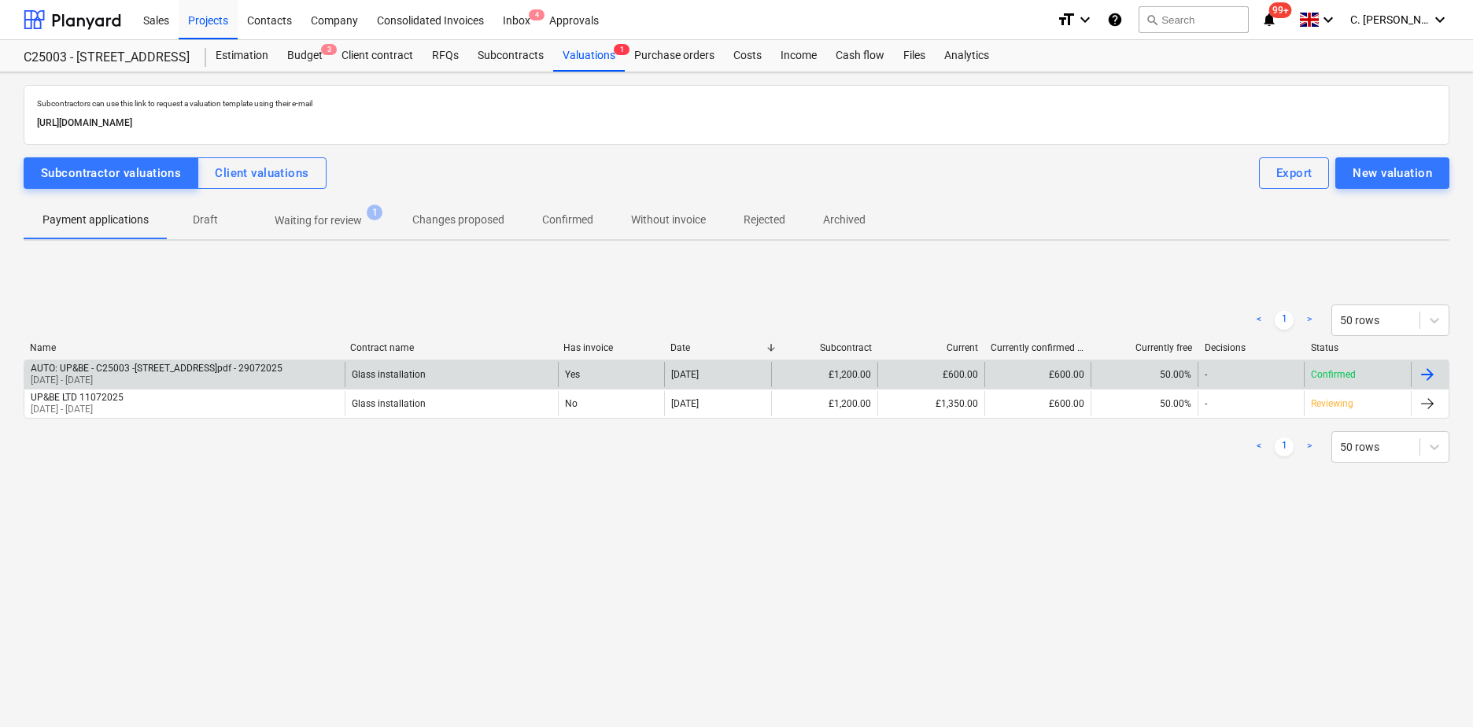
click at [110, 371] on div "AUTO: UP&BE - C25003 -242 Marylebone Road.pdf - 29072025" at bounding box center [157, 368] width 252 height 11
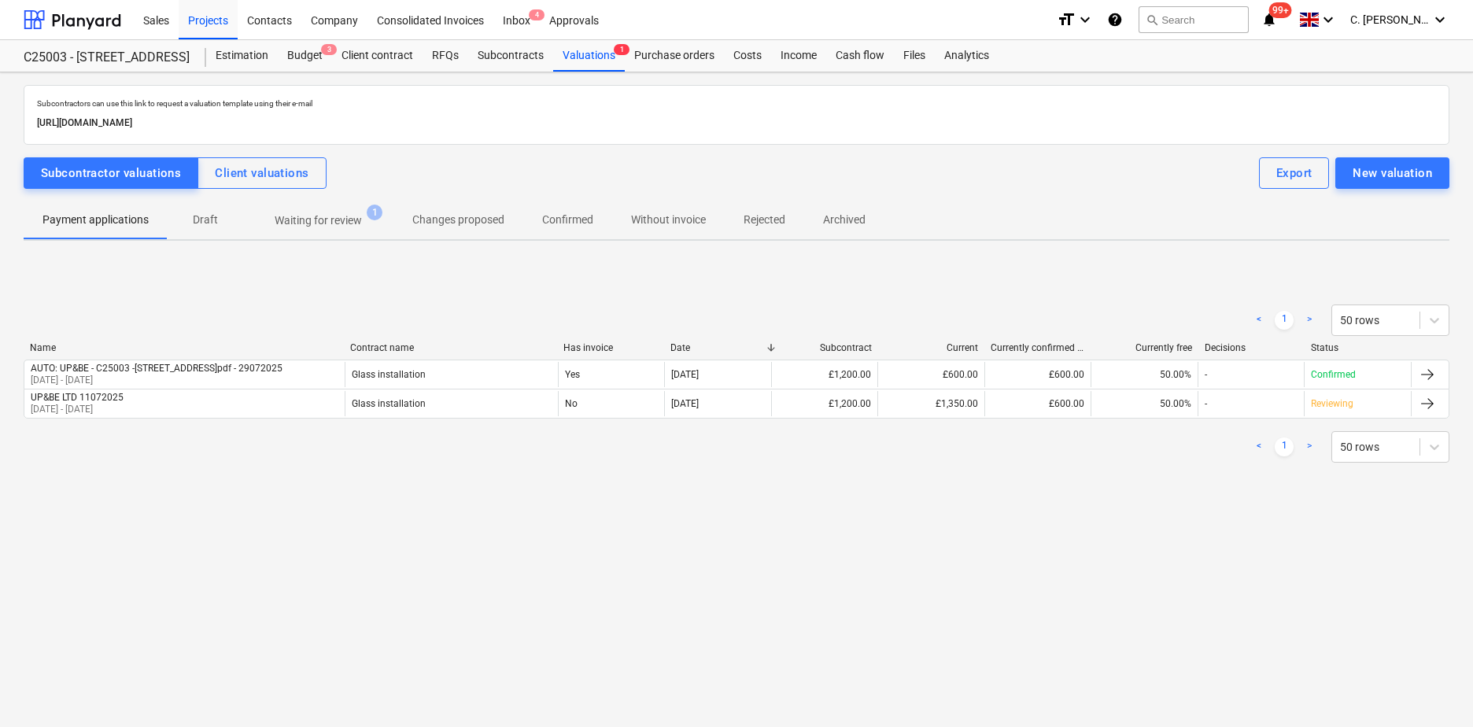
click at [1003, 556] on div "Subcontractors can use this link to request a valuation template using their e-…" at bounding box center [736, 399] width 1473 height 655
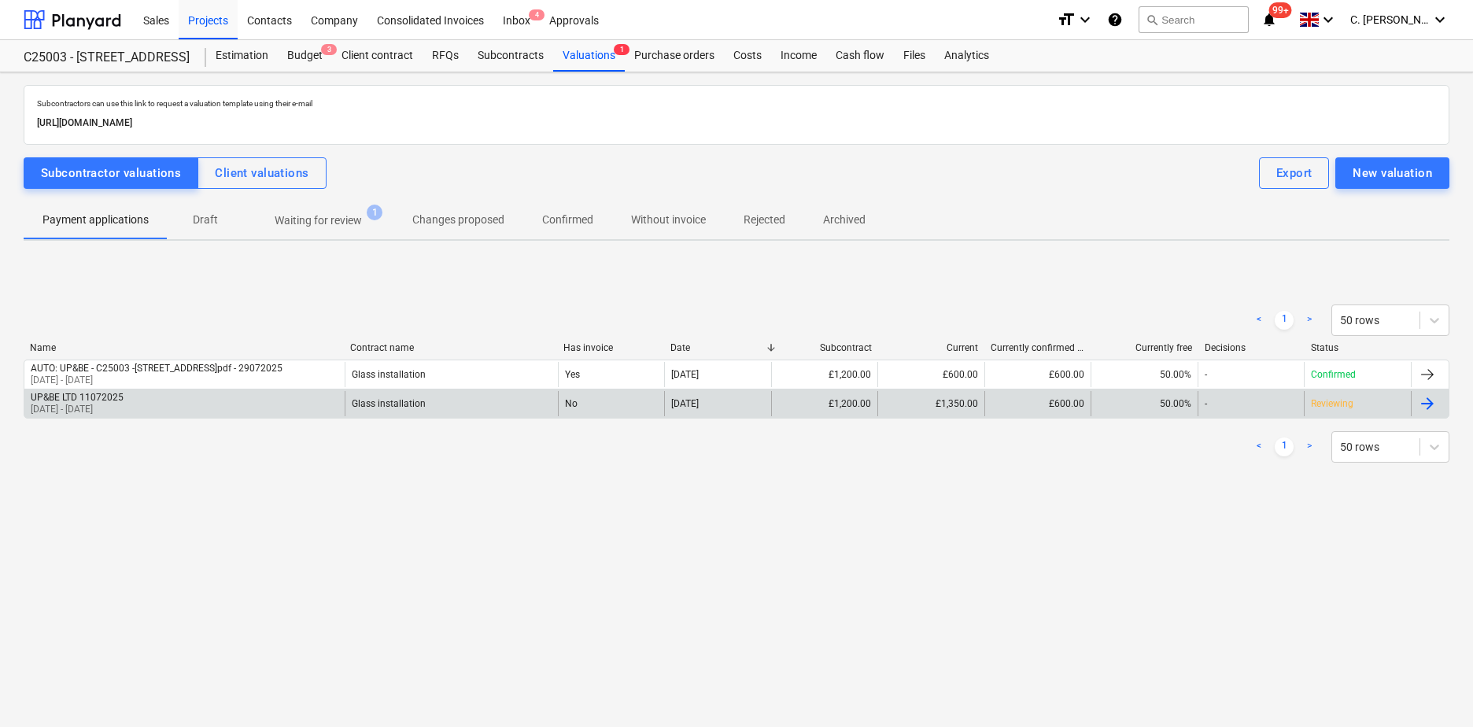
click at [124, 398] on div "UP&BE LTD 11072025" at bounding box center [77, 397] width 93 height 11
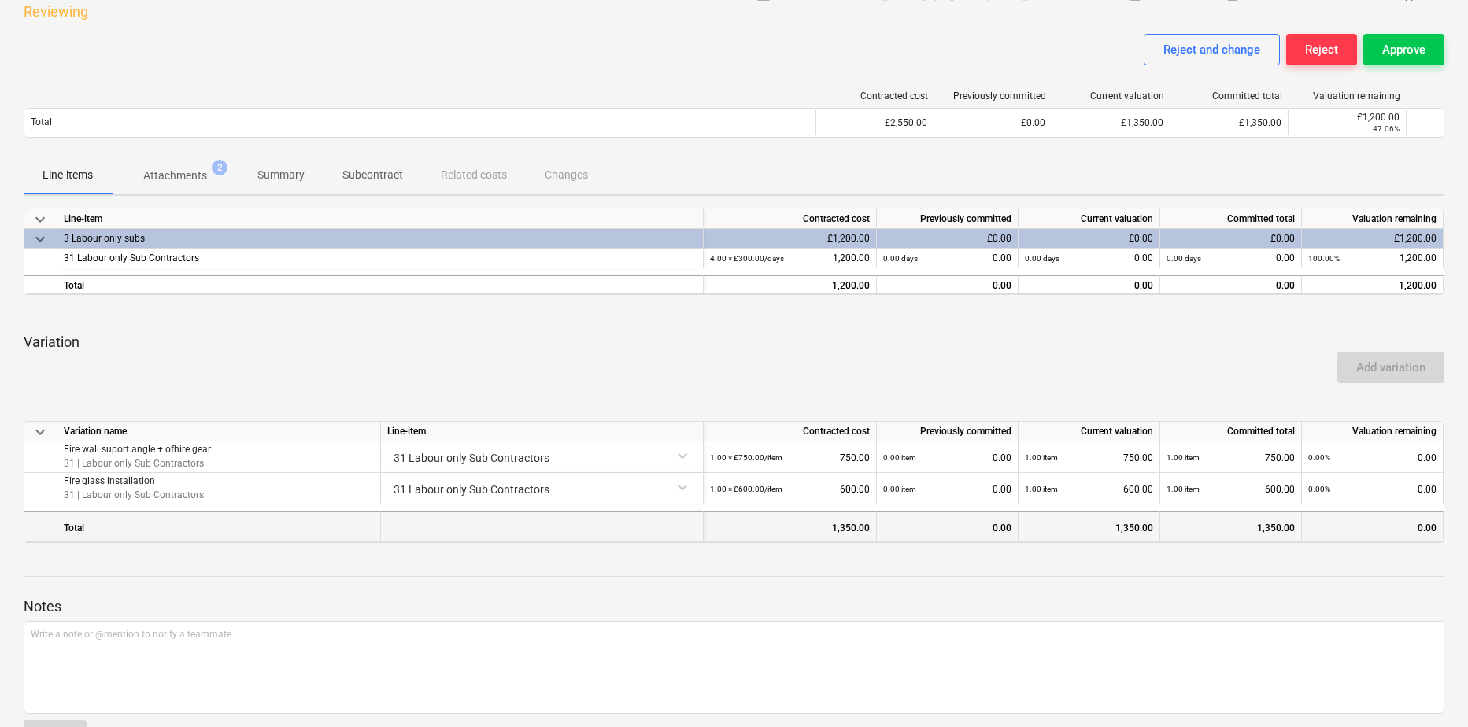
scroll to position [151, 0]
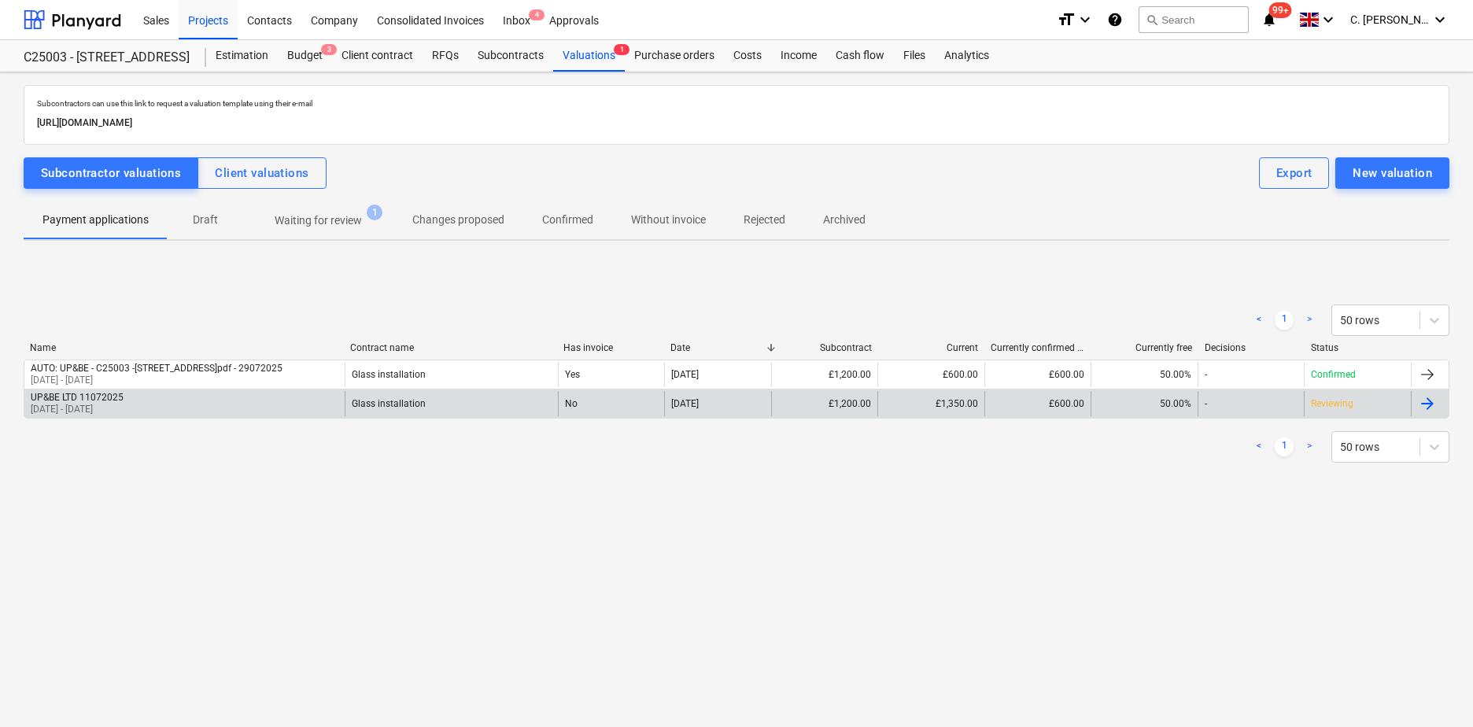
click at [109, 412] on p "01 Jun 2025 - 30 Jun 2025" at bounding box center [77, 409] width 93 height 13
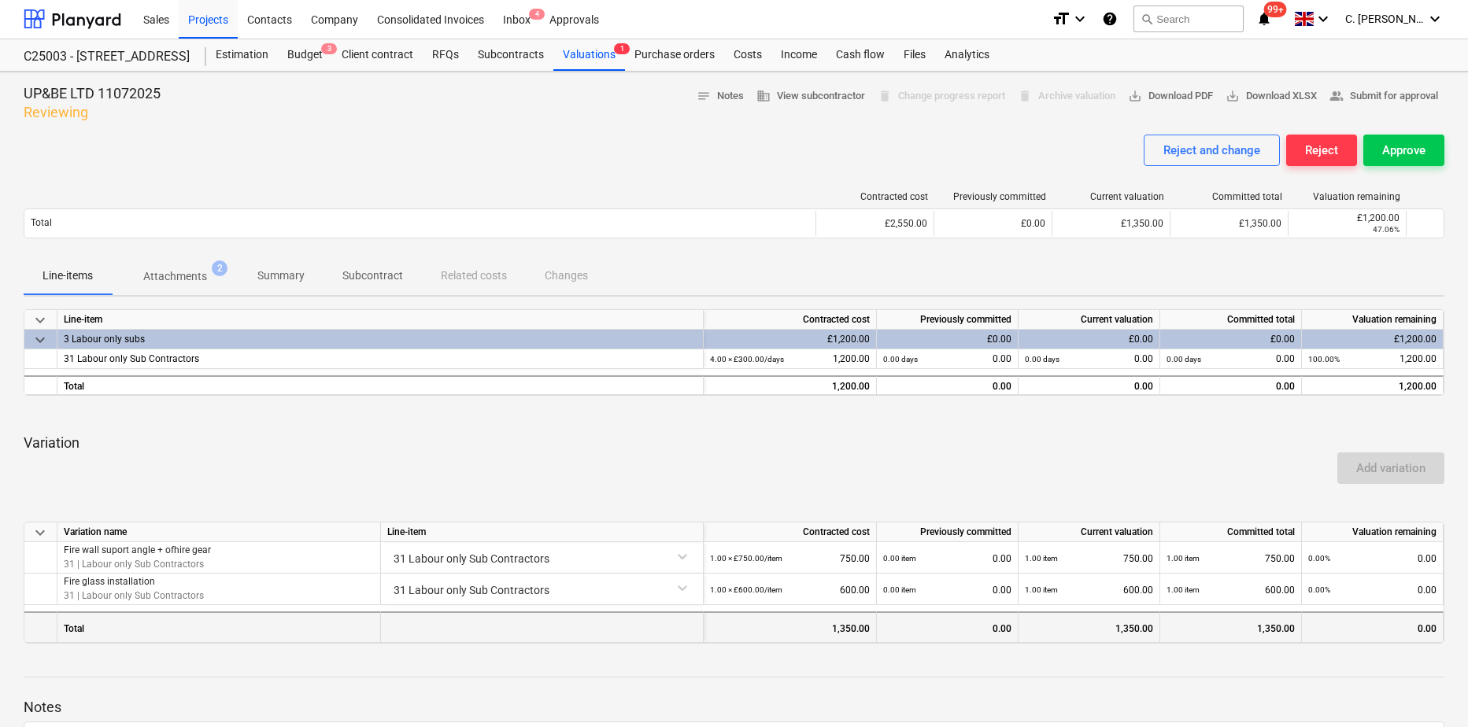
scroll to position [79, 0]
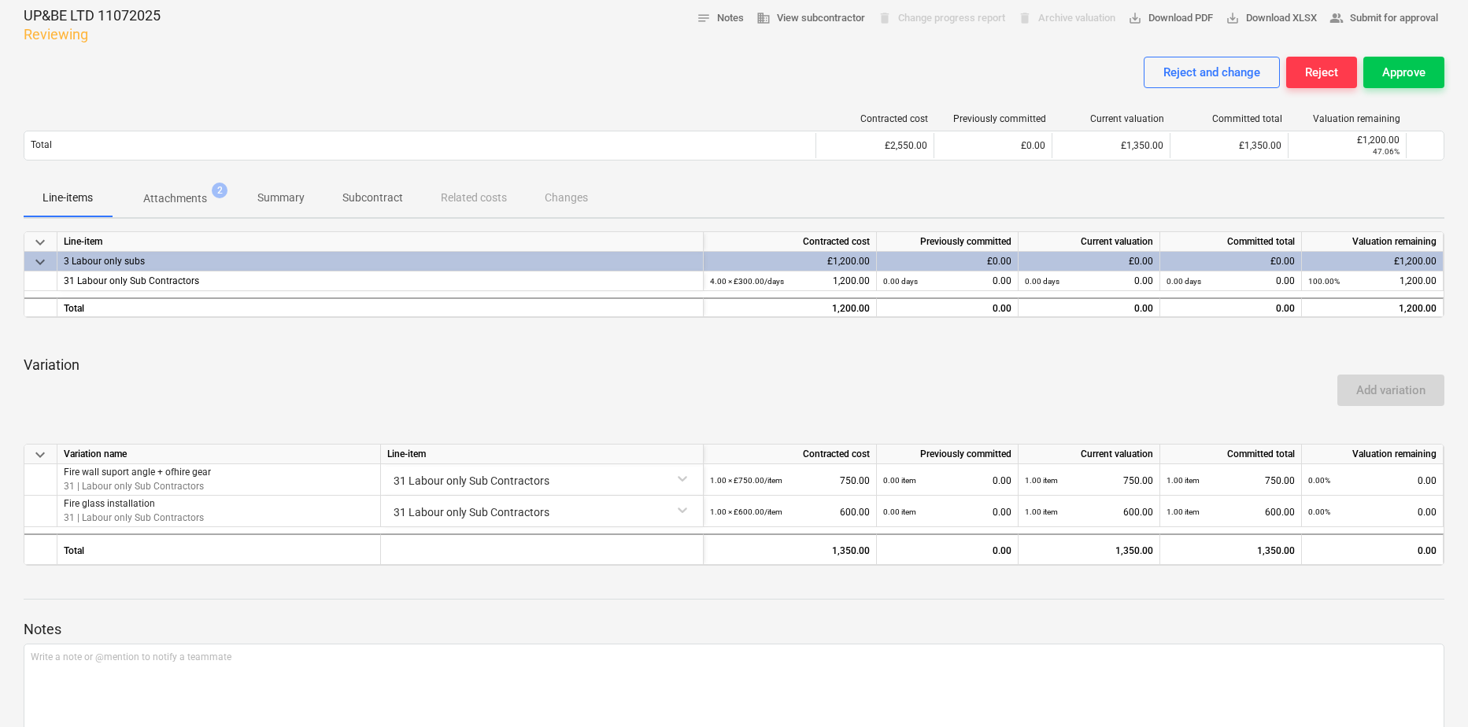
click at [175, 193] on p "Attachments" at bounding box center [175, 198] width 64 height 17
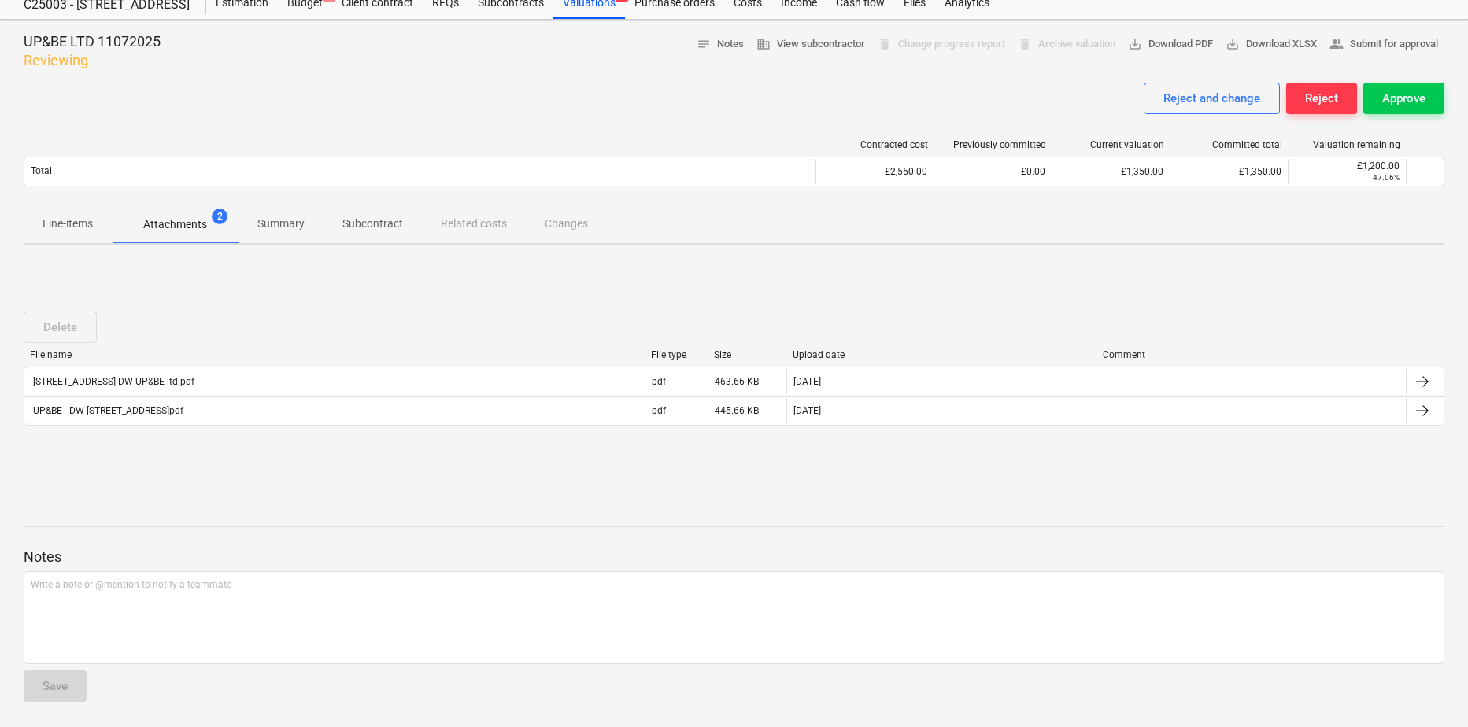
scroll to position [53, 0]
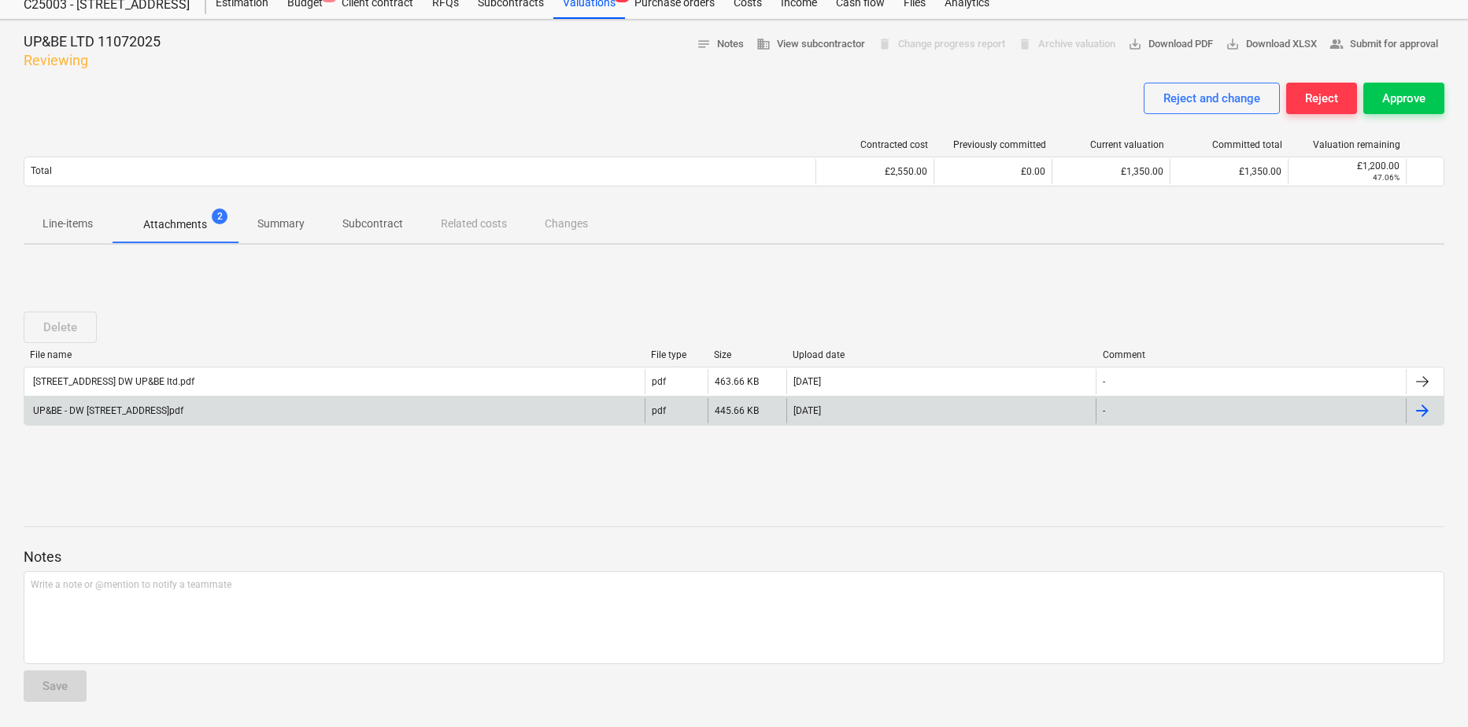
click at [105, 414] on div "UP&BE - DW 242 Marylebone Road.pdf" at bounding box center [107, 410] width 153 height 11
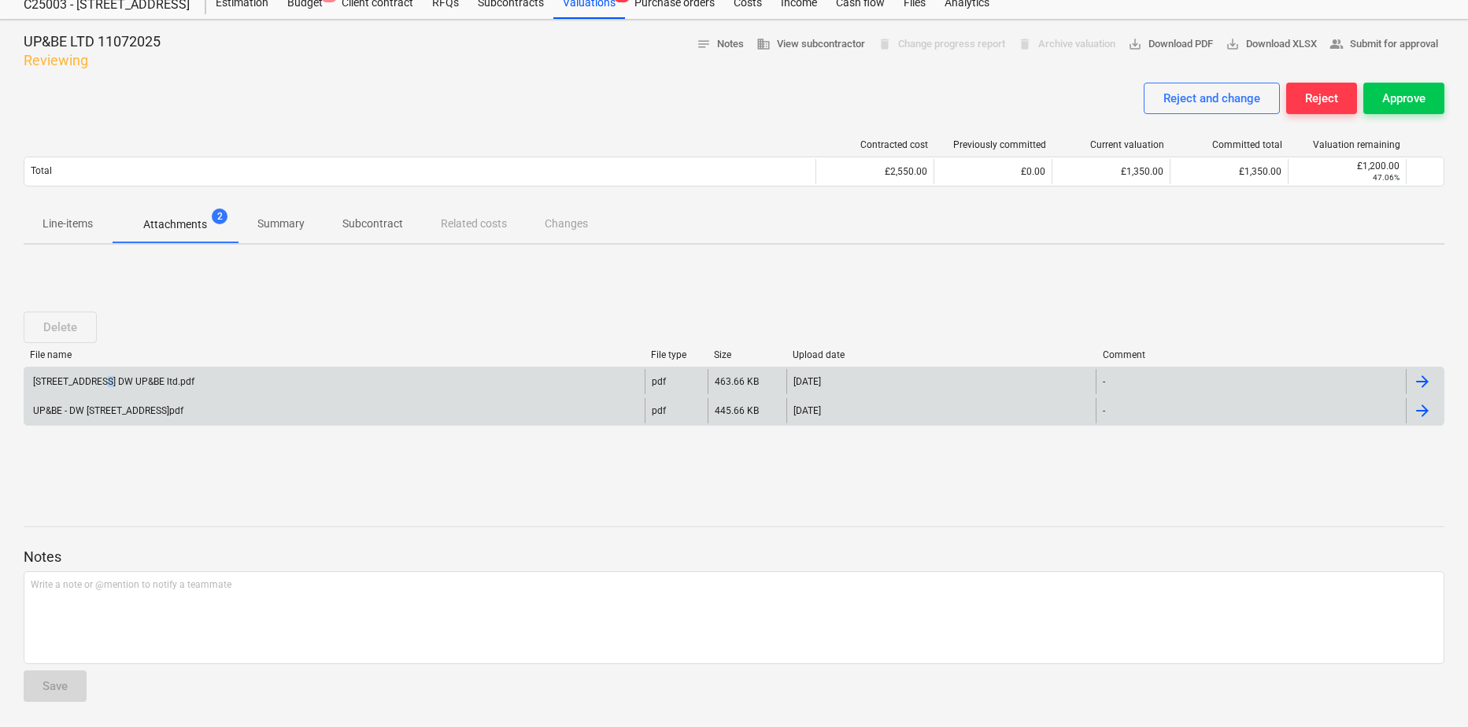
click at [102, 388] on div "242 Marylebone Road DW UP&BE ltd.pdf" at bounding box center [334, 381] width 620 height 25
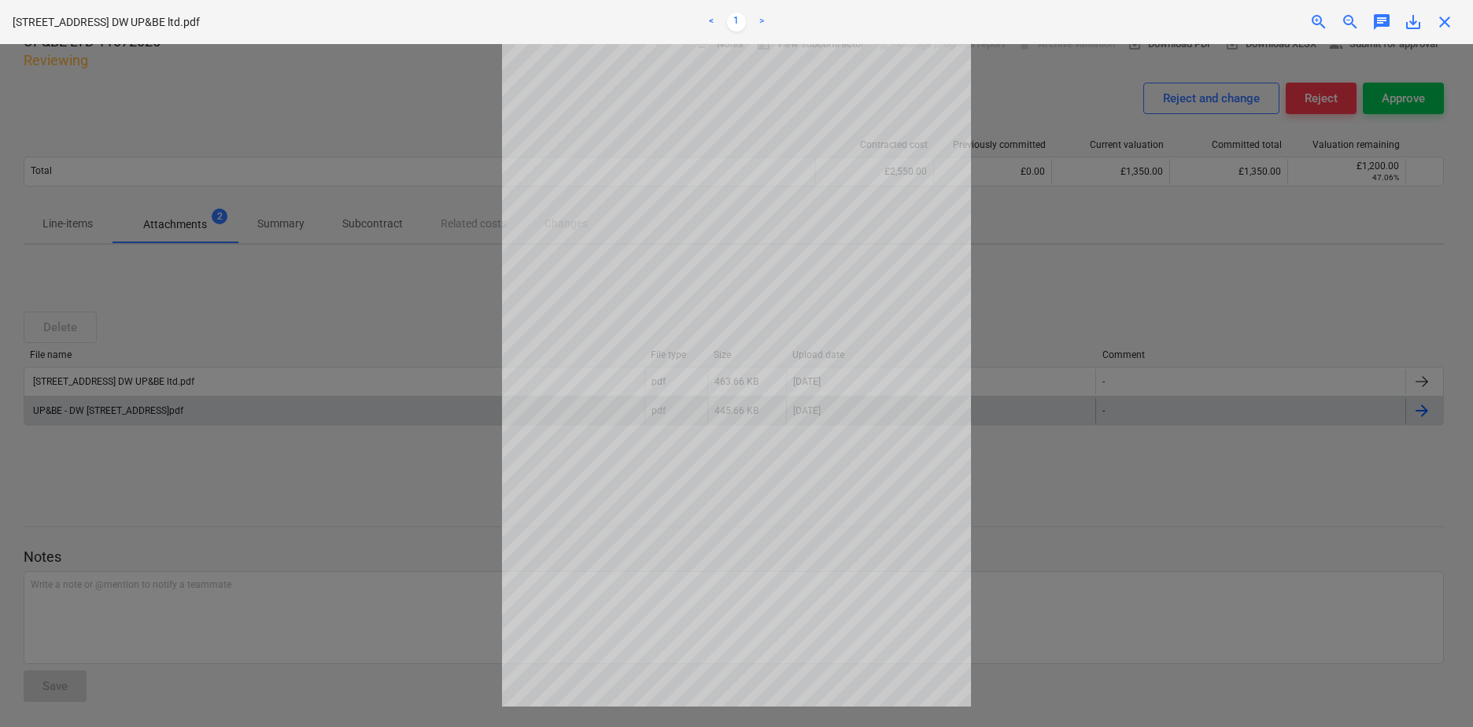
click at [429, 508] on div at bounding box center [736, 385] width 1473 height 683
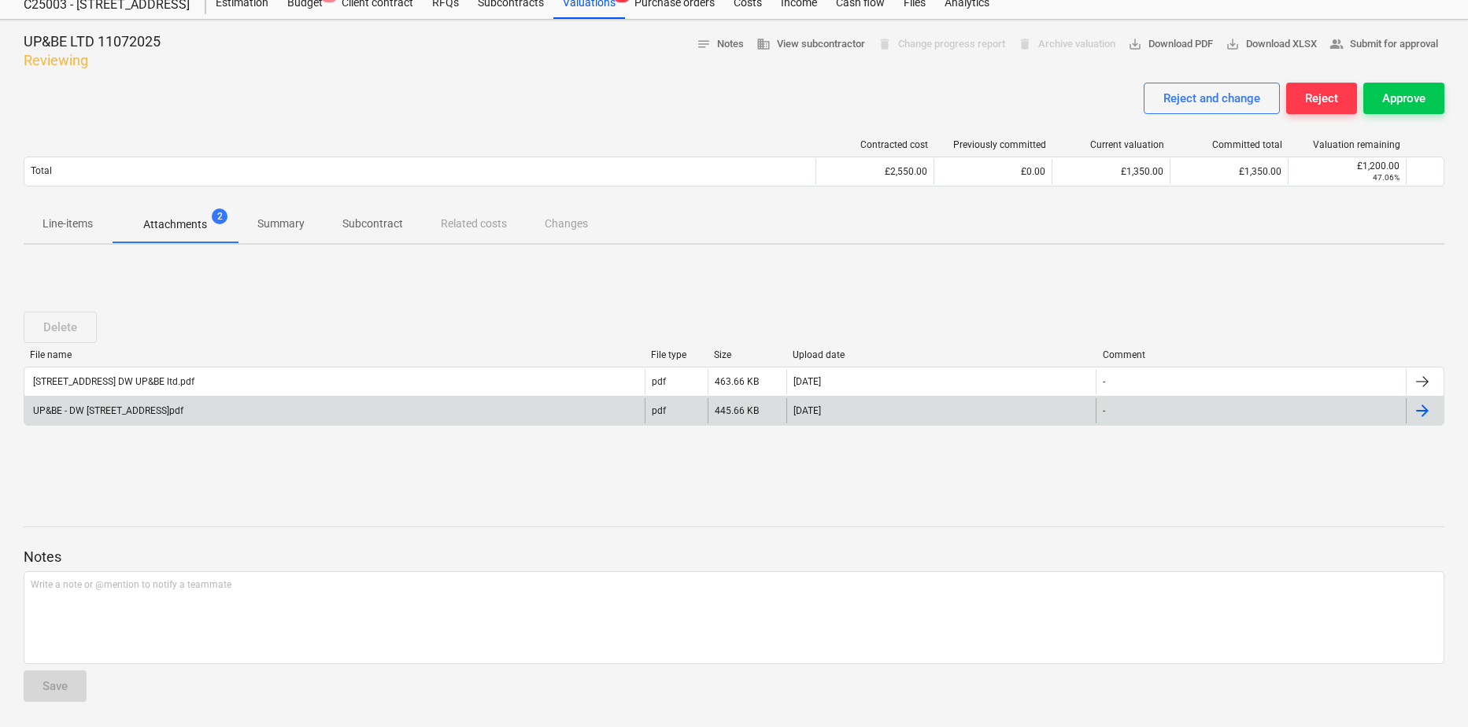
scroll to position [79, 0]
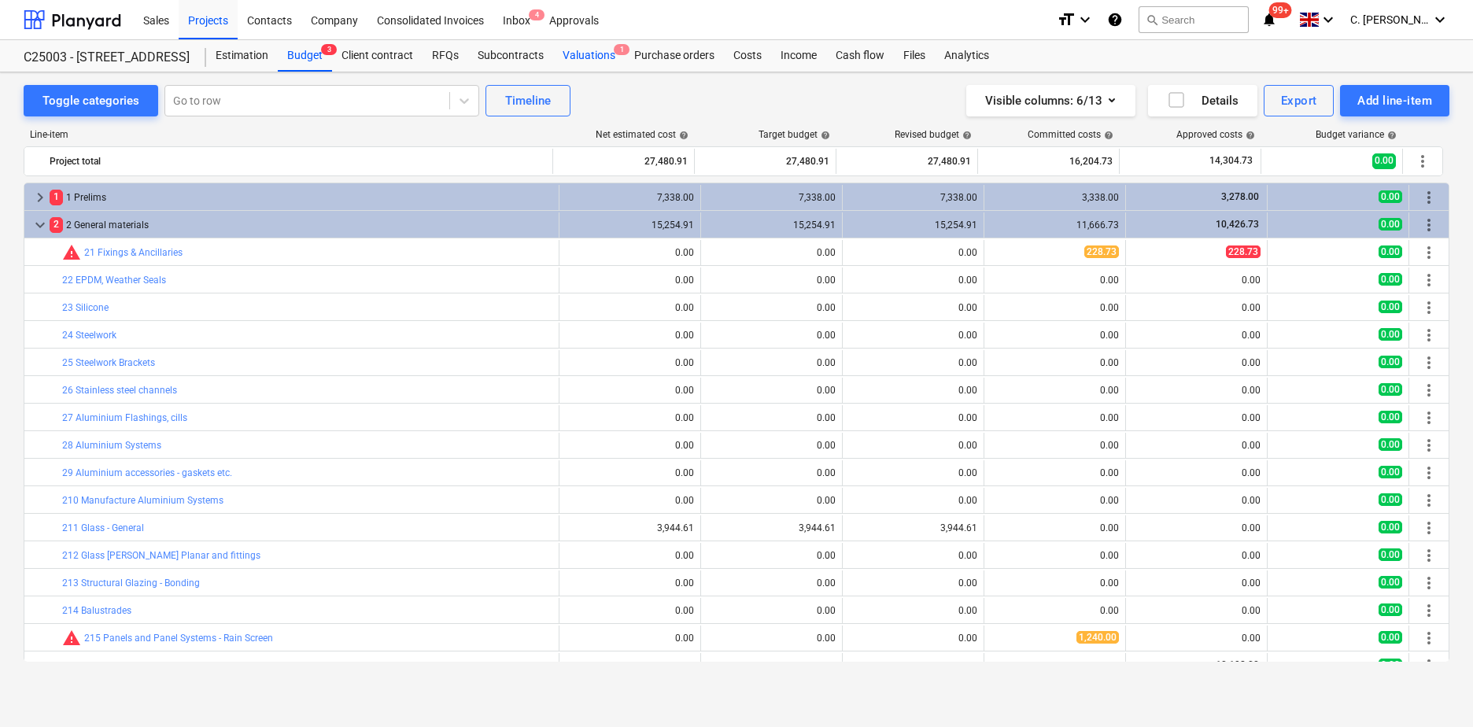
click at [593, 56] on div "Valuations 1" at bounding box center [589, 55] width 72 height 31
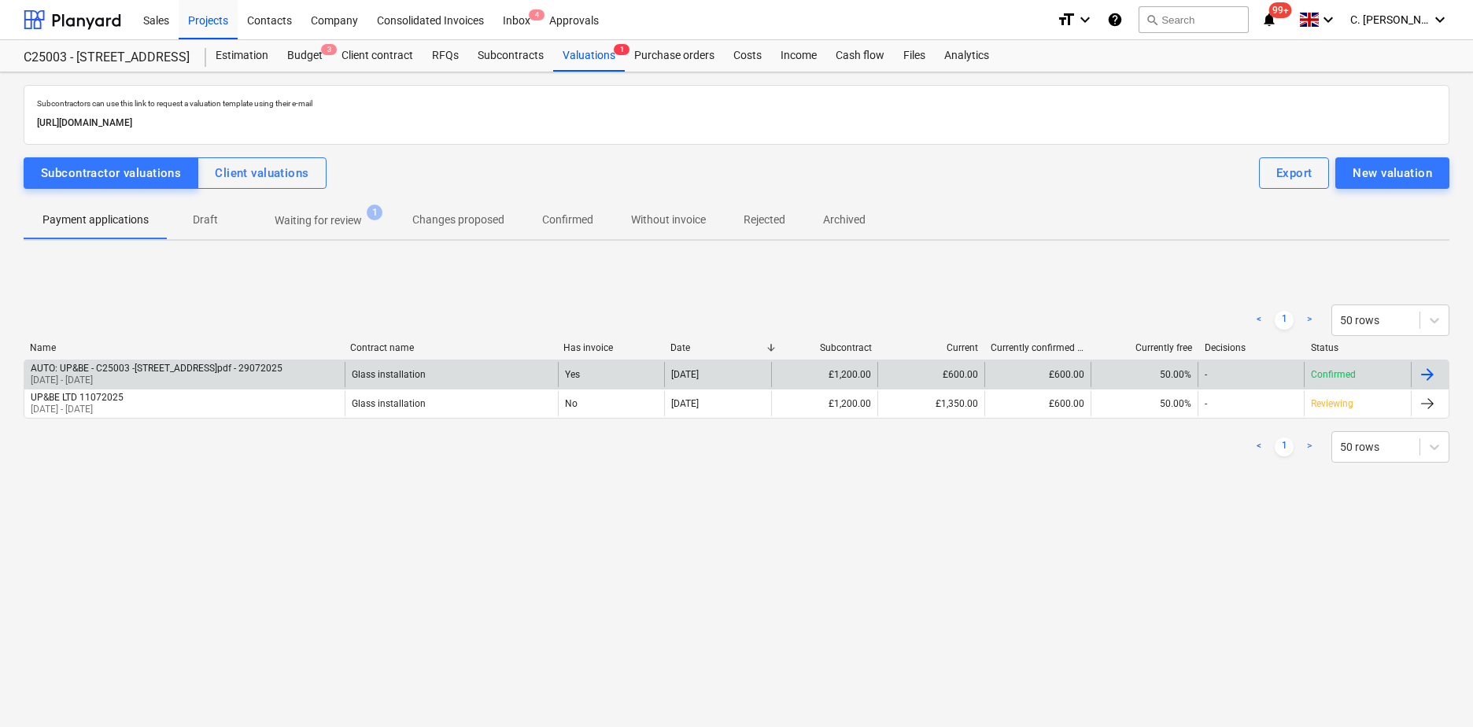
click at [244, 366] on div "AUTO: UP&BE - C25003 -242 Marylebone Road.pdf - 29072025" at bounding box center [157, 368] width 252 height 11
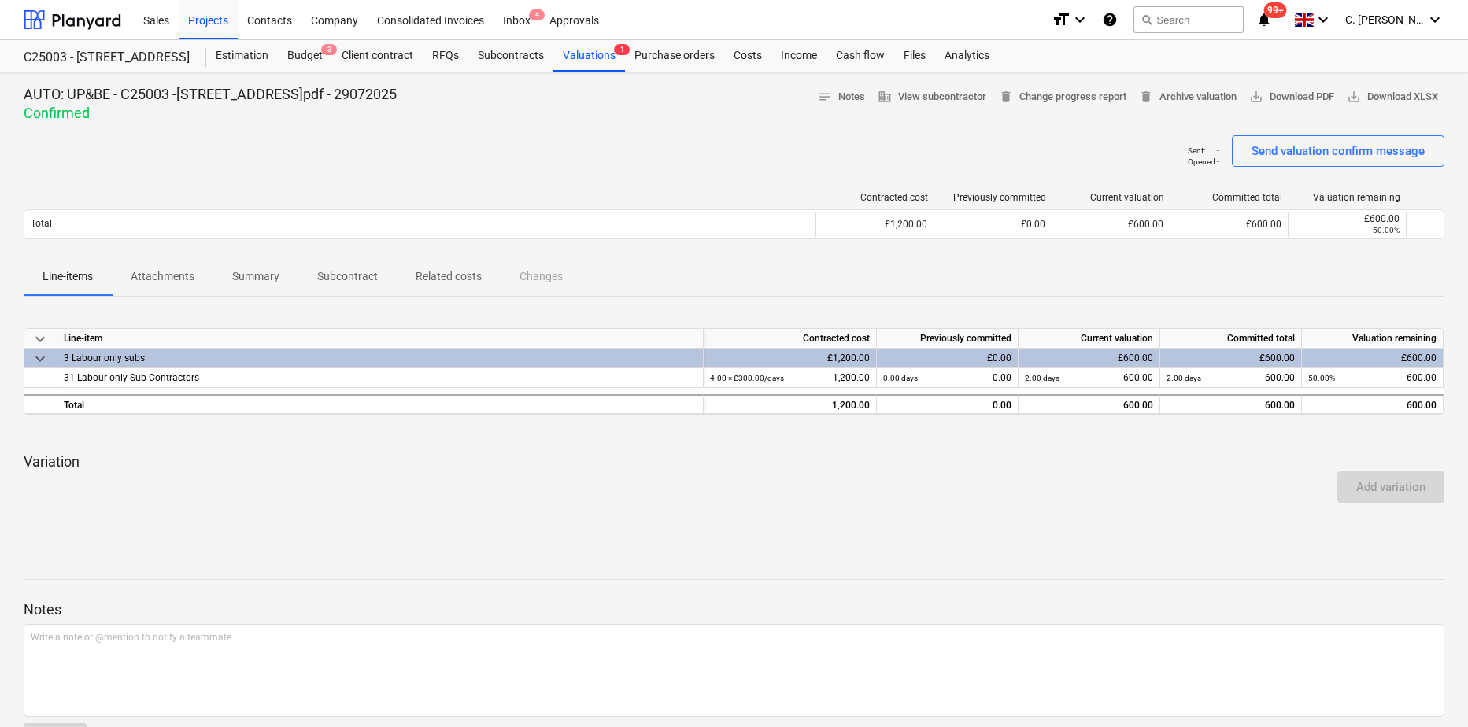
click at [186, 277] on p "Attachments" at bounding box center [163, 276] width 64 height 17
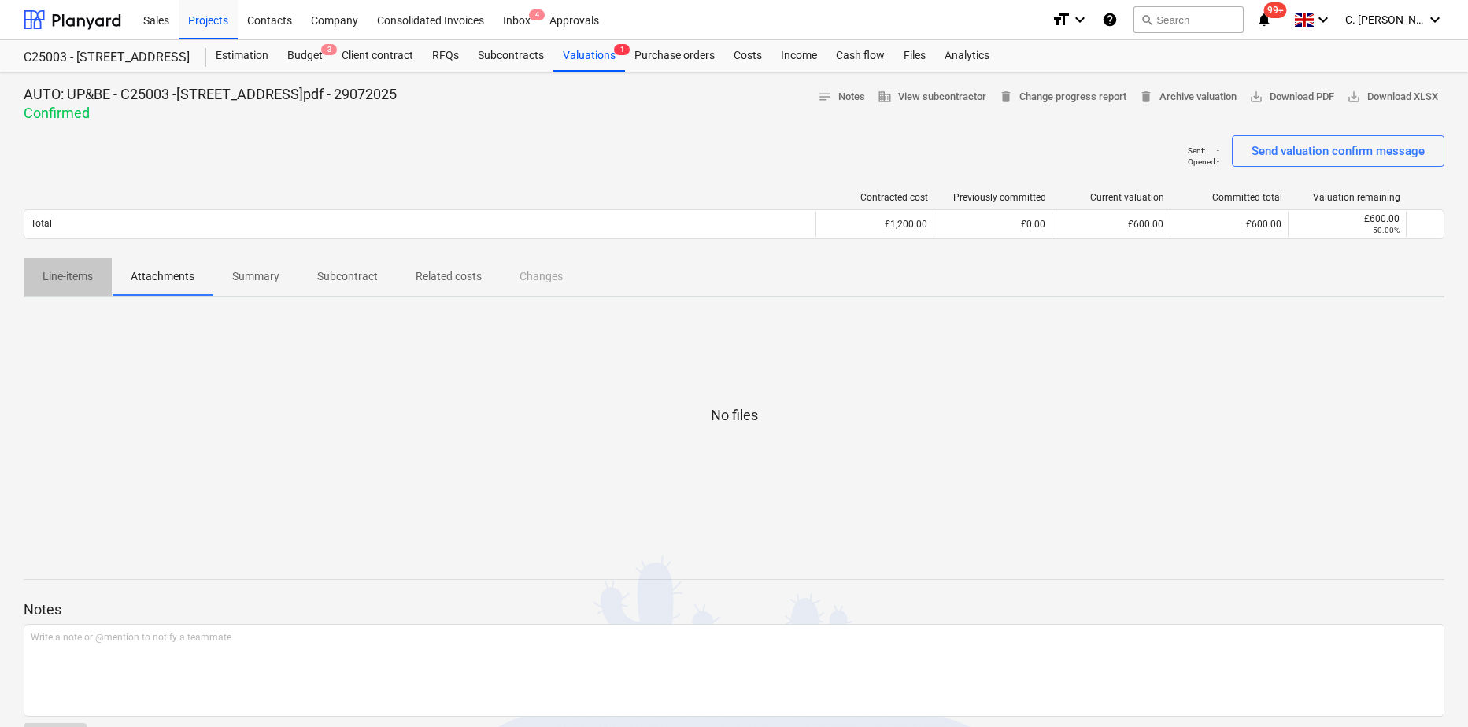
click at [85, 278] on p "Line-items" at bounding box center [67, 276] width 50 height 17
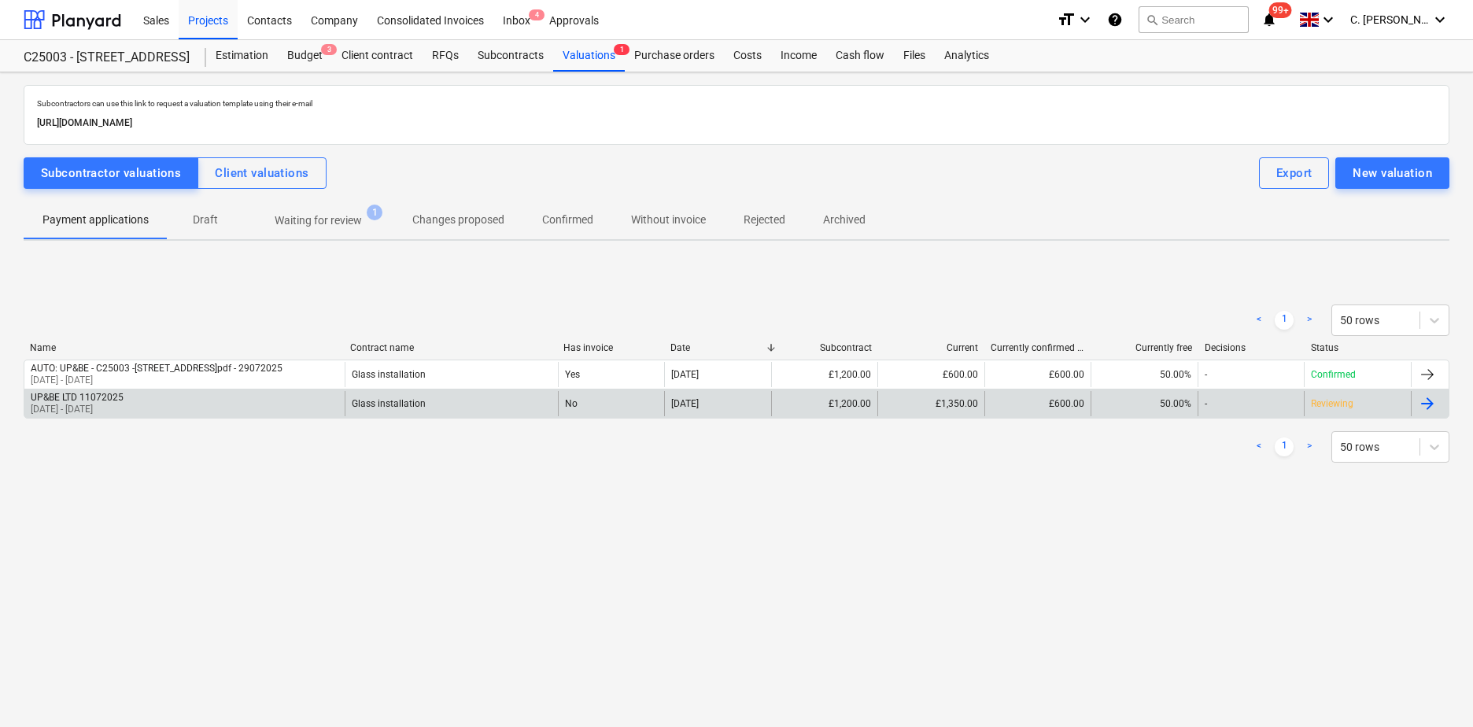
click at [934, 408] on div "£1,350.00" at bounding box center [930, 403] width 107 height 25
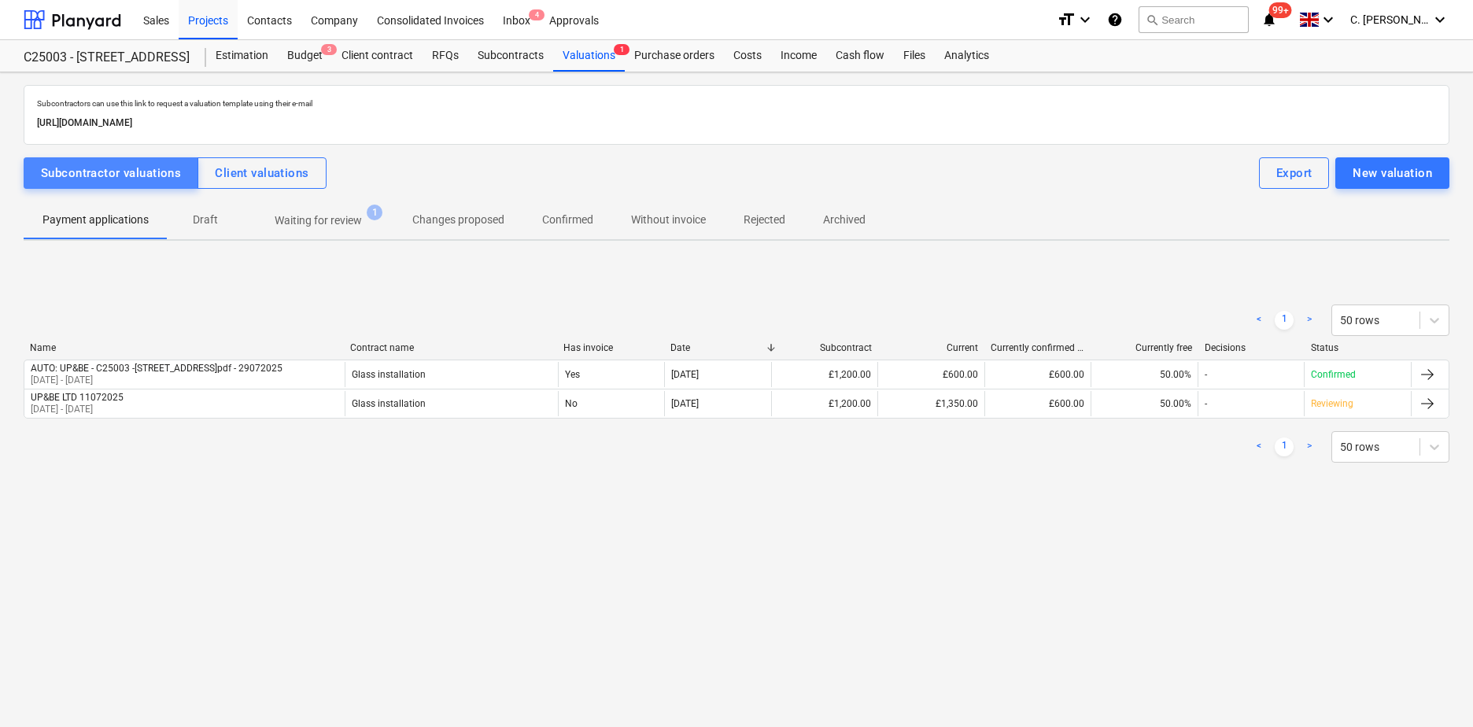
click at [127, 176] on div "Subcontractor valuations" at bounding box center [111, 173] width 140 height 20
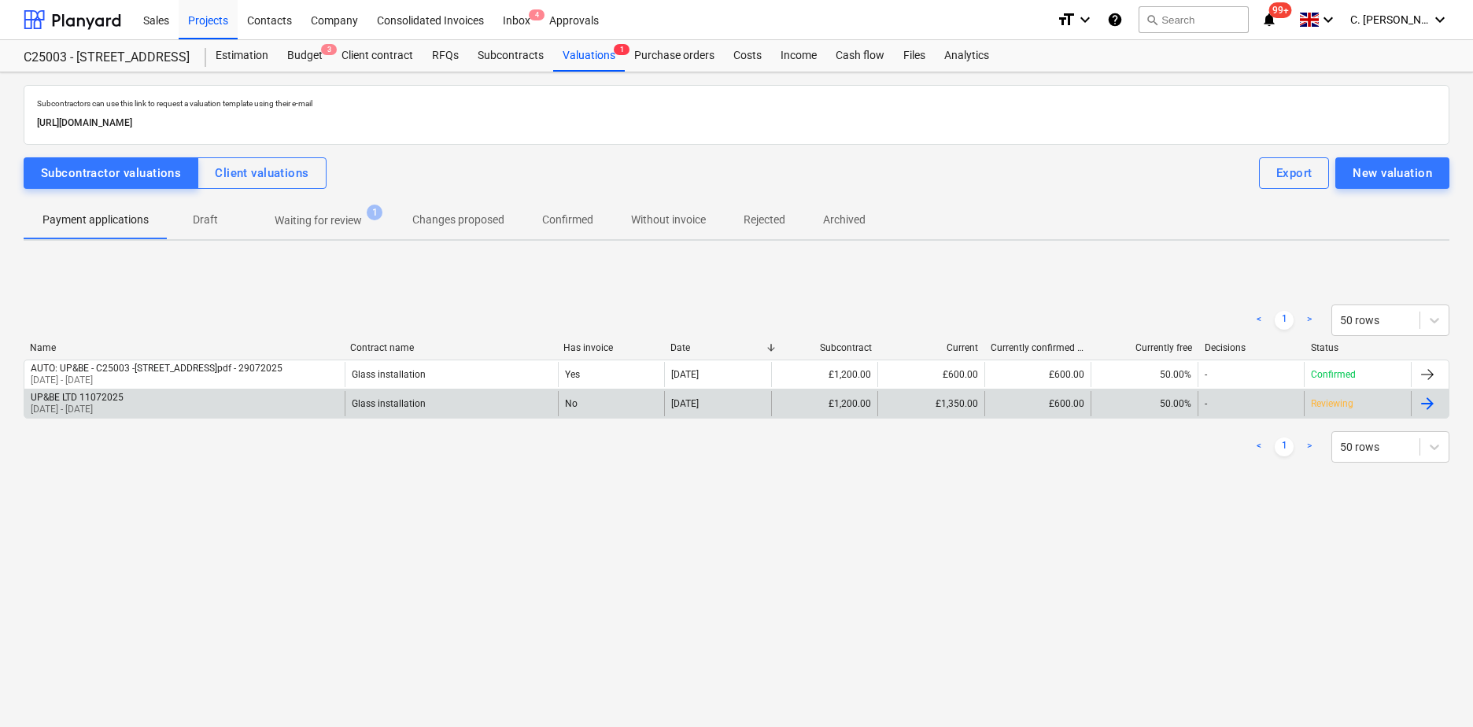
click at [124, 397] on div "UP&BE LTD 11072025" at bounding box center [77, 397] width 93 height 11
click at [1045, 405] on div "£600.00" at bounding box center [1037, 403] width 107 height 25
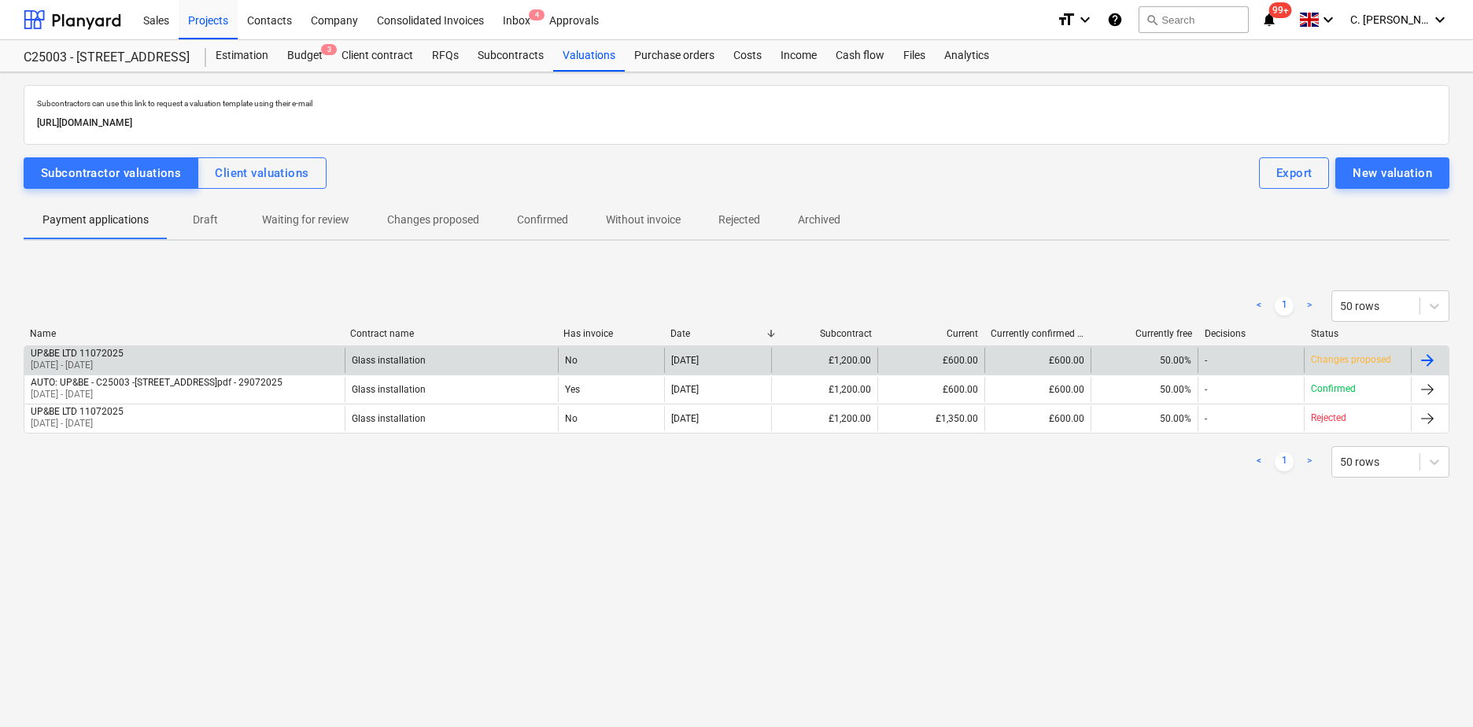
click at [1060, 360] on div "£600.00" at bounding box center [1037, 360] width 107 height 25
click at [61, 351] on div "UP&BE LTD 11072025" at bounding box center [77, 353] width 93 height 11
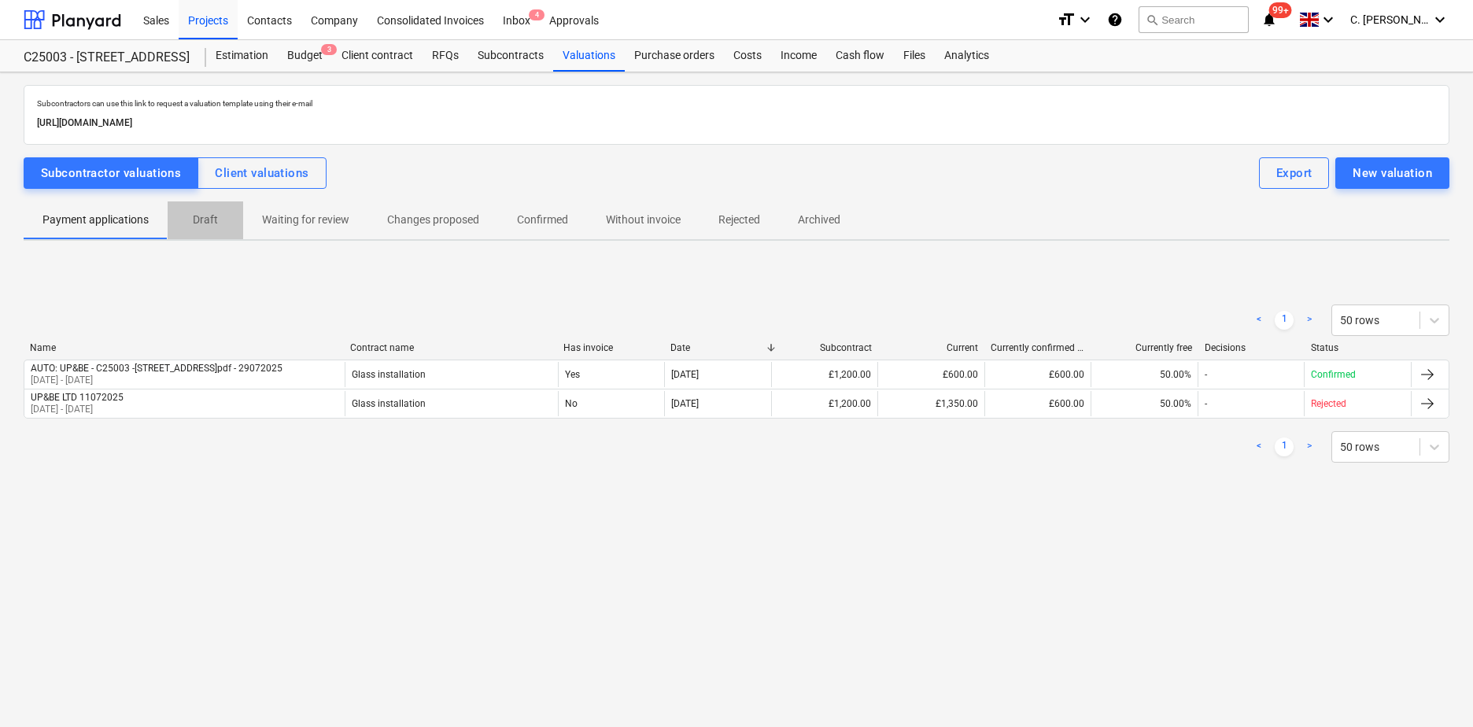
click at [207, 220] on p "Draft" at bounding box center [205, 220] width 38 height 17
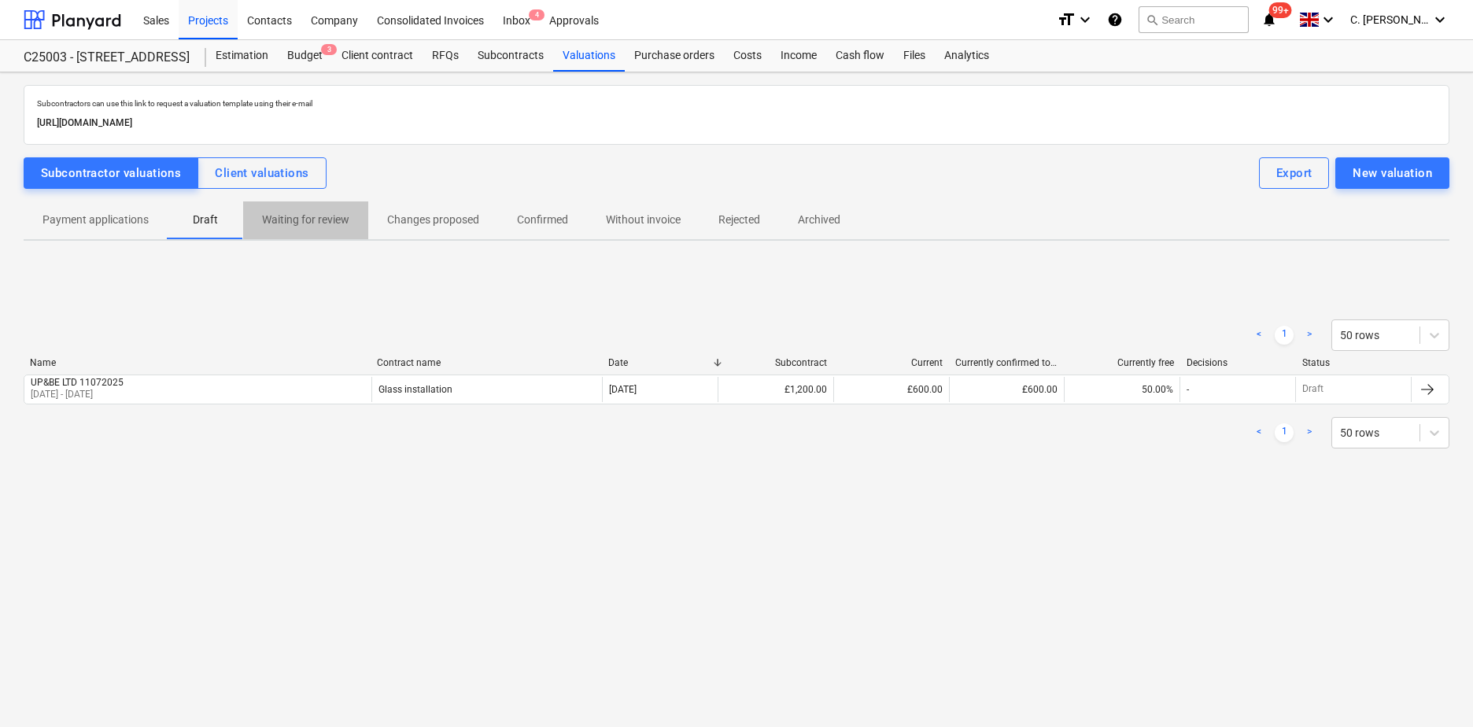
click at [308, 218] on p "Waiting for review" at bounding box center [305, 220] width 87 height 17
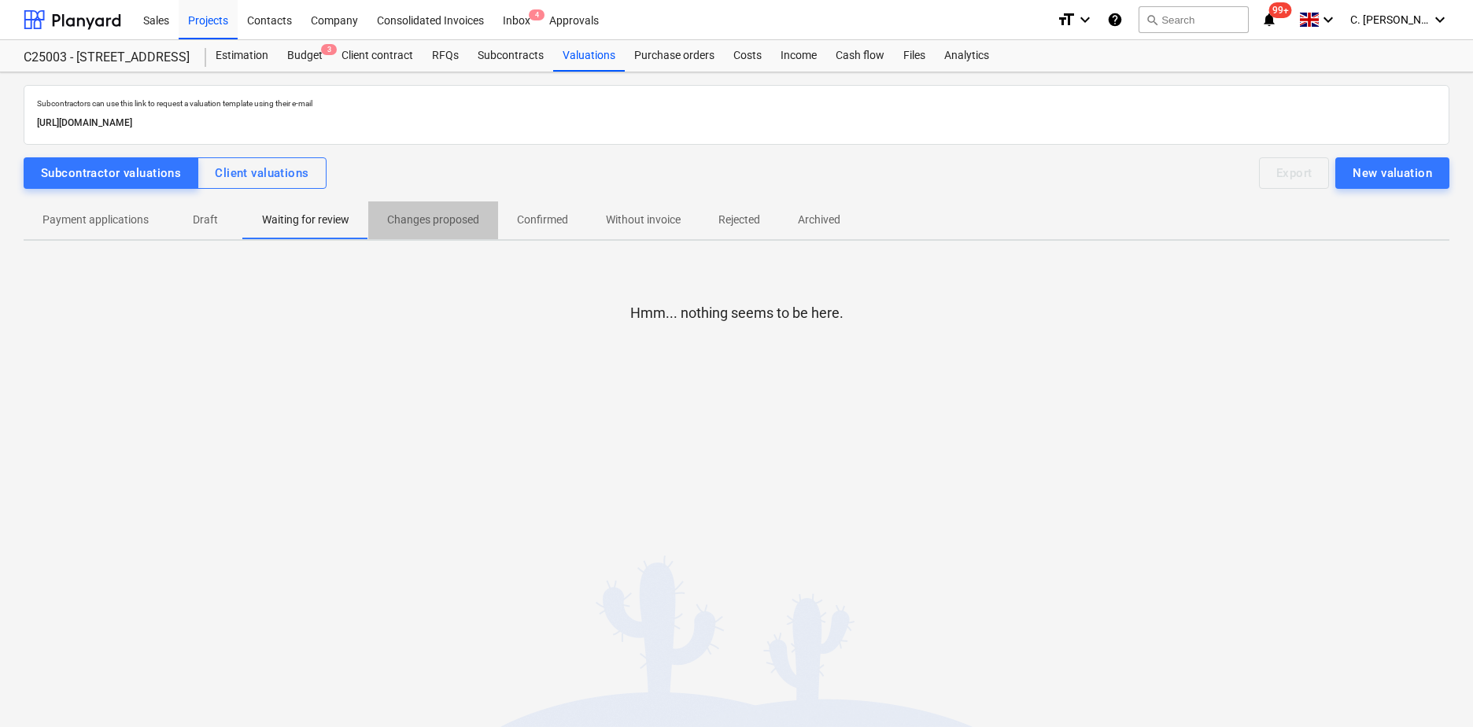
click at [413, 221] on p "Changes proposed" at bounding box center [433, 220] width 92 height 17
click at [542, 222] on p "Confirmed" at bounding box center [542, 220] width 51 height 17
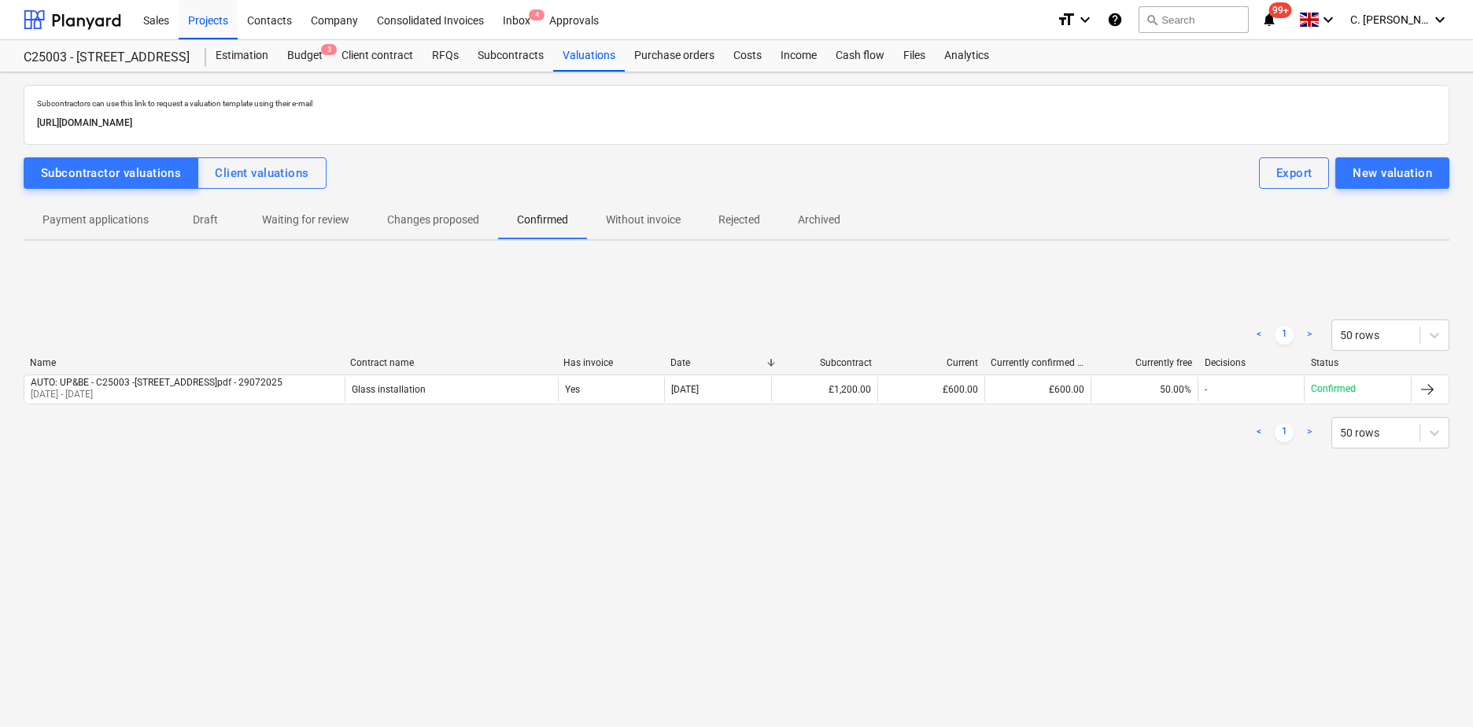
click at [628, 224] on p "Without invoice" at bounding box center [643, 220] width 75 height 17
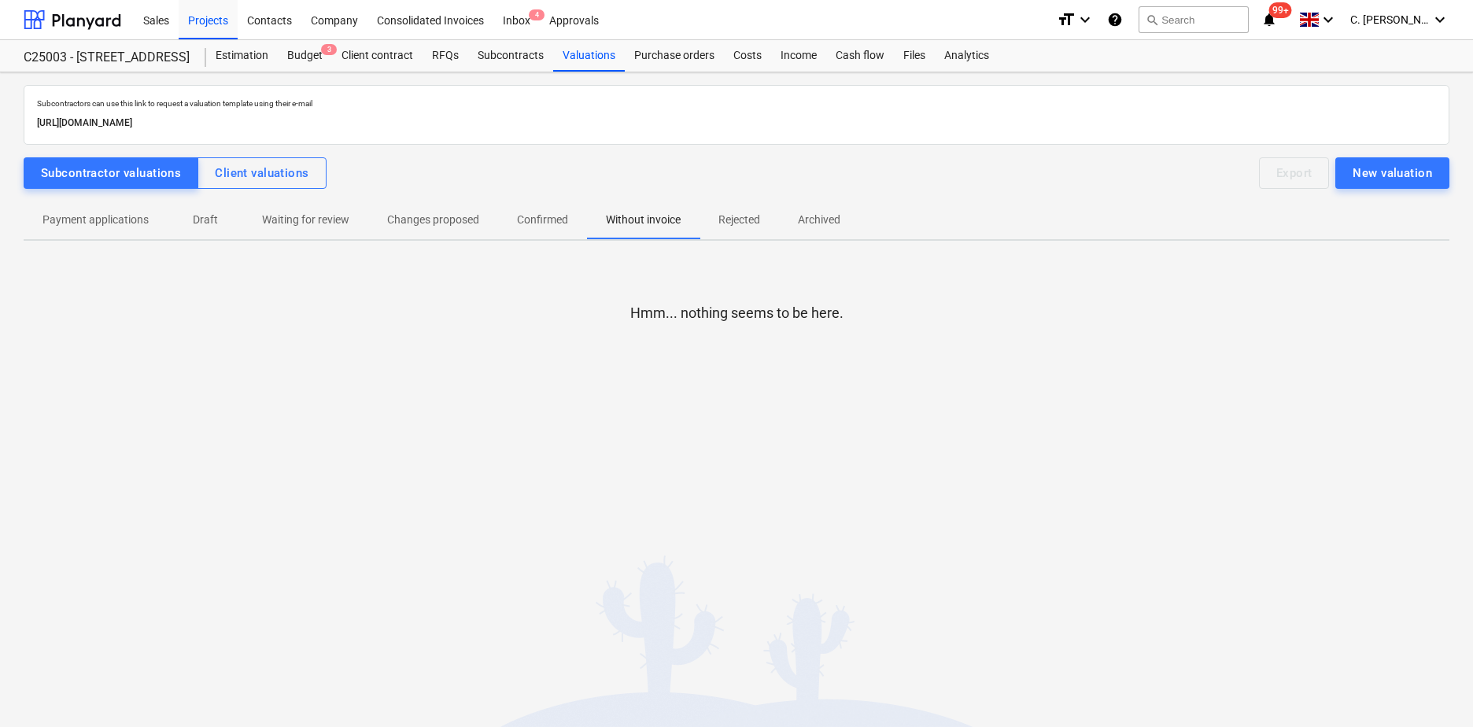
click at [733, 223] on p "Rejected" at bounding box center [739, 220] width 42 height 17
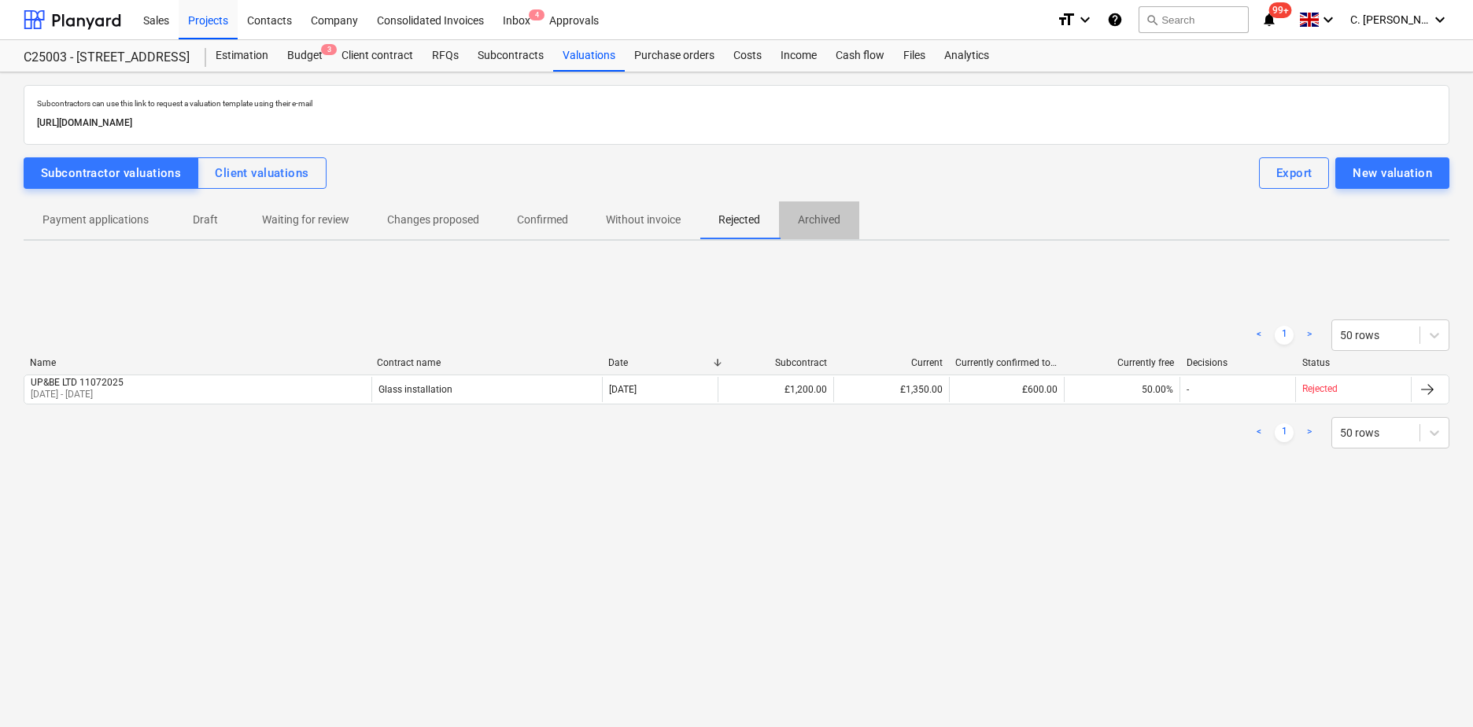
click at [818, 220] on p "Archived" at bounding box center [819, 220] width 42 height 17
click at [38, 216] on span "Payment applications" at bounding box center [96, 220] width 144 height 26
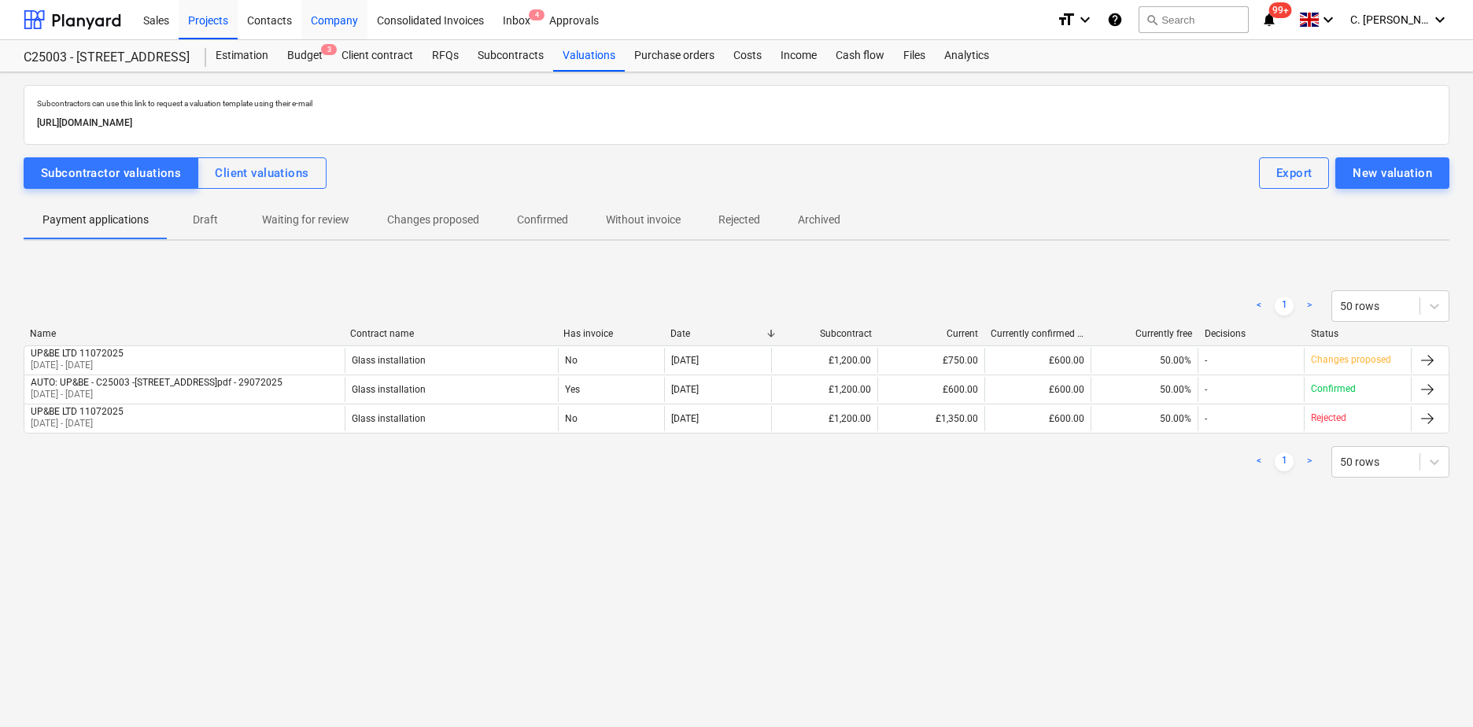
click at [337, 18] on div "Company" at bounding box center [334, 19] width 66 height 40
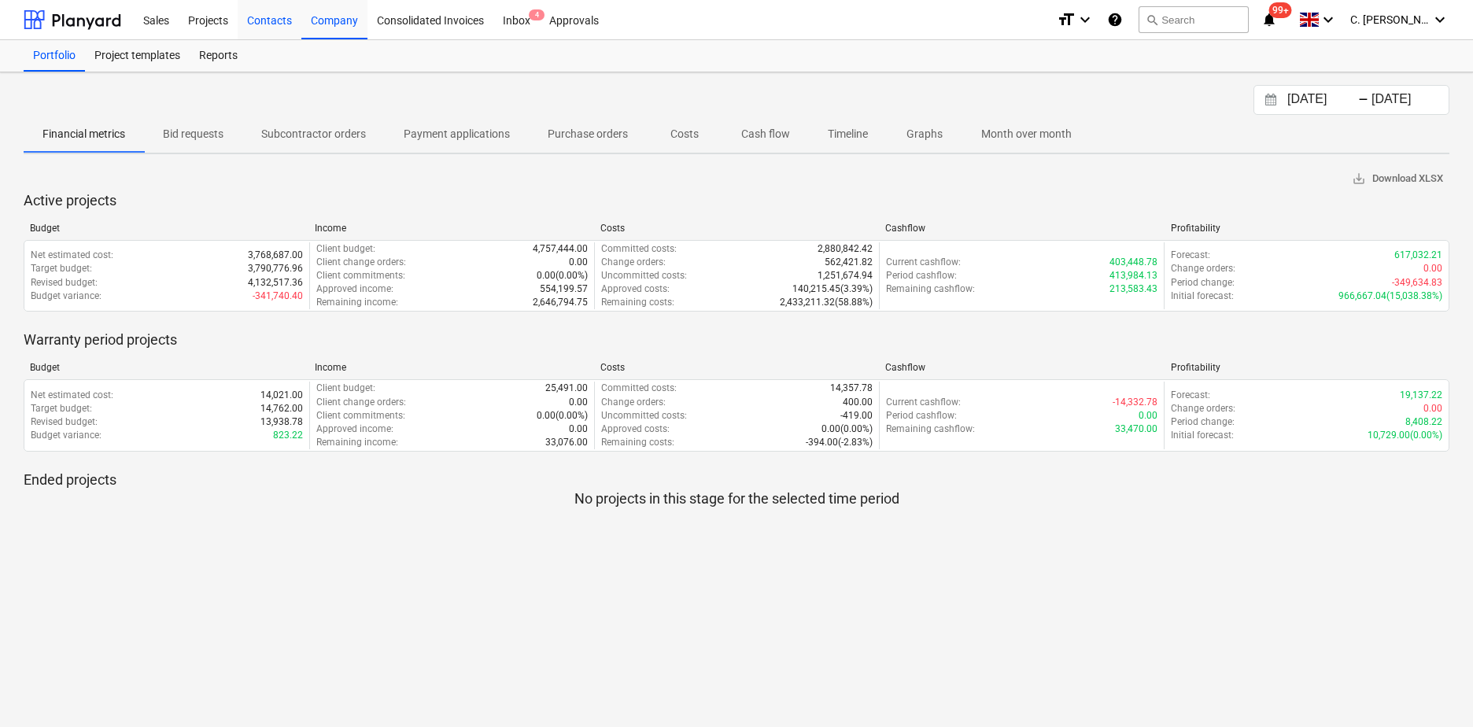
click at [264, 19] on div "Contacts" at bounding box center [270, 19] width 64 height 40
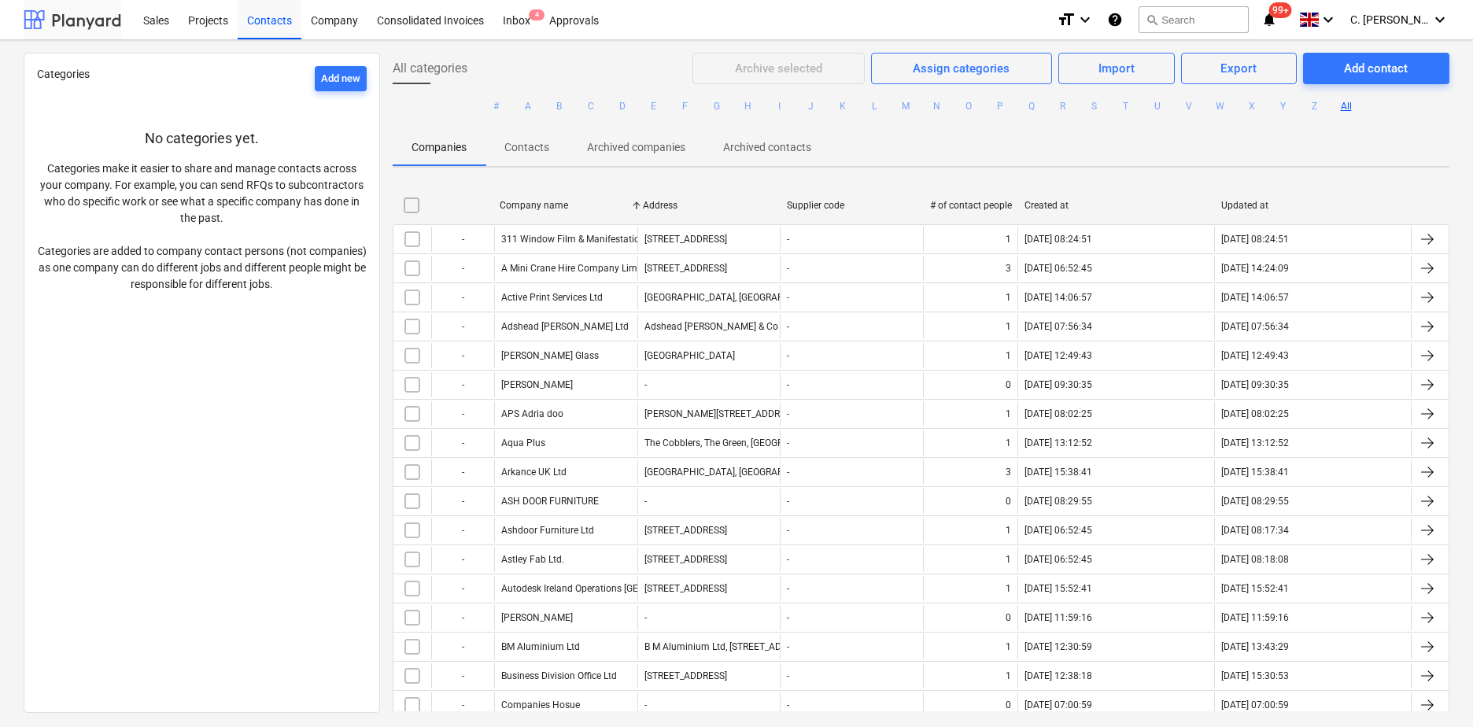
click at [68, 21] on div at bounding box center [73, 19] width 98 height 39
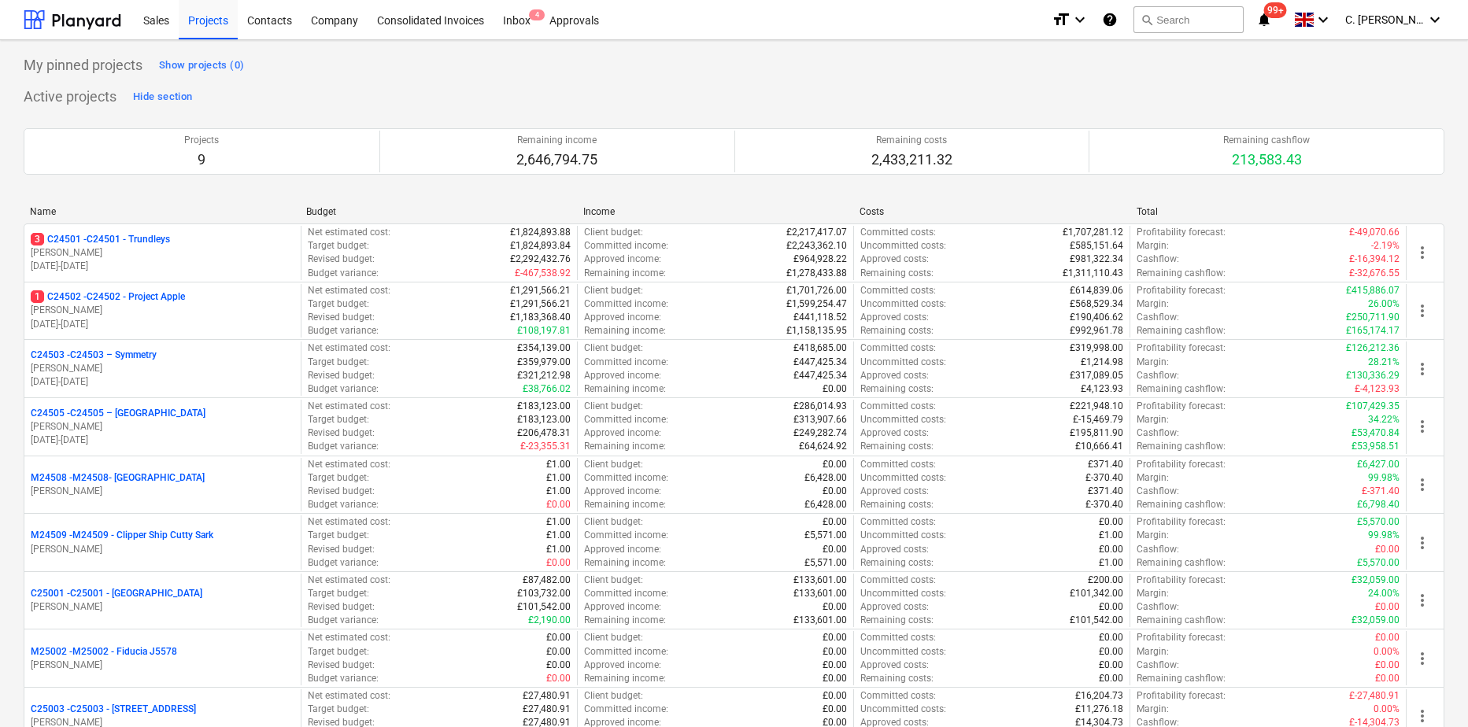
drag, startPoint x: 108, startPoint y: 250, endPoint x: 153, endPoint y: 254, distance: 45.0
click at [107, 250] on p "G. Taylor" at bounding box center [163, 252] width 264 height 13
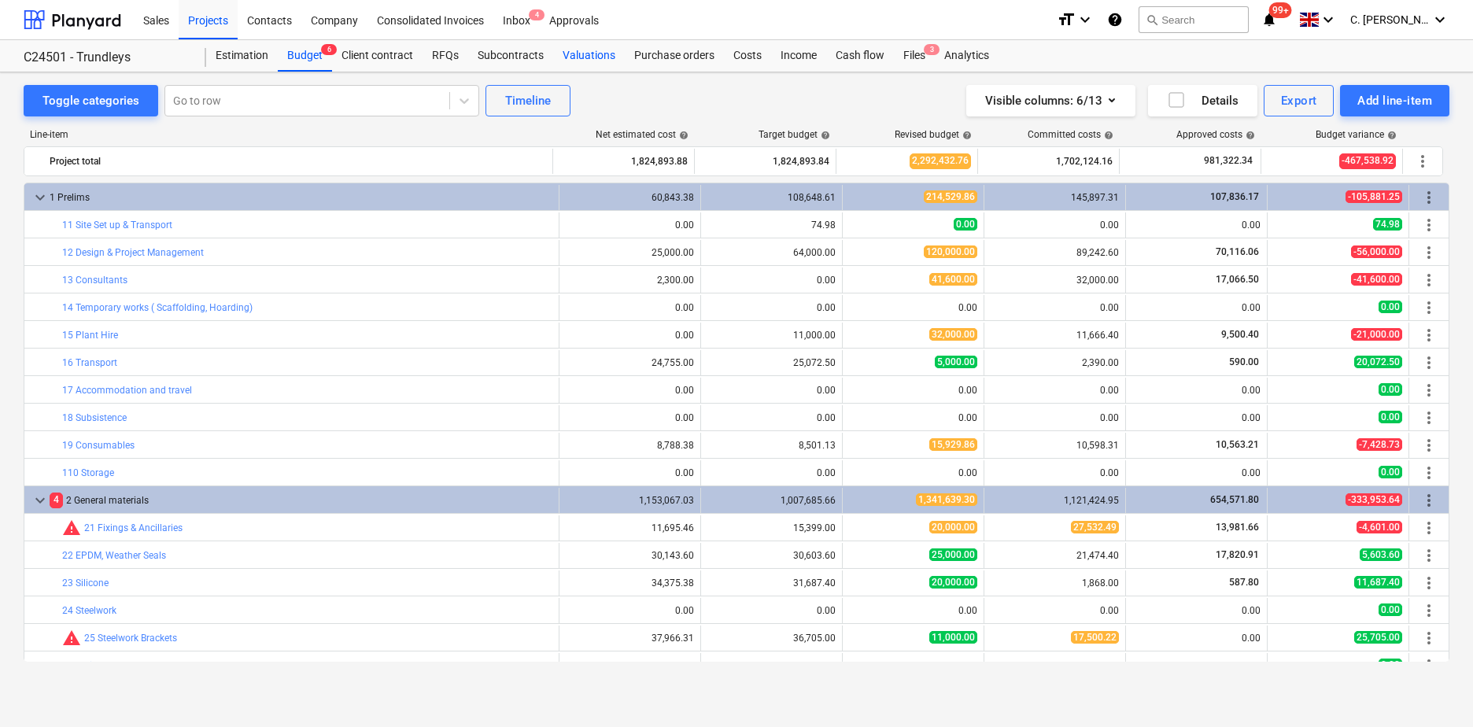
click at [567, 56] on div "Valuations" at bounding box center [589, 55] width 72 height 31
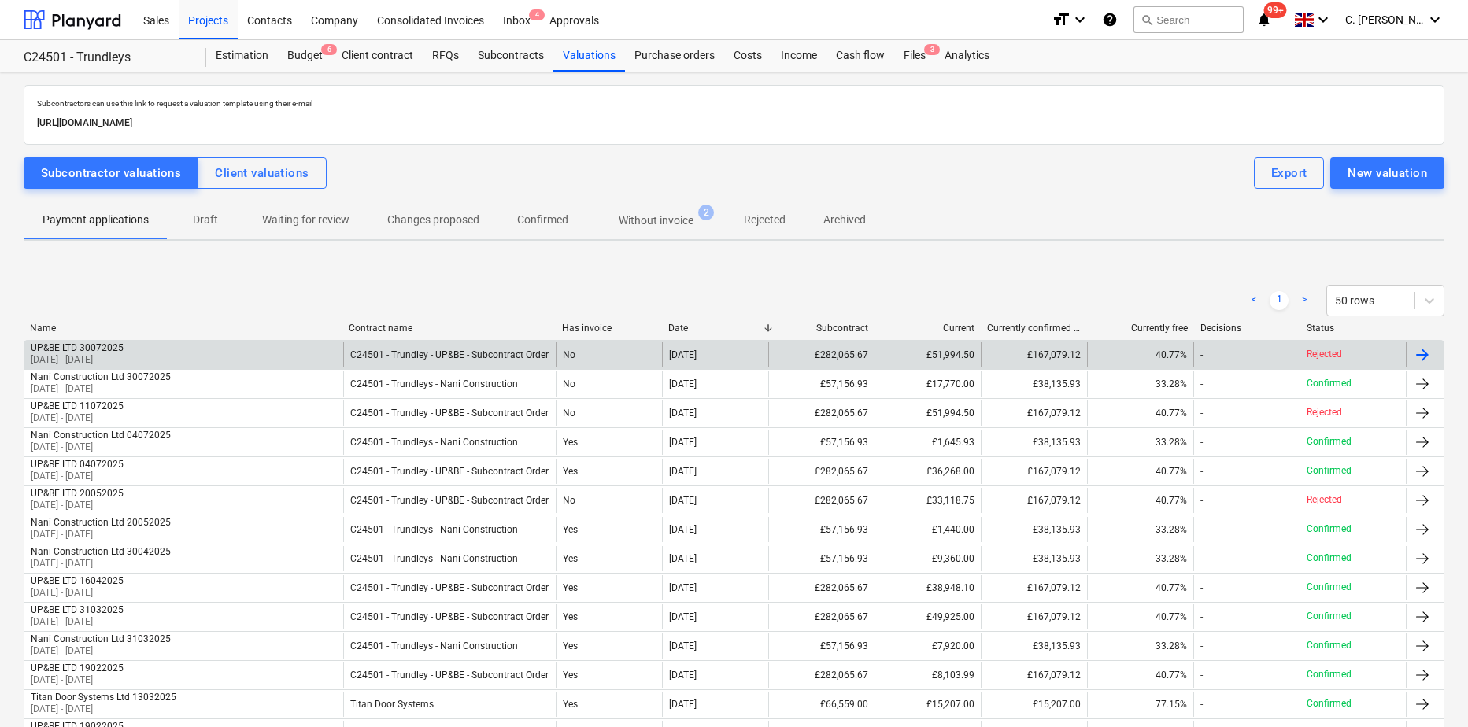
click at [147, 349] on div "UP&BE LTD 30072025 01 Jun 2025 - 30 Jun 2025" at bounding box center [183, 354] width 319 height 25
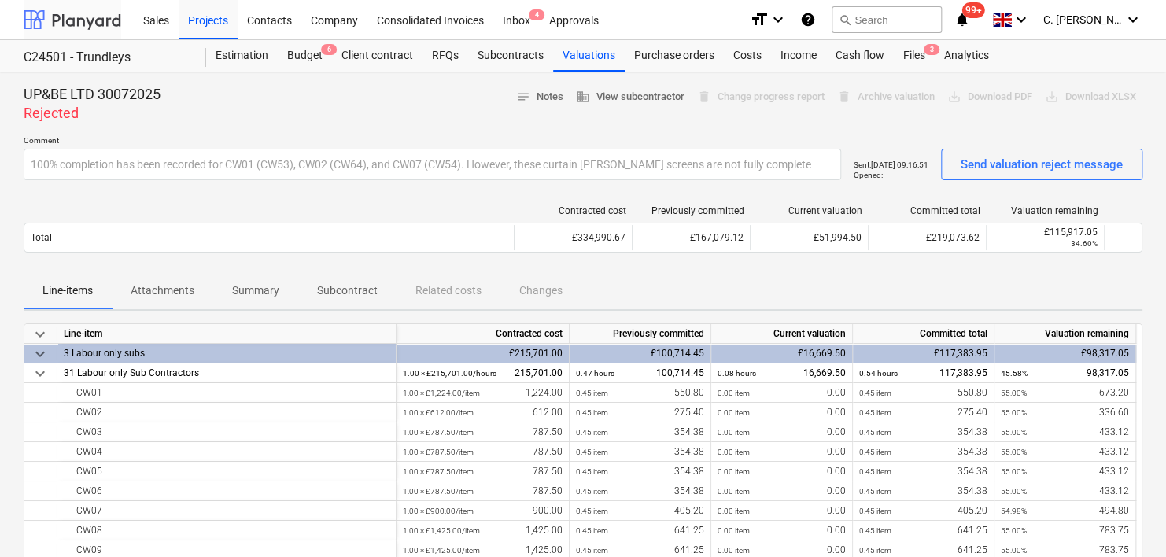
click at [68, 20] on div at bounding box center [73, 19] width 98 height 39
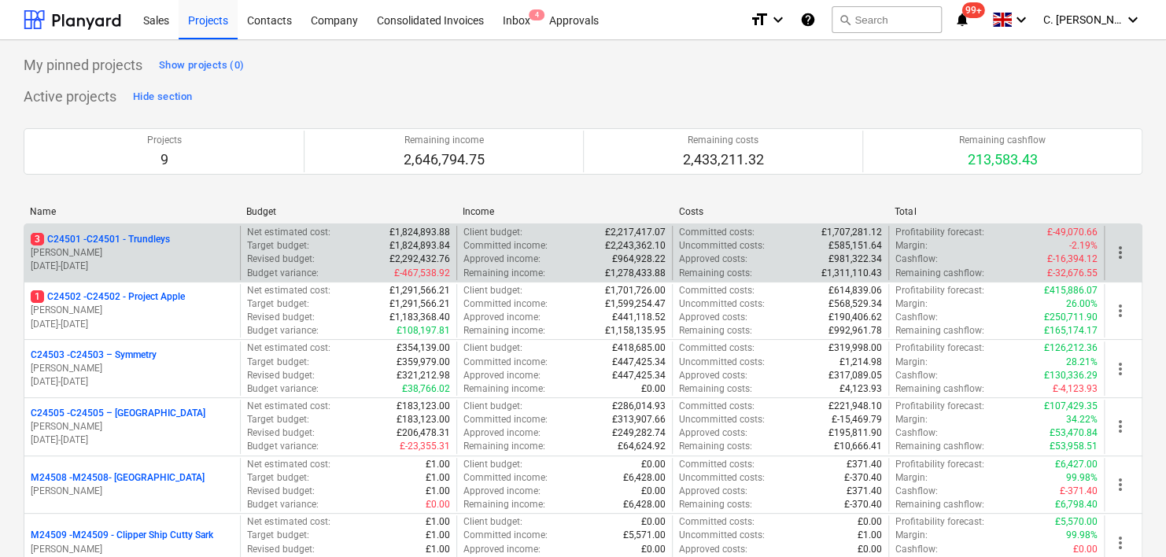
click at [112, 264] on p "01.11.2024 - 31.10.2025" at bounding box center [132, 266] width 203 height 13
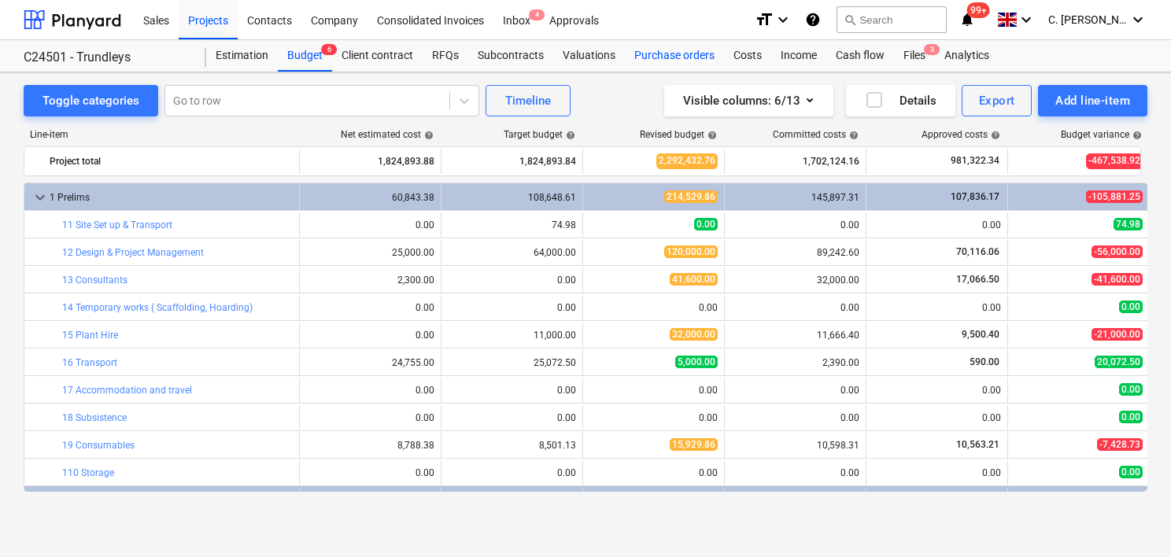
click at [686, 50] on div "Purchase orders" at bounding box center [674, 55] width 99 height 31
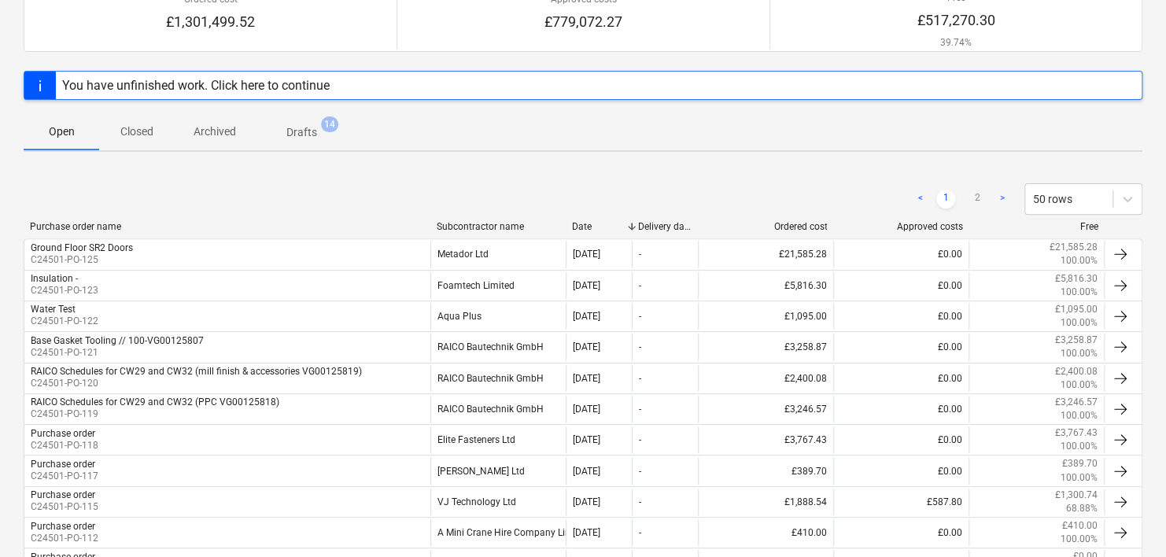
scroll to position [157, 0]
click at [497, 225] on div "Subcontractor name" at bounding box center [498, 228] width 123 height 11
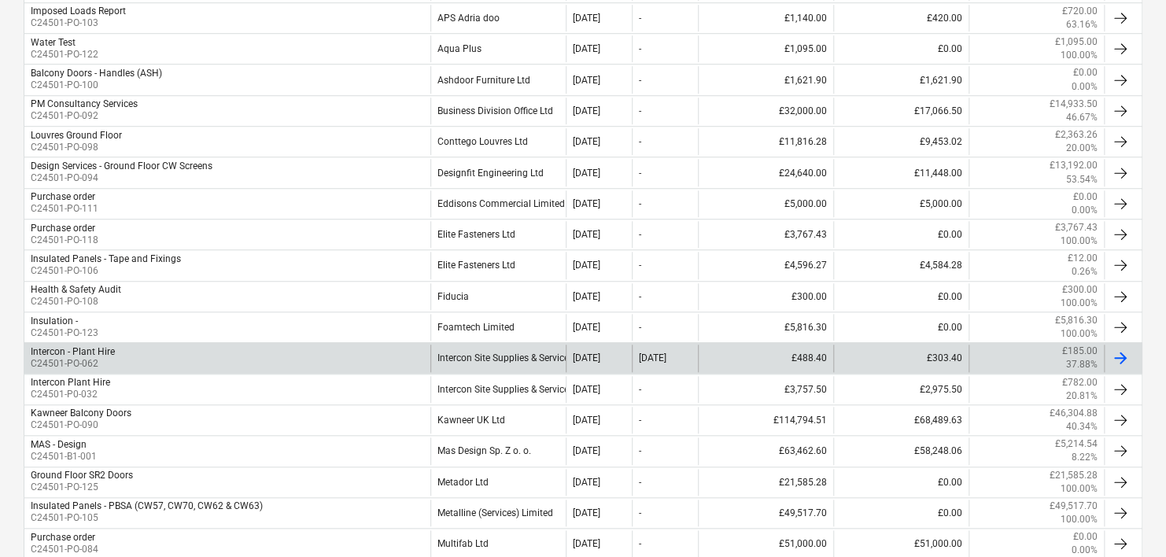
scroll to position [629, 0]
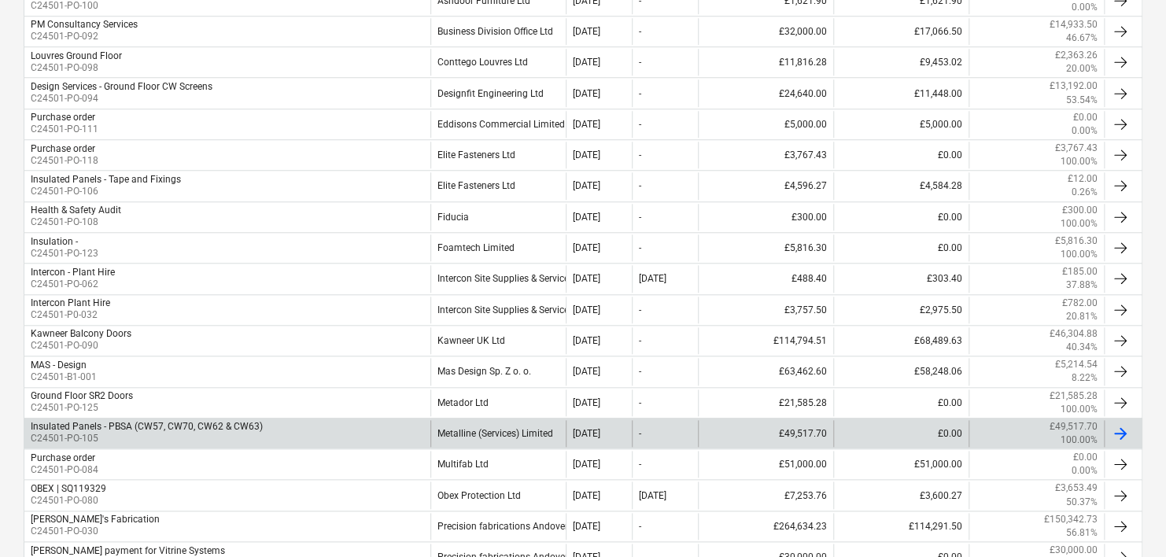
click at [493, 430] on div "Metalline (Services) Limited" at bounding box center [497, 433] width 135 height 27
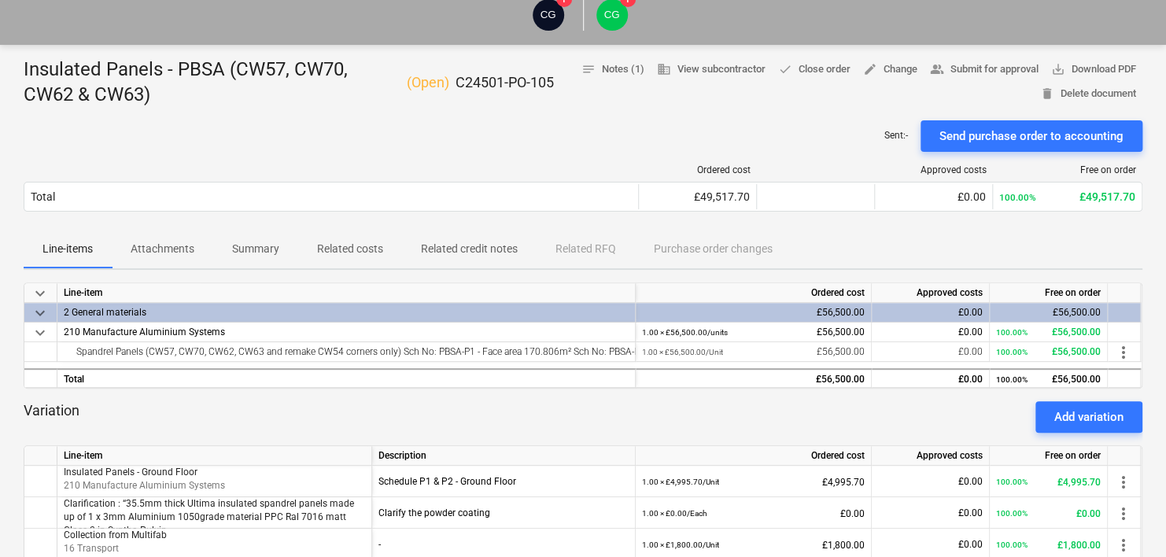
scroll to position [236, 0]
